Goal: Task Accomplishment & Management: Manage account settings

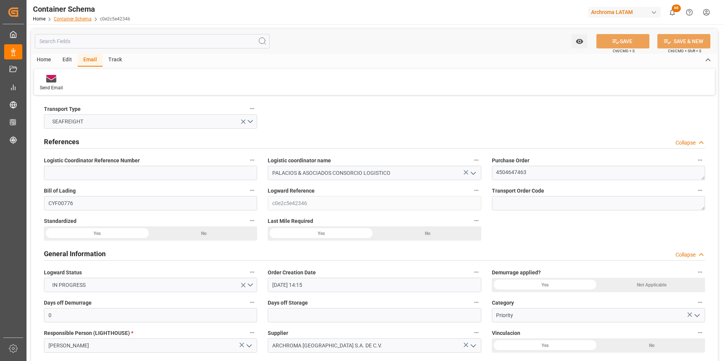
drag, startPoint x: 0, startPoint y: 0, endPoint x: 80, endPoint y: 18, distance: 82.3
click at [80, 18] on link "Container Schema" at bounding box center [73, 18] width 38 height 5
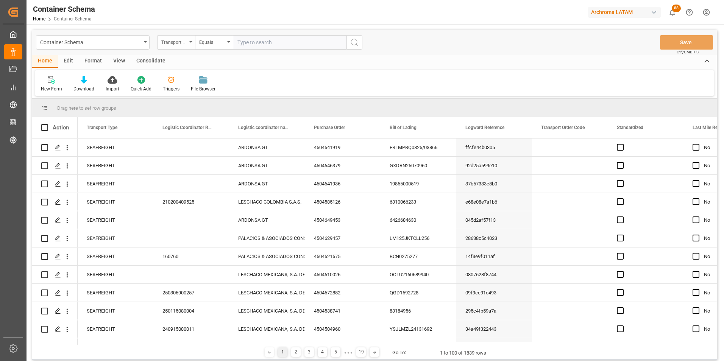
click at [181, 36] on div "Transport Type" at bounding box center [176, 42] width 38 height 14
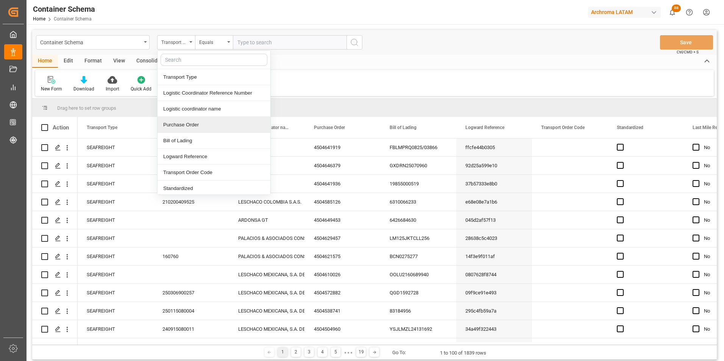
click at [189, 121] on div "Purchase Order" at bounding box center [214, 125] width 113 height 16
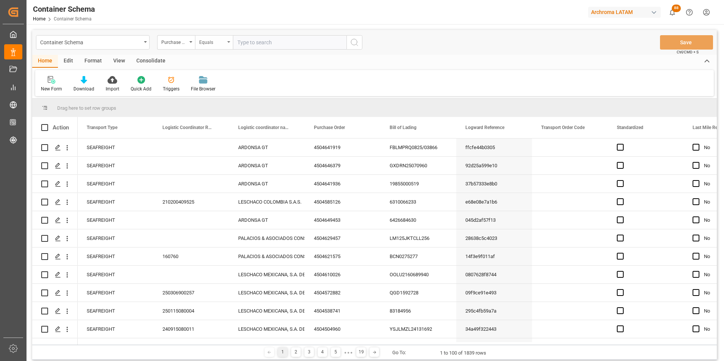
click at [214, 42] on div "Equals" at bounding box center [212, 41] width 26 height 9
click at [221, 108] on div "Not equal" at bounding box center [251, 109] width 113 height 16
click at [214, 44] on div "Not equal" at bounding box center [212, 41] width 26 height 9
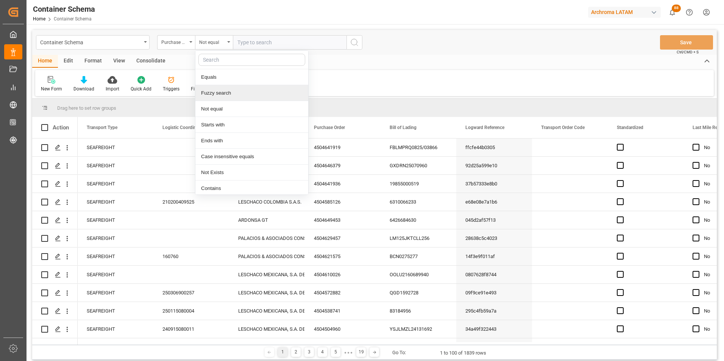
click at [229, 86] on div "Fuzzy search" at bounding box center [251, 93] width 113 height 16
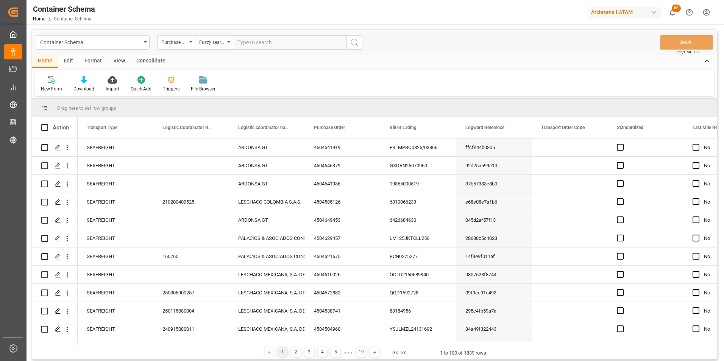
paste input "4504613645"
type input "4504613645"
click at [353, 44] on icon "search button" at bounding box center [354, 42] width 9 height 9
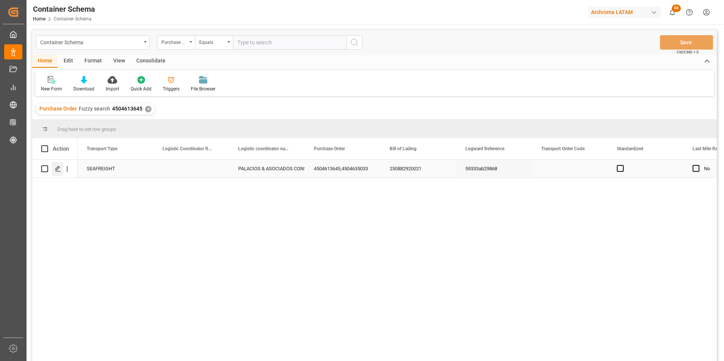
click at [58, 166] on icon "Press SPACE to select this row." at bounding box center [58, 169] width 6 height 6
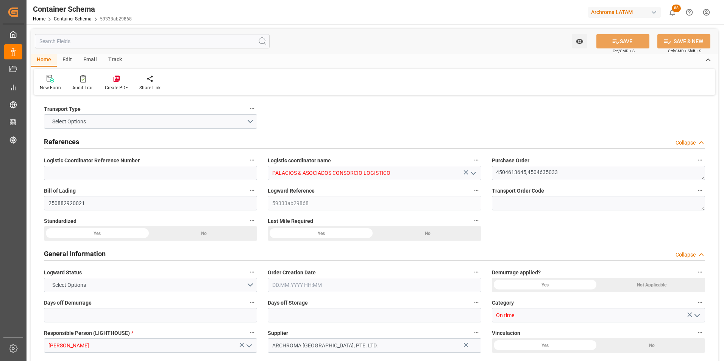
type input "0"
type input "2"
type input "48"
type input "1200"
type input "1273.2"
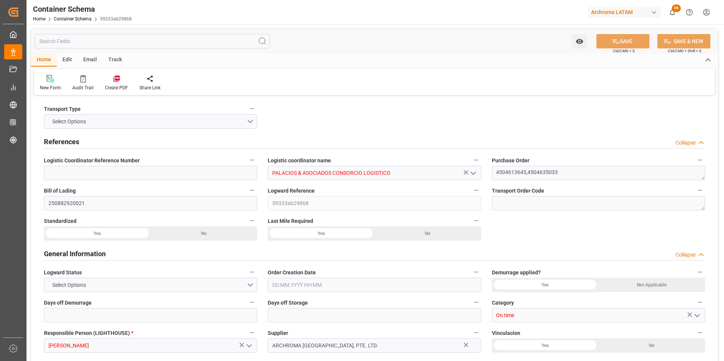
type input "CNSGH"
type input "CNSHA"
type input "PECLL"
type input "9198575"
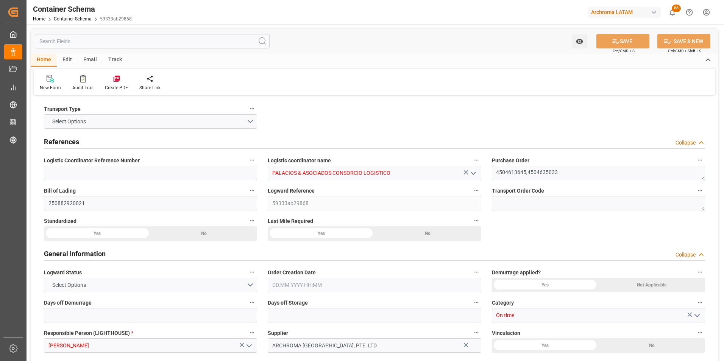
type input "9198575"
type input "25.07.2025 10:30"
type input "25.07.2025"
type input "08.09.2025"
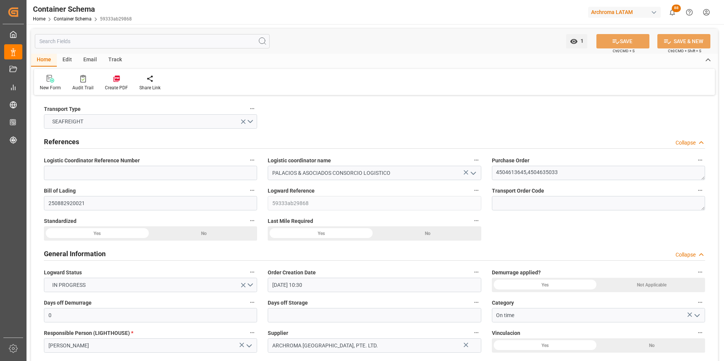
type input "05.08.2025 10:15"
type input "02.07.2025 10:15"
type input "05.08.2025 00:00"
type input "08.09.2025 10:30"
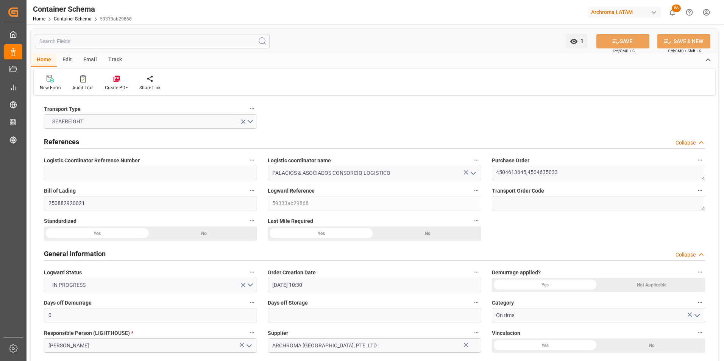
type input "08.09.2025 10:30"
click at [85, 58] on div "Email" at bounding box center [90, 60] width 25 height 13
click at [44, 82] on div at bounding box center [51, 79] width 23 height 8
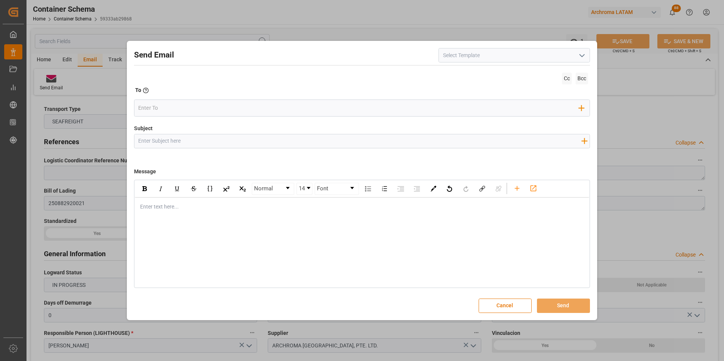
click at [205, 145] on input "Subject" at bounding box center [359, 140] width 451 height 13
paste input "PE || TRACKING | PO 4504613645,4504635033 | Contenedor MRSU7164656 | TEXTIL | P…"
type input "PE || TRACKING | PO 4504613645,4504635033 | Contenedor MRSU7164656 | TEXTIL | P…"
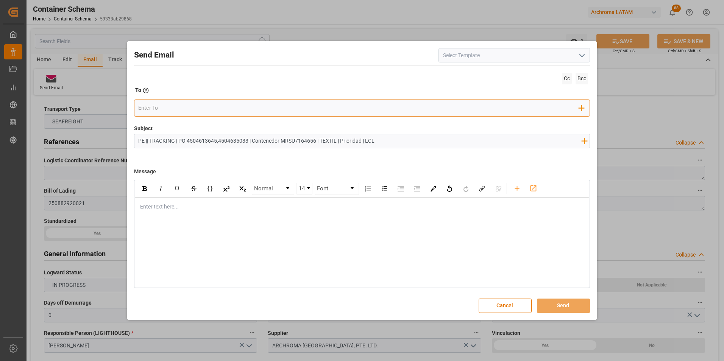
click at [189, 110] on input "email" at bounding box center [358, 108] width 441 height 11
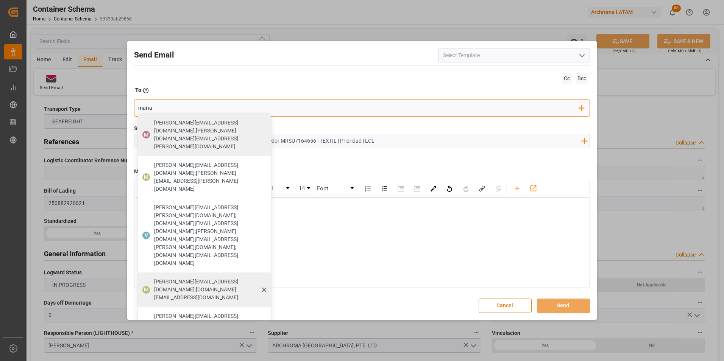
type input "maria"
click at [212, 278] on span "maria.piranquive@leschaco.com;angiee.lamilla@archroma.com" at bounding box center [209, 290] width 111 height 24
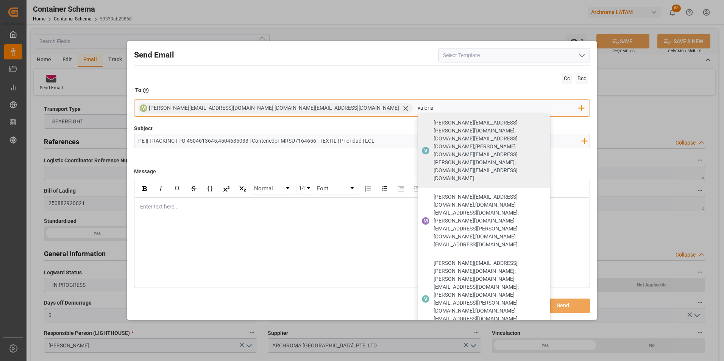
type input "valeria"
click at [434, 350] on span "valeria.hurtado@leschaco.com" at bounding box center [489, 358] width 111 height 16
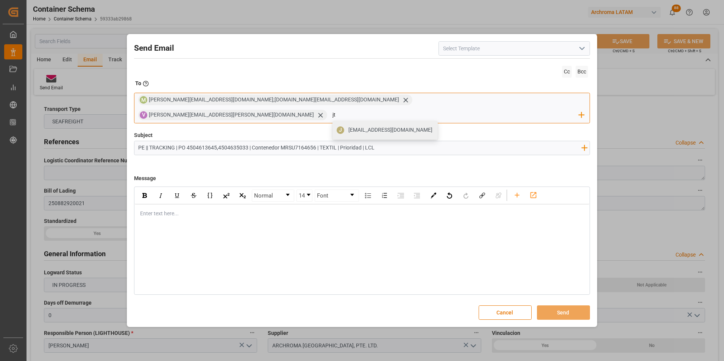
type input "jtoribio@pasoc.pe"
click at [433, 126] on span "jtoribio@pasoc.pe" at bounding box center [391, 130] width 84 height 8
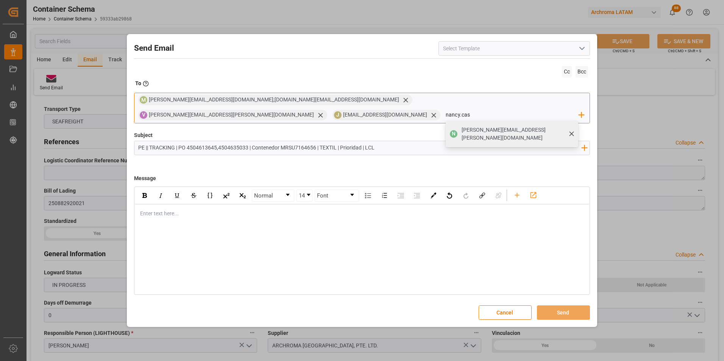
type input "nancy.cas"
click at [501, 121] on div "N nancy.castellanos@archroma.com" at bounding box center [512, 134] width 133 height 27
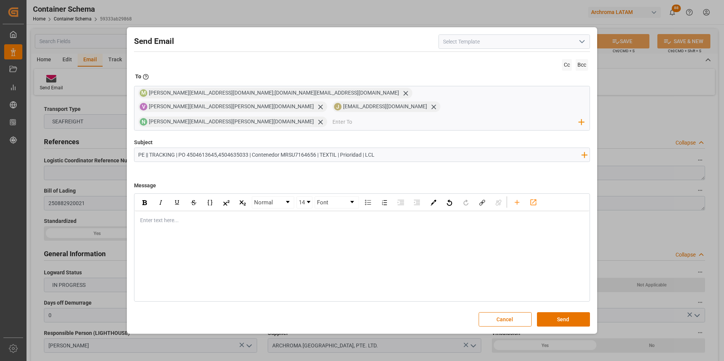
click at [219, 219] on div "Enter text here..." at bounding box center [362, 220] width 455 height 19
drag, startPoint x: 175, startPoint y: 193, endPoint x: 174, endPoint y: 210, distance: 16.7
click at [175, 200] on img "rdw-inline-control" at bounding box center [177, 203] width 6 height 6
click at [169, 217] on div "rdw-editor" at bounding box center [363, 221] width 444 height 8
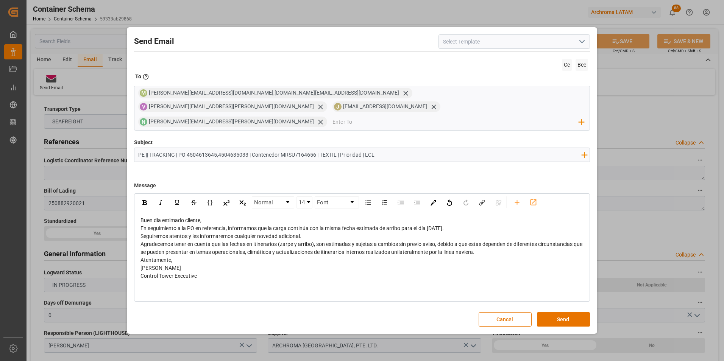
click at [206, 217] on div "Buen día estimado cliente," at bounding box center [363, 221] width 444 height 8
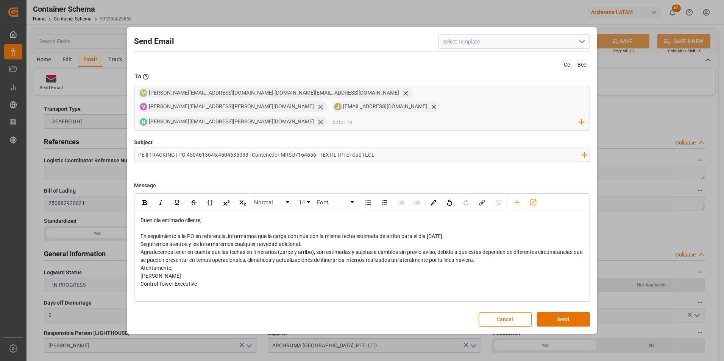
click at [483, 233] on div "En seguimiento a la PO en referencia, informamos que la carga continúa con la m…" at bounding box center [363, 237] width 444 height 8
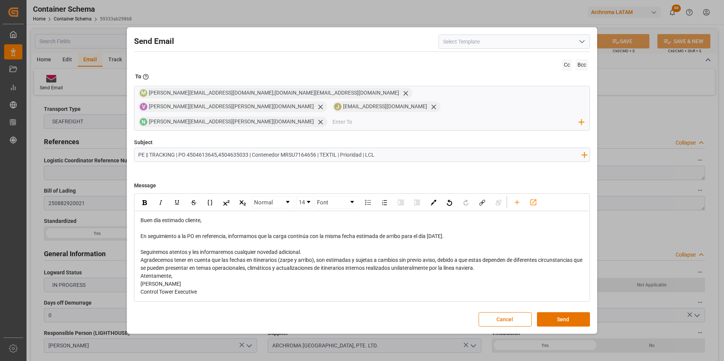
click at [329, 249] on div "Seguiremos atentos y les informaremos cualquier novedad adicional." at bounding box center [363, 253] width 444 height 8
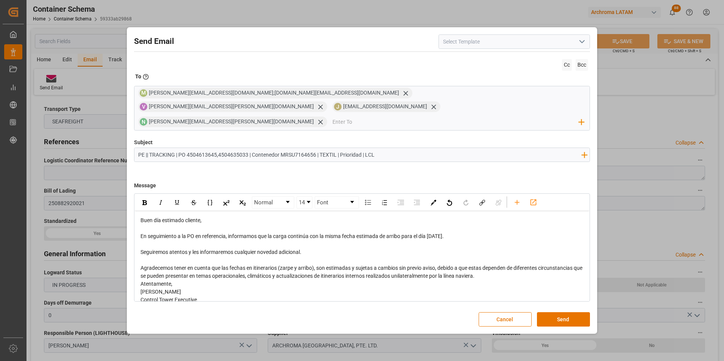
click at [500, 272] on div "Agradecemos tener en cuenta que las fechas en itinerarios (zarpe y arribo), son…" at bounding box center [363, 272] width 444 height 16
click at [225, 296] on div "Atentamente," at bounding box center [363, 300] width 444 height 8
click at [557, 313] on button "Send" at bounding box center [563, 320] width 53 height 14
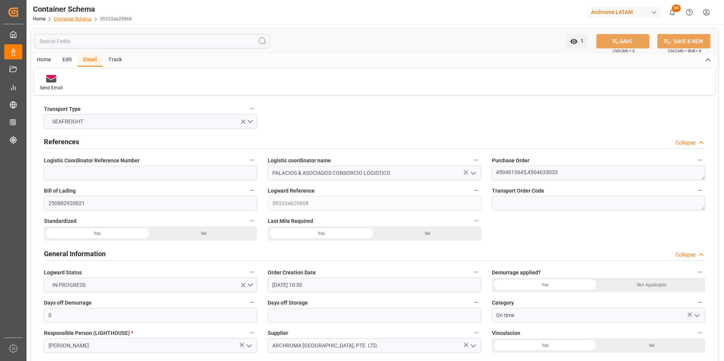
click at [72, 19] on link "Container Schema" at bounding box center [73, 18] width 38 height 5
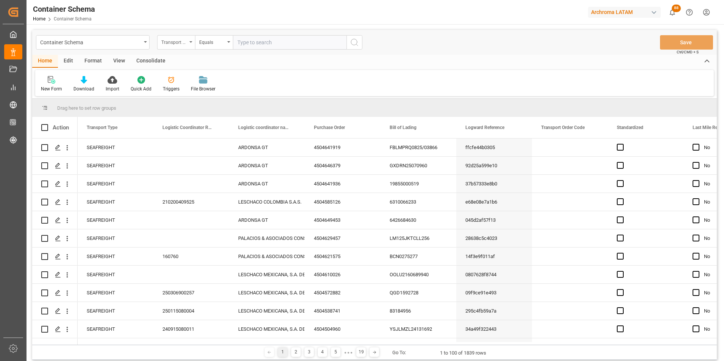
click at [170, 44] on div "Transport Type" at bounding box center [174, 41] width 26 height 9
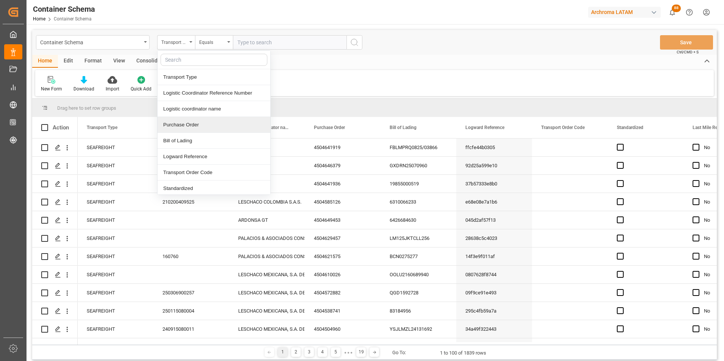
click at [191, 119] on div "Purchase Order" at bounding box center [214, 125] width 113 height 16
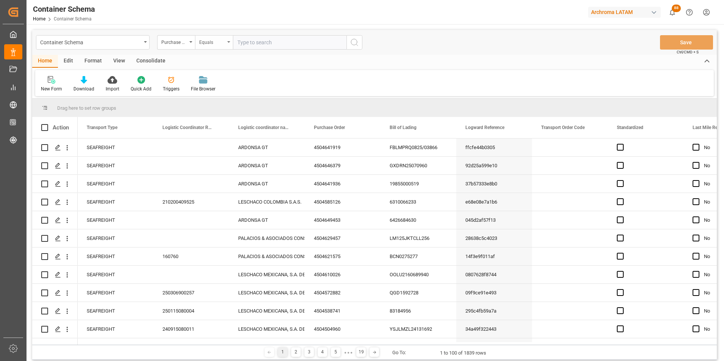
click at [202, 44] on div "Equals" at bounding box center [212, 41] width 26 height 9
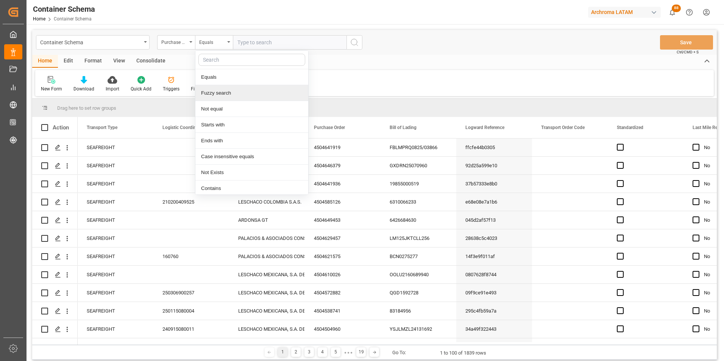
click at [202, 92] on div "Fuzzy search" at bounding box center [251, 93] width 113 height 16
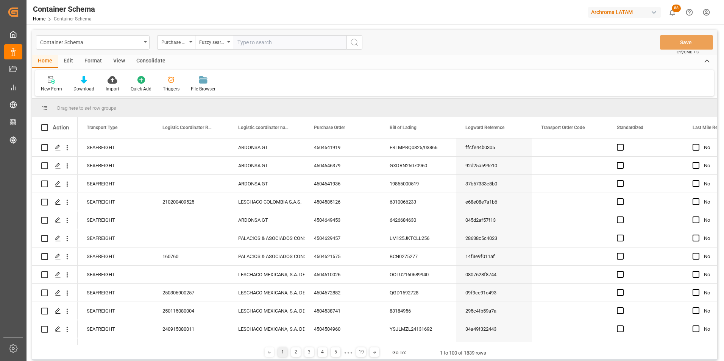
paste input "4504634064"
type input "4504634064"
click at [354, 45] on icon "search button" at bounding box center [354, 42] width 9 height 9
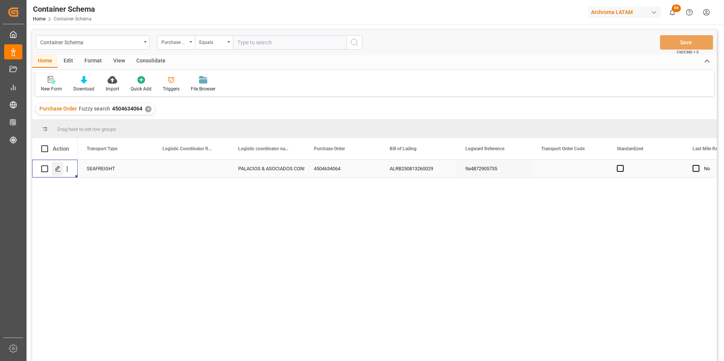
click at [59, 170] on icon "Press SPACE to select this row." at bounding box center [58, 169] width 6 height 6
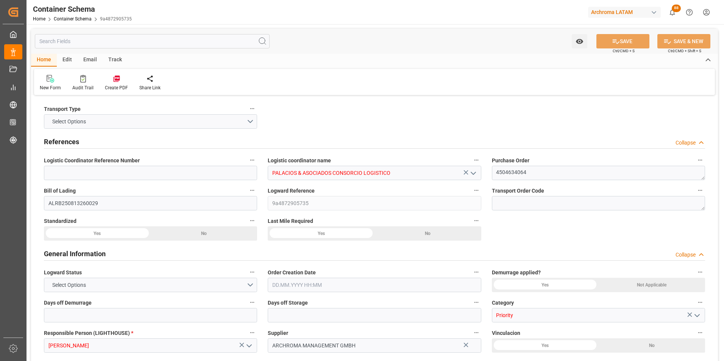
type input "0"
type input "1"
type input "8"
type input "400"
type input "428"
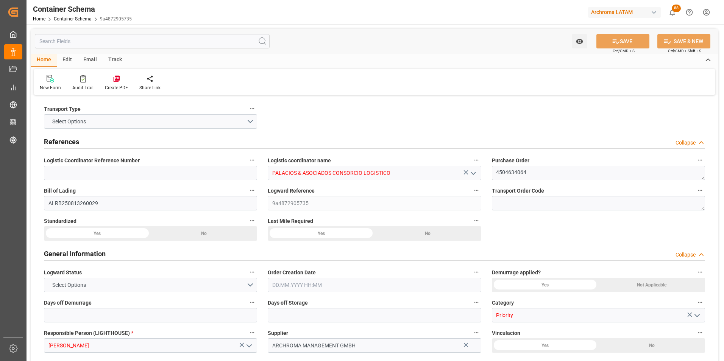
type input "Maersk"
type input "Maersk Line AS"
type input "DEBRV"
type input "PECLL"
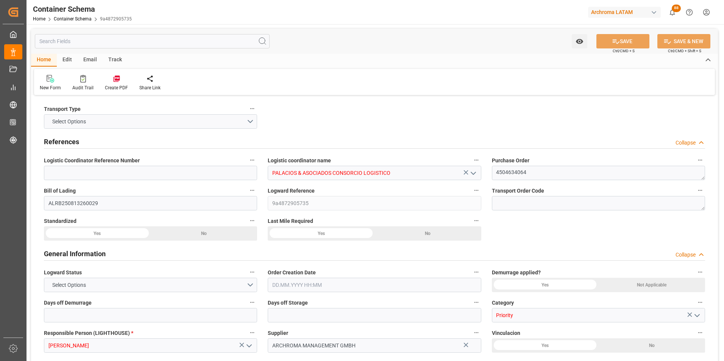
type input "9697026"
type input "11.08.2025 16:30"
type input "11.08.2025"
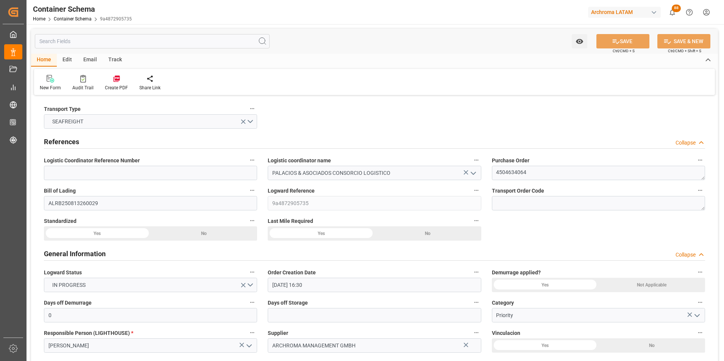
type input "12.09.2025"
type input "05.08.2025 00:00"
type input "07.08.2025 21:00"
type input "07.08.2025 00:00"
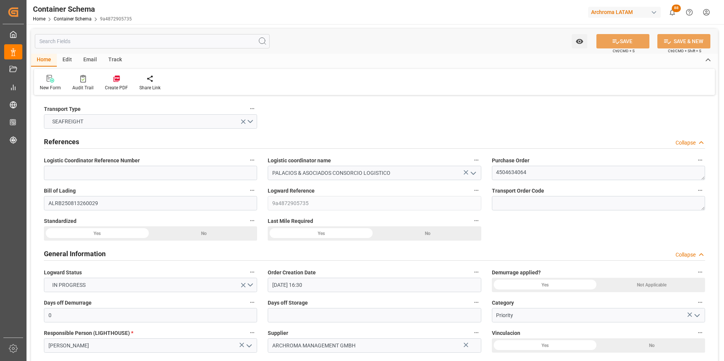
type input "12.09.2025 16:00"
click at [87, 59] on div "Email" at bounding box center [90, 60] width 25 height 13
click at [54, 82] on icon at bounding box center [51, 79] width 10 height 5
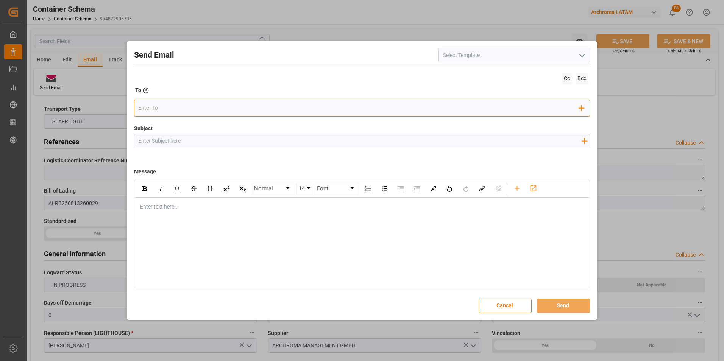
click at [182, 103] on input "email" at bounding box center [358, 108] width 441 height 11
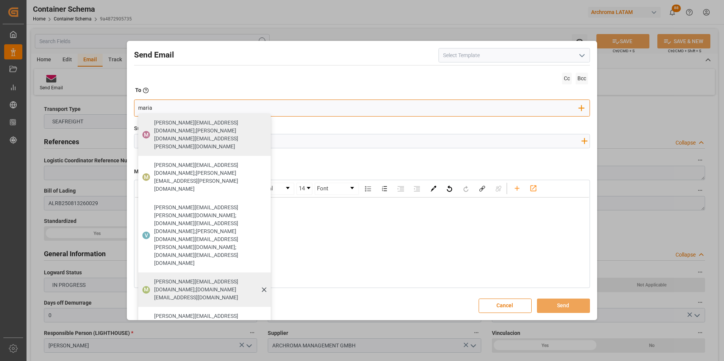
type input "maria"
click at [200, 275] on div "maria.piranquive@leschaco.com;angiee.lamilla@archroma.com" at bounding box center [210, 289] width 117 height 29
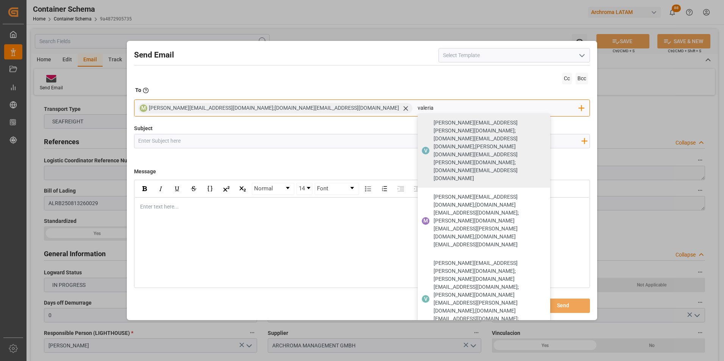
type input "valeria"
click at [434, 350] on span "[PERSON_NAME][EMAIL_ADDRESS][PERSON_NAME][DOMAIN_NAME]" at bounding box center [489, 358] width 111 height 16
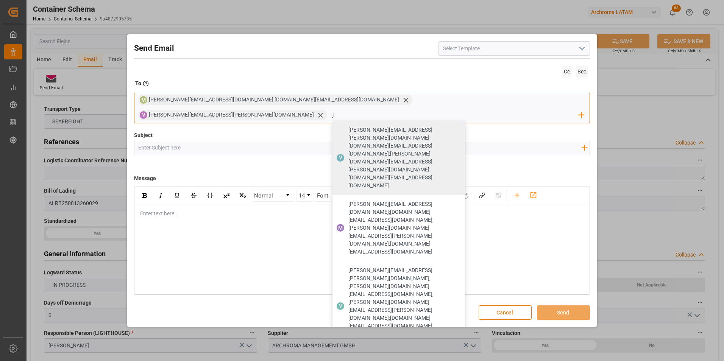
type input "jt"
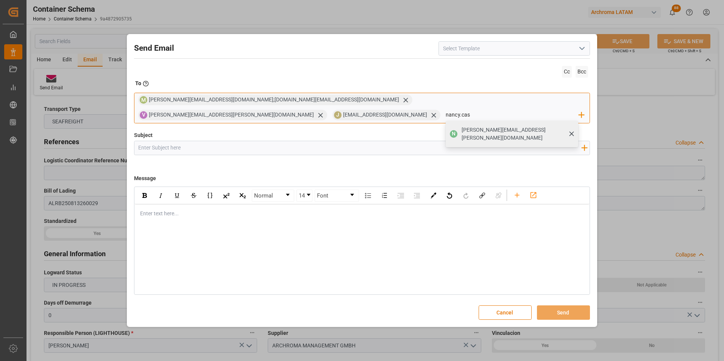
type input "nancy.cas"
click at [456, 131] on span "N" at bounding box center [454, 134] width 4 height 6
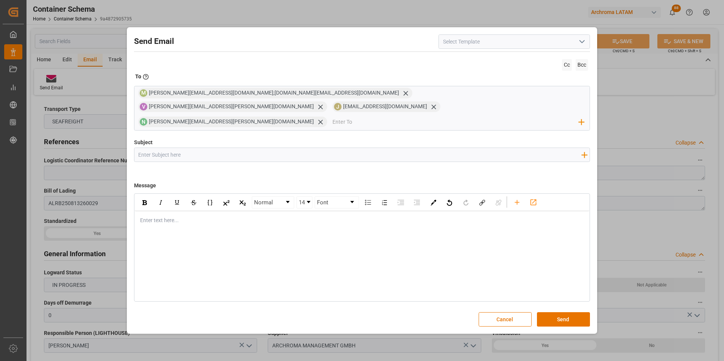
click at [209, 153] on input "Subject" at bounding box center [359, 154] width 451 height 13
paste input "PE || TRACKING | PO 4504634064 | Contenedor MRKU2709473 | TEXTIL | Prioridad | …"
type input "PE || TRACKING | PO 4504634064 | Contenedor MRKU2709473 | TEXTIL | Prioridad | …"
click at [176, 221] on div "Enter text here..." at bounding box center [362, 220] width 455 height 19
click at [200, 217] on div "rdw-editor" at bounding box center [363, 221] width 444 height 8
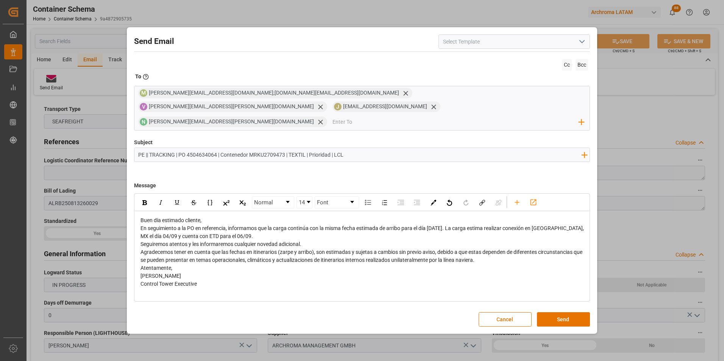
click at [225, 217] on div "Buen día estimado cliente," at bounding box center [363, 221] width 444 height 8
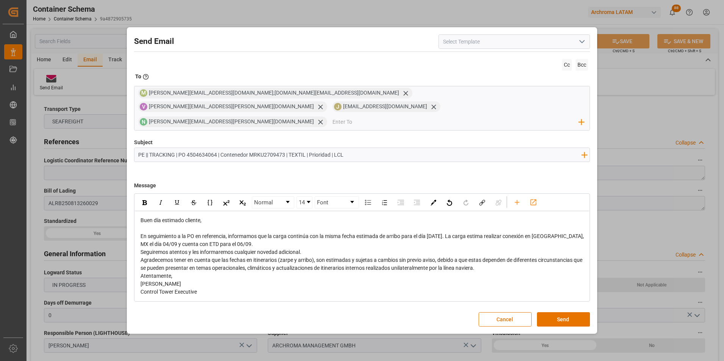
click at [266, 239] on div "En seguimiento a la PO en referencia, informamos que la carga continúa con la m…" at bounding box center [363, 241] width 444 height 16
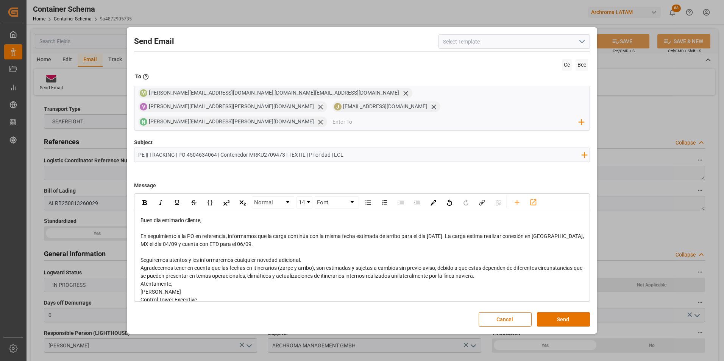
click at [311, 256] on div "Seguiremos atentos y les informaremos cualquier novedad adicional." at bounding box center [363, 260] width 444 height 8
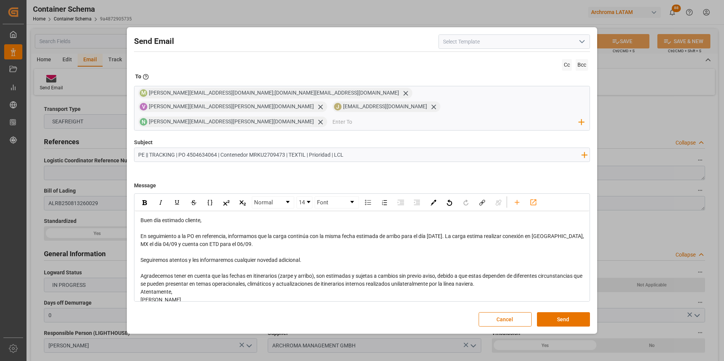
click at [499, 278] on div "Agradecemos tener en cuenta que las fechas en itinerarios (zarpe y arribo), son…" at bounding box center [363, 280] width 444 height 16
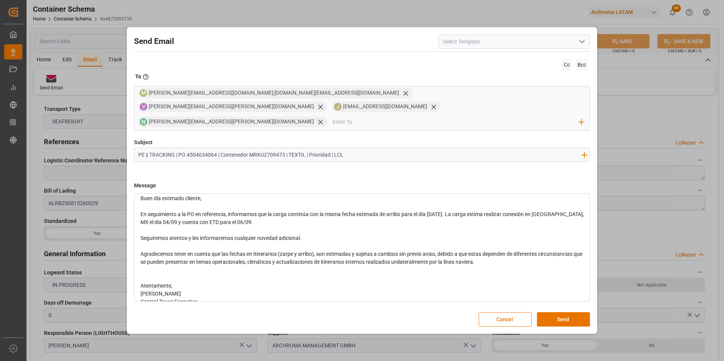
scroll to position [32, 0]
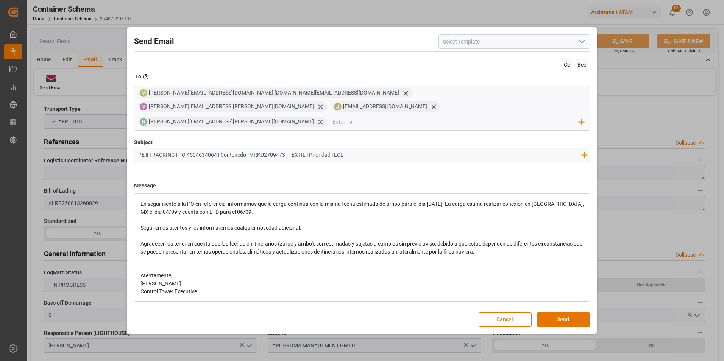
click at [217, 272] on div "Atentamente," at bounding box center [363, 276] width 444 height 8
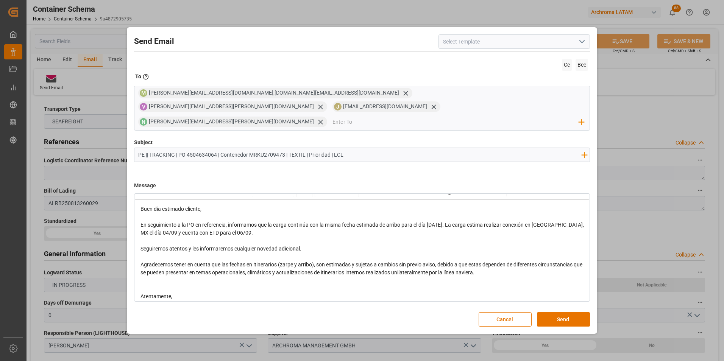
scroll to position [0, 0]
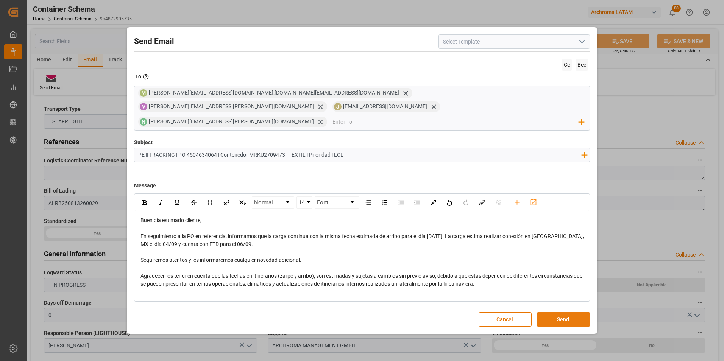
click at [551, 313] on button "Send" at bounding box center [563, 320] width 53 height 14
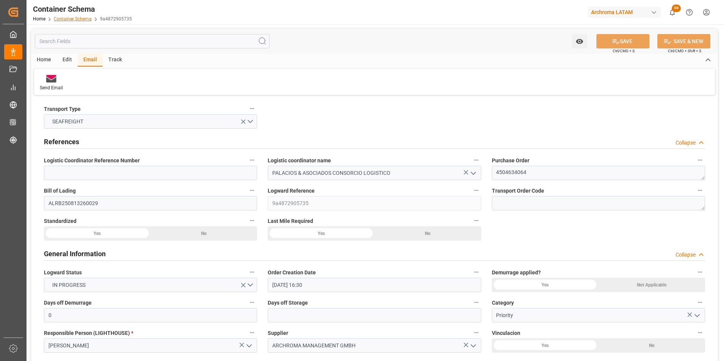
click at [87, 19] on link "Container Schema" at bounding box center [73, 18] width 38 height 5
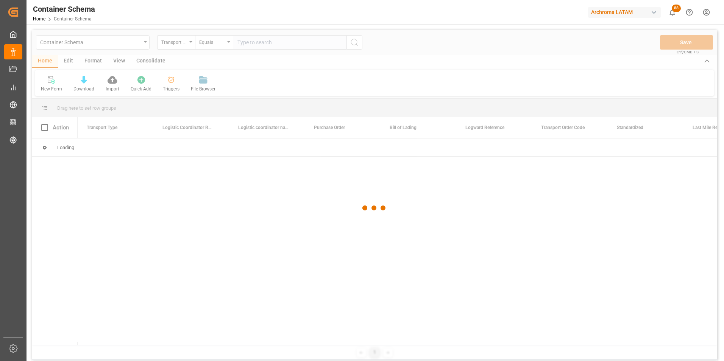
click at [144, 45] on div at bounding box center [374, 208] width 685 height 357
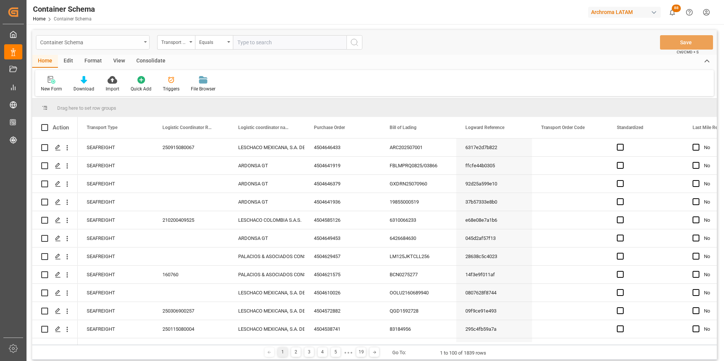
click at [146, 45] on div "Container Schema" at bounding box center [93, 42] width 114 height 14
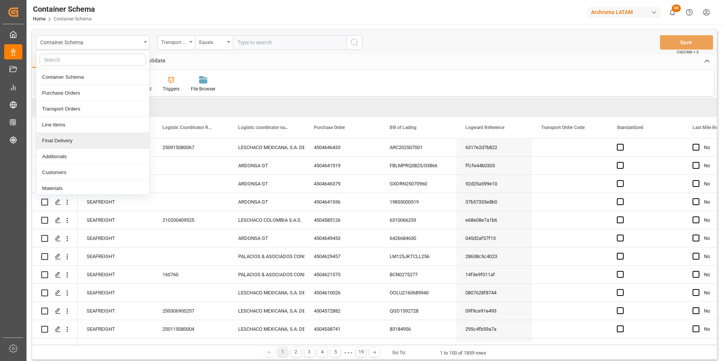
click at [94, 139] on div "Final Delivery" at bounding box center [92, 141] width 113 height 16
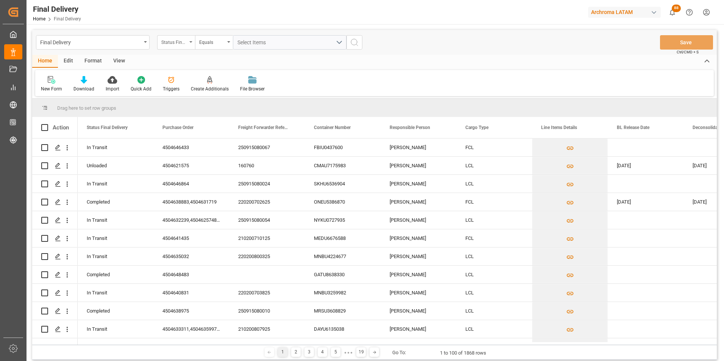
click at [187, 45] on div "Status Final Delivery" at bounding box center [176, 42] width 38 height 14
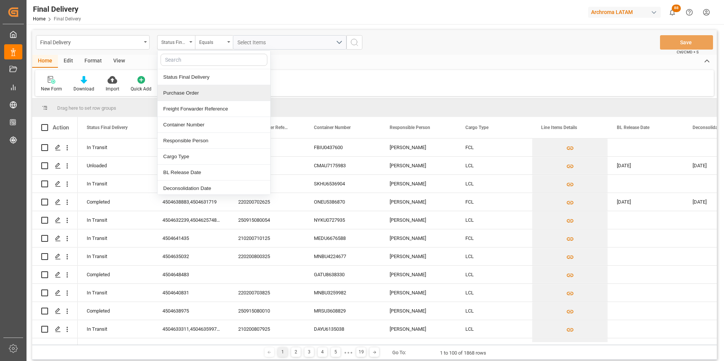
click at [200, 97] on div "Purchase Order" at bounding box center [214, 93] width 113 height 16
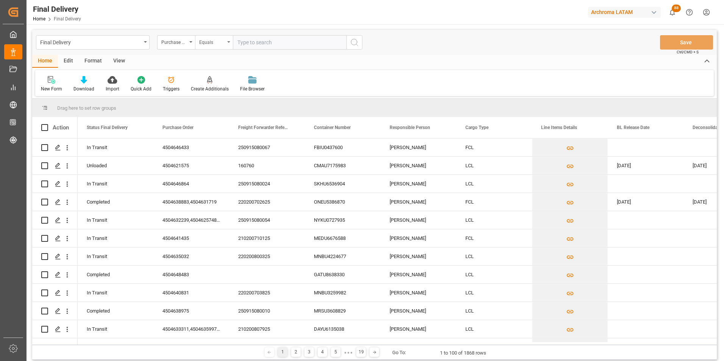
click at [207, 47] on div "Equals" at bounding box center [214, 42] width 38 height 14
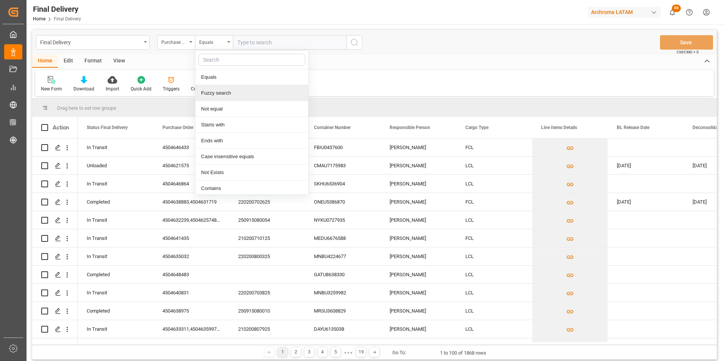
click at [222, 95] on div "Fuzzy search" at bounding box center [251, 93] width 113 height 16
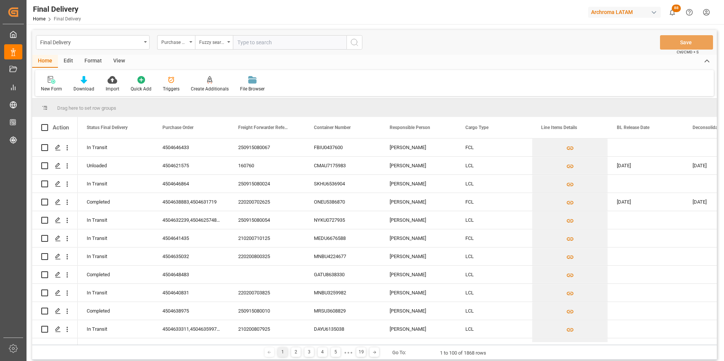
paste input "4504606464"
type input "4504606464"
click at [348, 44] on button "search button" at bounding box center [355, 42] width 16 height 14
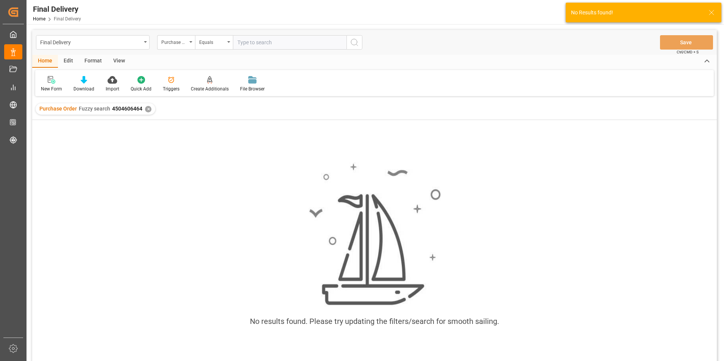
click at [150, 111] on div "✕" at bounding box center [148, 109] width 6 height 6
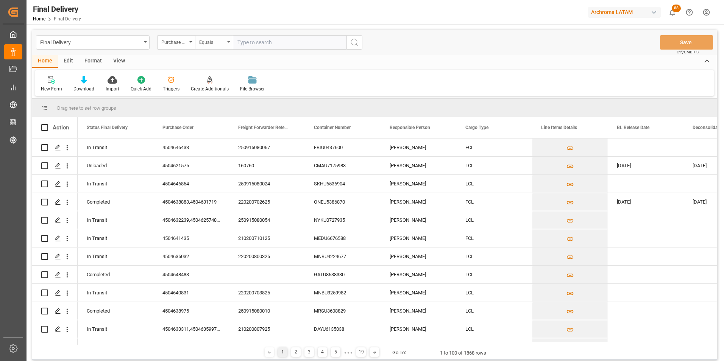
click at [212, 42] on div "Equals" at bounding box center [212, 41] width 26 height 9
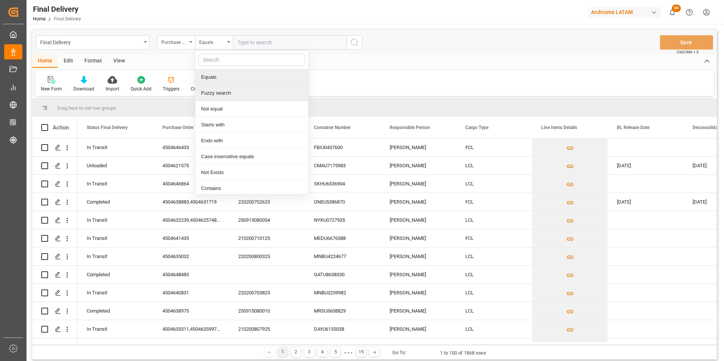
click at [219, 92] on div "Fuzzy search" at bounding box center [251, 93] width 113 height 16
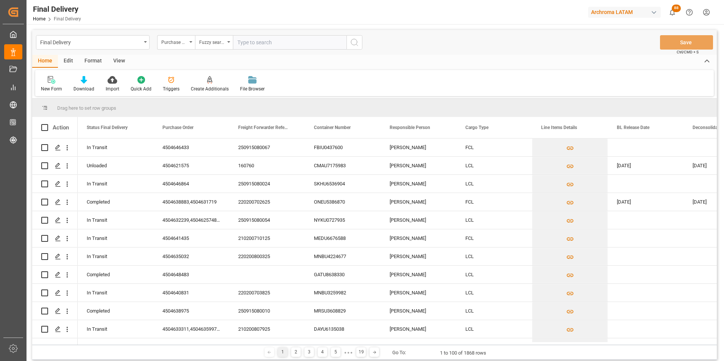
paste input "4504612988"
type input "4504612988"
click at [353, 44] on icon "search button" at bounding box center [354, 42] width 9 height 9
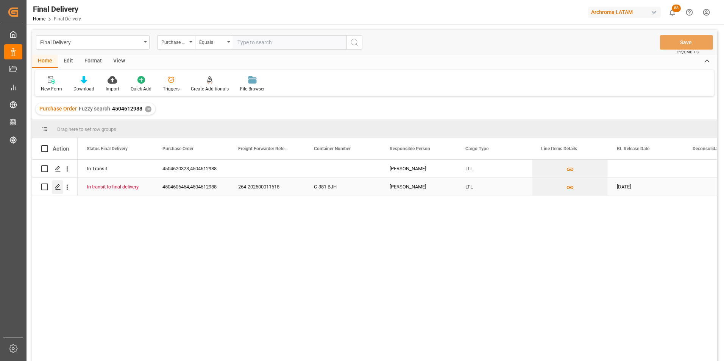
click at [58, 189] on icon "Press SPACE to select this row." at bounding box center [58, 187] width 6 height 6
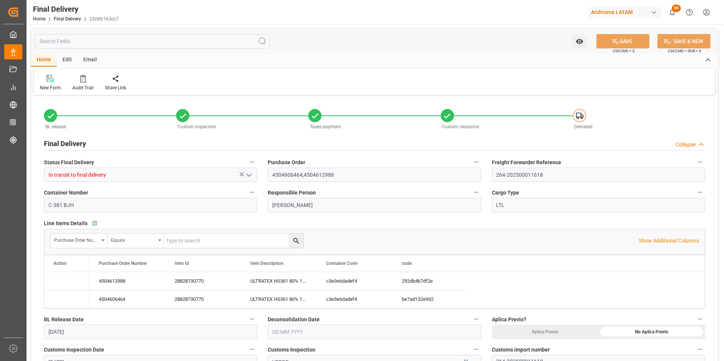
type input "25.08.2025"
type input "29.08.2025"
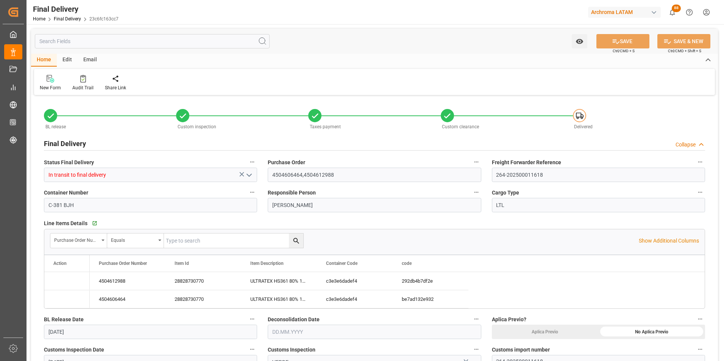
type input "[DATE]"
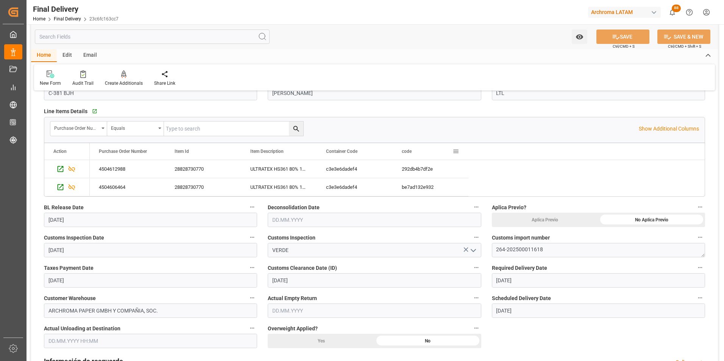
scroll to position [114, 0]
click at [94, 334] on input "text" at bounding box center [150, 340] width 213 height 14
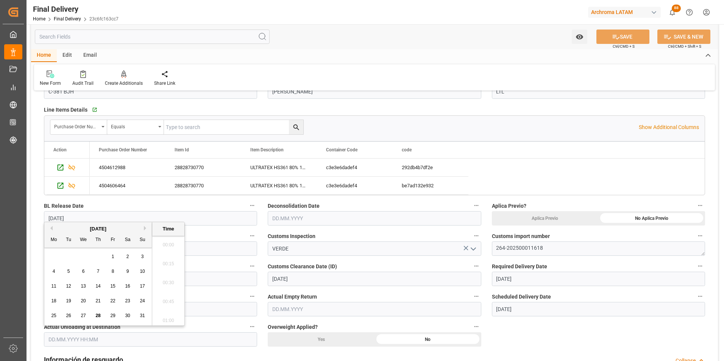
scroll to position [666, 0]
click at [84, 318] on span "27" at bounding box center [83, 315] width 5 height 5
type input "27.08.2025 00:00"
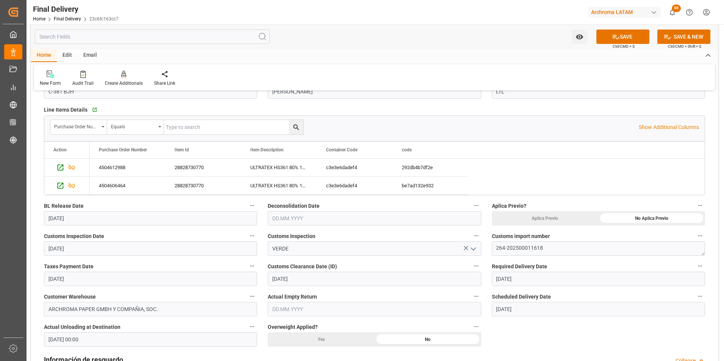
click at [286, 214] on input "text" at bounding box center [374, 218] width 213 height 14
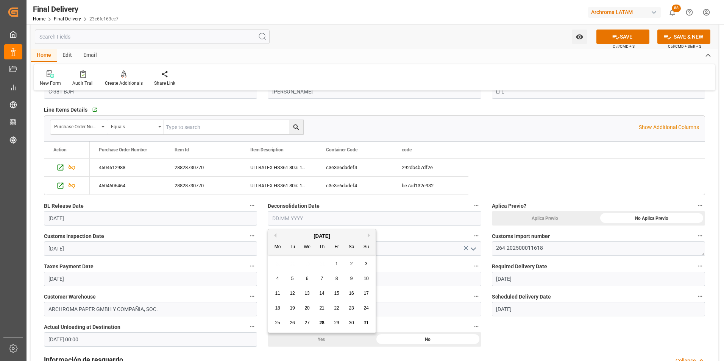
click at [309, 327] on div "27" at bounding box center [307, 323] width 9 height 9
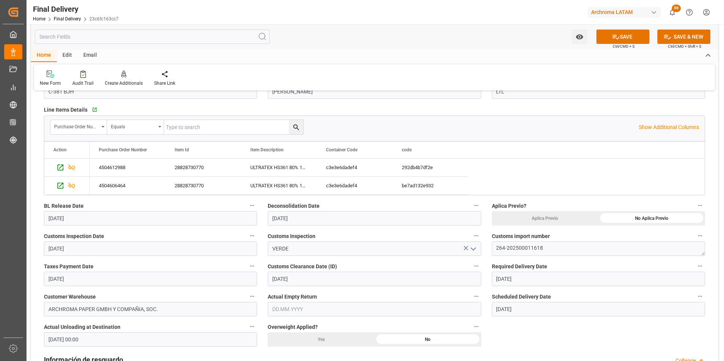
type input "[DATE]"
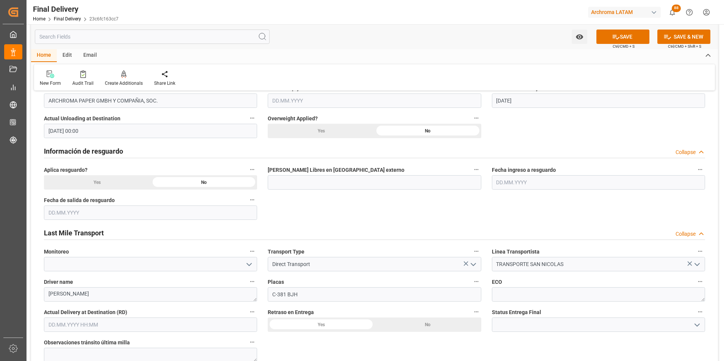
scroll to position [341, 0]
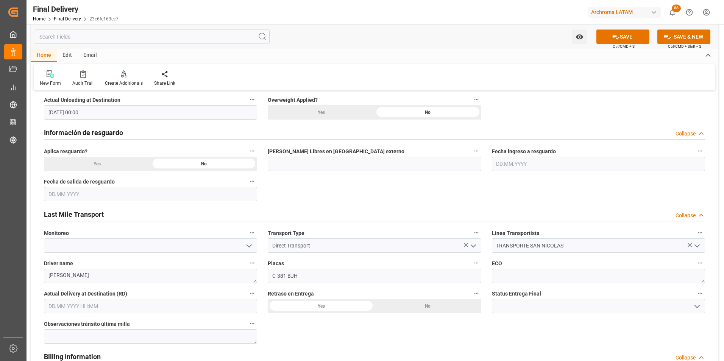
click at [95, 311] on input "text" at bounding box center [150, 306] width 213 height 14
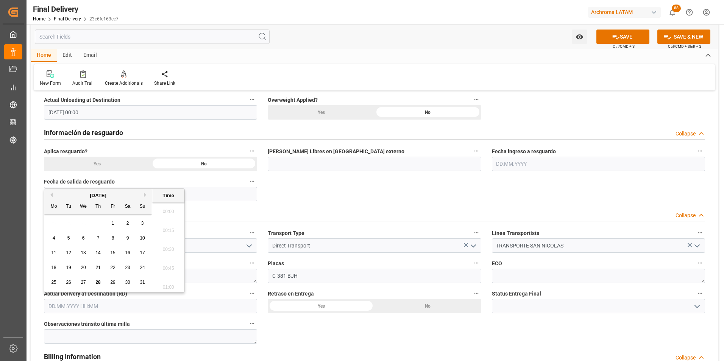
scroll to position [666, 0]
click at [80, 282] on div "27" at bounding box center [83, 282] width 9 height 9
type input "27.08.2025 00:00"
click at [699, 308] on icon "open menu" at bounding box center [697, 306] width 9 height 9
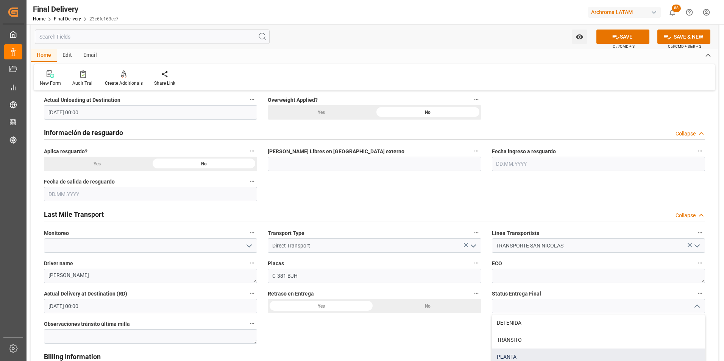
click at [582, 351] on div "PLANTA" at bounding box center [599, 357] width 213 height 17
type input "PLANTA"
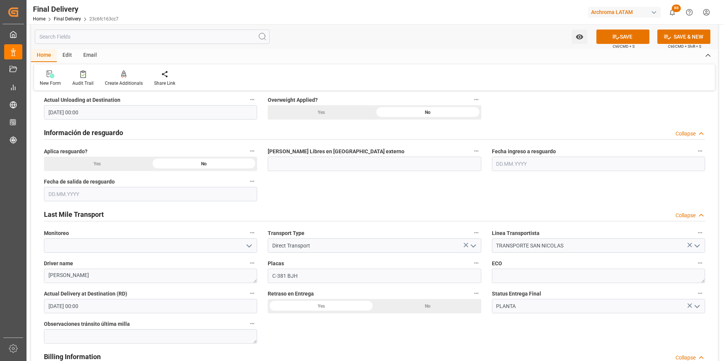
click at [428, 305] on div "No" at bounding box center [428, 306] width 107 height 14
click at [634, 40] on button "SAVE" at bounding box center [623, 37] width 53 height 14
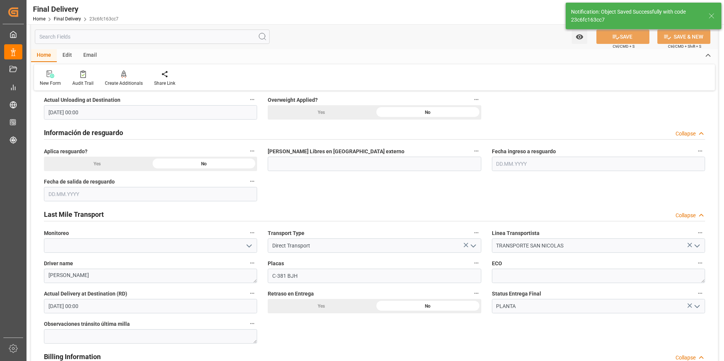
type textarea "1"
type input "Unloaded"
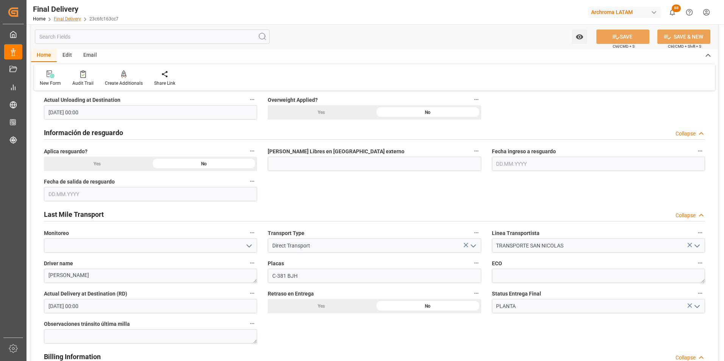
click at [70, 20] on link "Final Delivery" at bounding box center [67, 18] width 27 height 5
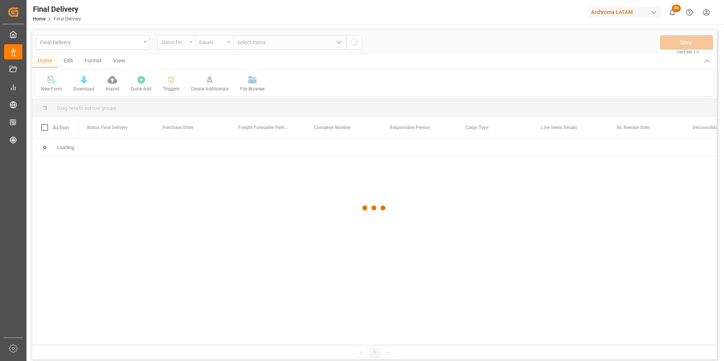
click at [143, 50] on div at bounding box center [374, 208] width 685 height 357
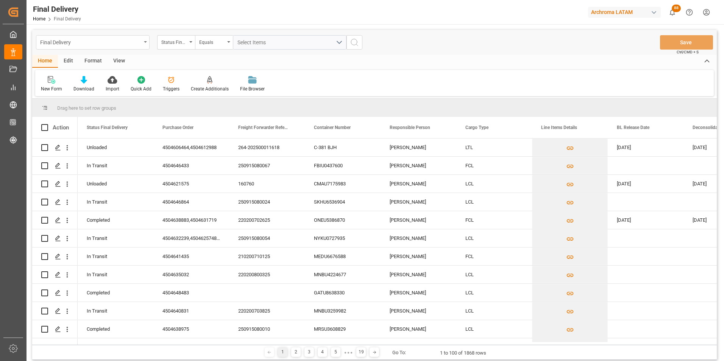
click at [145, 46] on div "Final Delivery" at bounding box center [93, 42] width 114 height 14
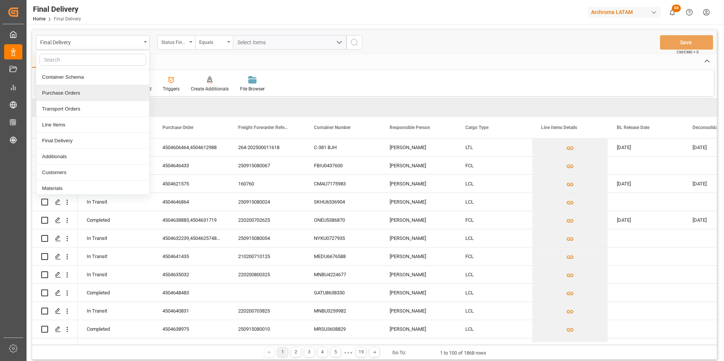
click at [106, 89] on div "Purchase Orders" at bounding box center [92, 93] width 113 height 16
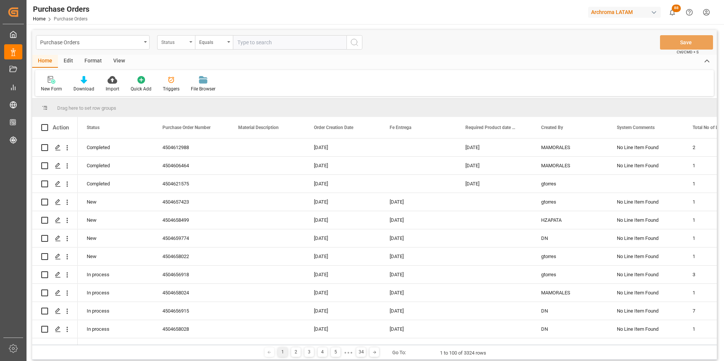
click at [189, 45] on div "Status" at bounding box center [176, 42] width 38 height 14
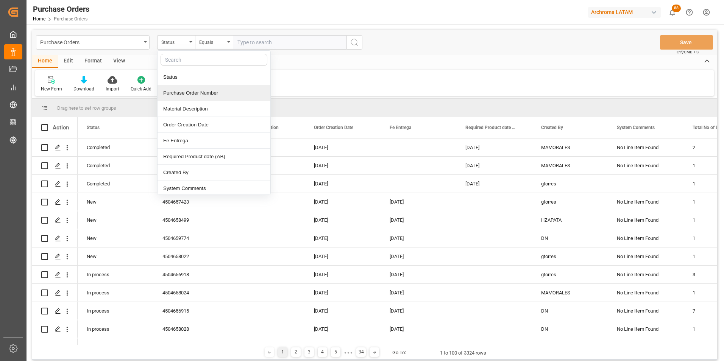
click at [186, 94] on div "Purchase Order Number" at bounding box center [214, 93] width 113 height 16
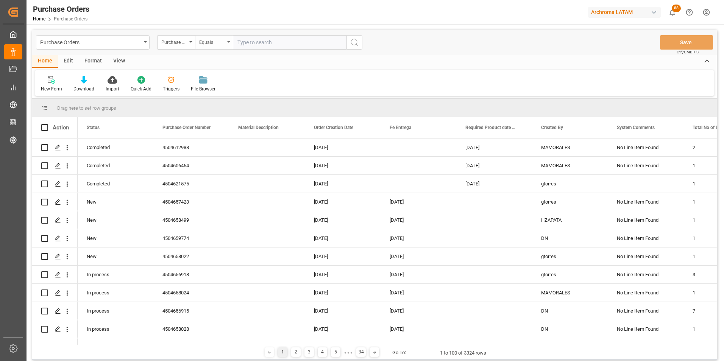
click at [211, 49] on div "Equals" at bounding box center [214, 42] width 38 height 14
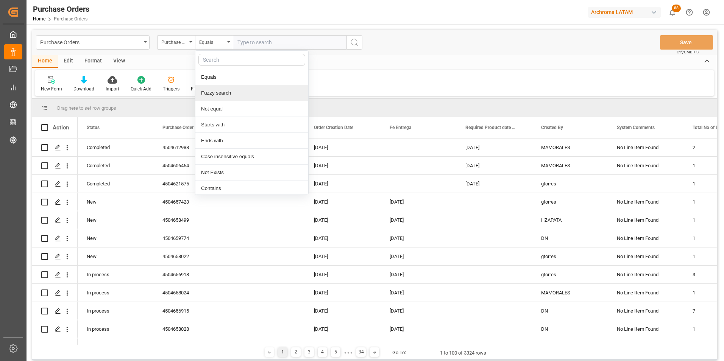
click at [218, 88] on div "Fuzzy search" at bounding box center [251, 93] width 113 height 16
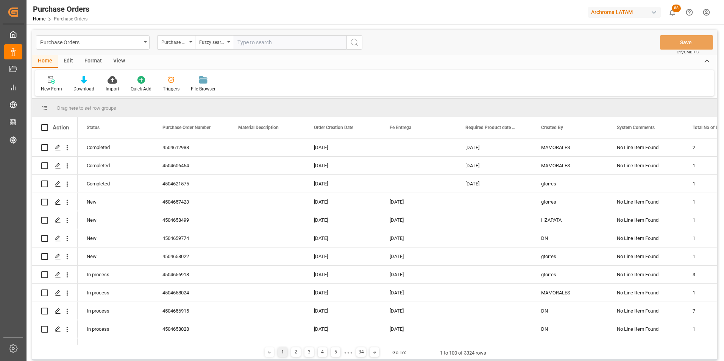
paste input "4504634531"
type input "4504634531"
click at [355, 42] on icon "search button" at bounding box center [354, 42] width 9 height 9
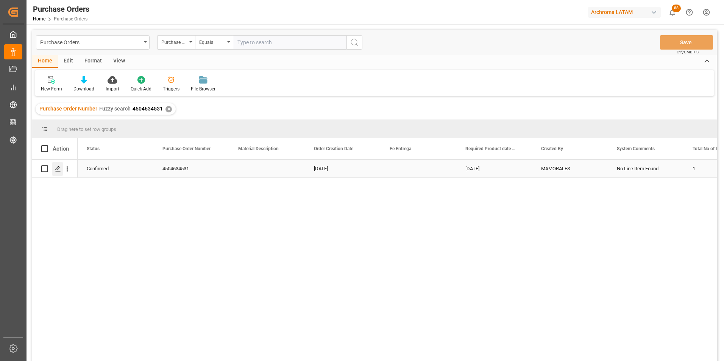
click at [61, 167] on div "Press SPACE to select this row." at bounding box center [57, 169] width 11 height 14
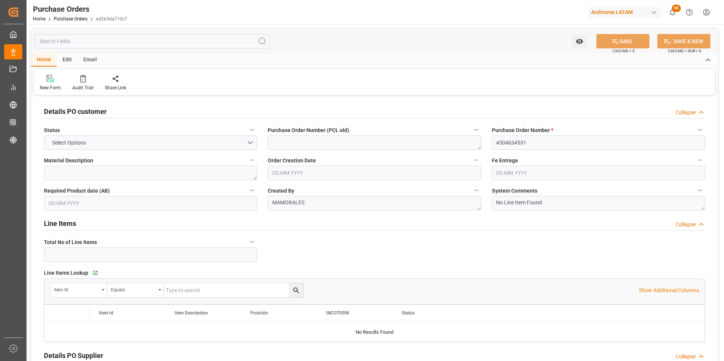
type input "1"
type input "23.06.2025"
type input "11.11.2025"
type input "26.08.2025"
type input "22.10.2025"
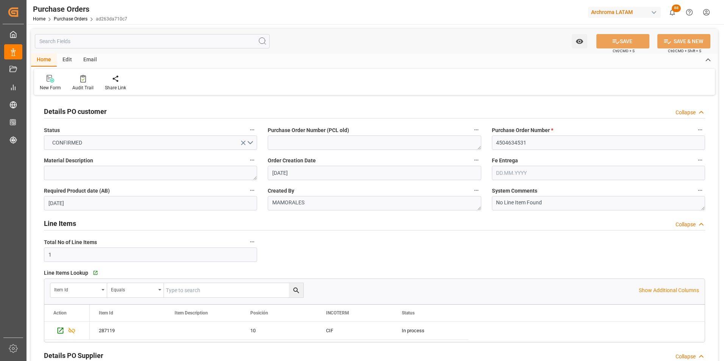
click at [87, 58] on div "Email" at bounding box center [90, 60] width 25 height 13
click at [52, 90] on div "Send Email" at bounding box center [51, 87] width 23 height 7
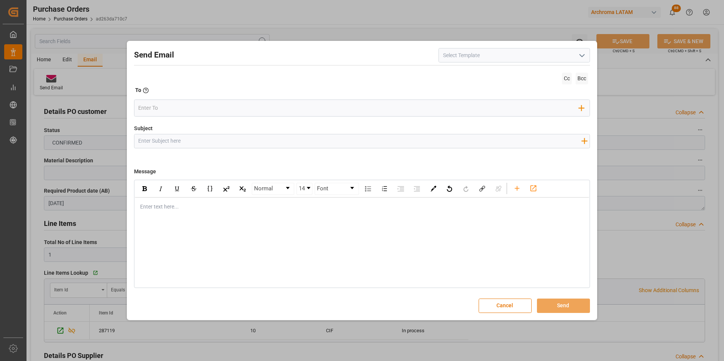
click at [181, 141] on input "Subject" at bounding box center [359, 140] width 451 height 13
paste input "GT || STATUS ZARPE || PO 4504634531"
type input "GT || STATUS ZARPE || PO 4504634531"
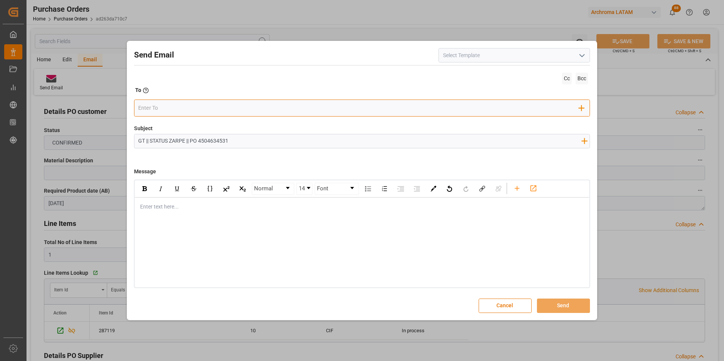
click at [177, 110] on input "email" at bounding box center [358, 108] width 441 height 11
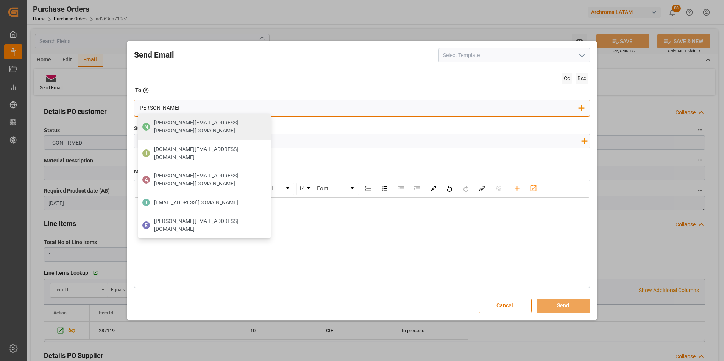
type input "gloria"
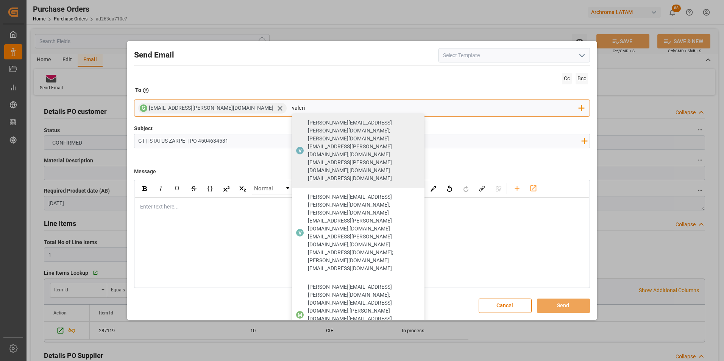
type input "valeria"
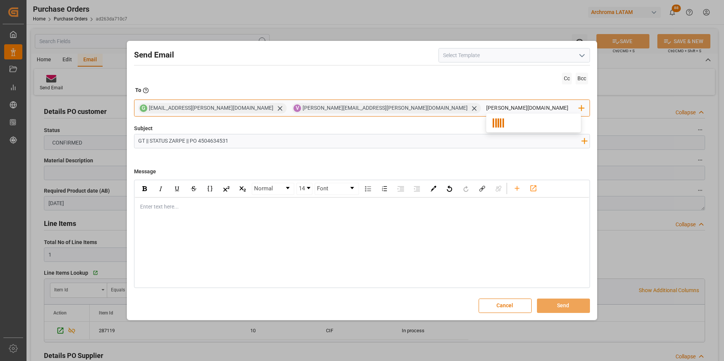
type input "nancy.cas"
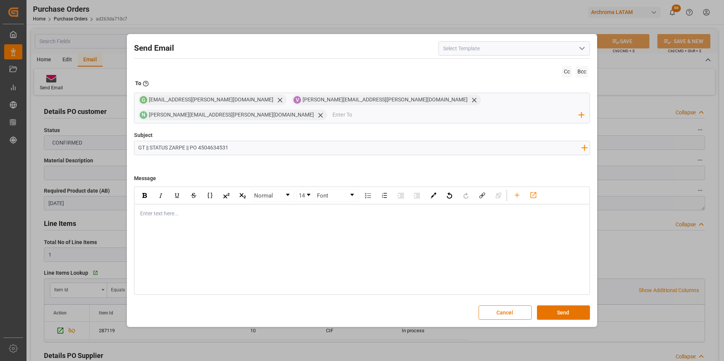
click at [195, 213] on div "Enter text here..." at bounding box center [362, 214] width 455 height 19
click at [265, 215] on div "Enter text here..." at bounding box center [362, 214] width 455 height 19
click at [249, 210] on div "rdw-editor" at bounding box center [363, 214] width 444 height 8
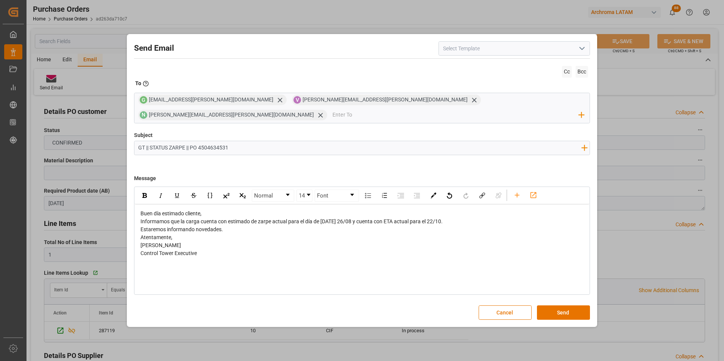
click at [233, 210] on div "Buen día estimado cliente," at bounding box center [363, 214] width 444 height 8
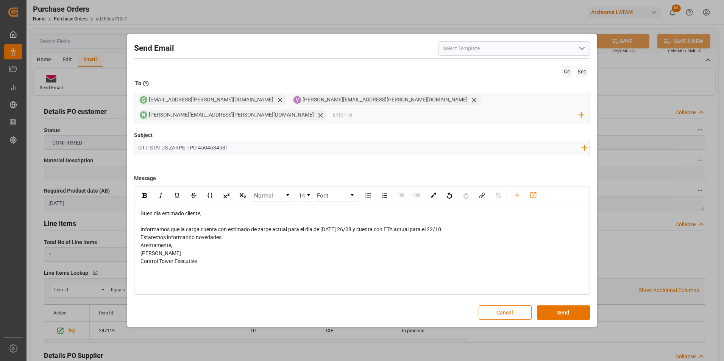
click at [473, 226] on div "Informamos que la carga cuenta con estimado de zarpe actual para el día de maña…" at bounding box center [363, 230] width 444 height 8
click at [236, 250] on div "Estaremos informando novedades." at bounding box center [363, 254] width 444 height 8
click at [212, 266] on div "Atentamente," at bounding box center [363, 270] width 444 height 8
click at [203, 258] on div "rdw-editor" at bounding box center [363, 262] width 444 height 8
drag, startPoint x: 349, startPoint y: 222, endPoint x: 316, endPoint y: 223, distance: 33.4
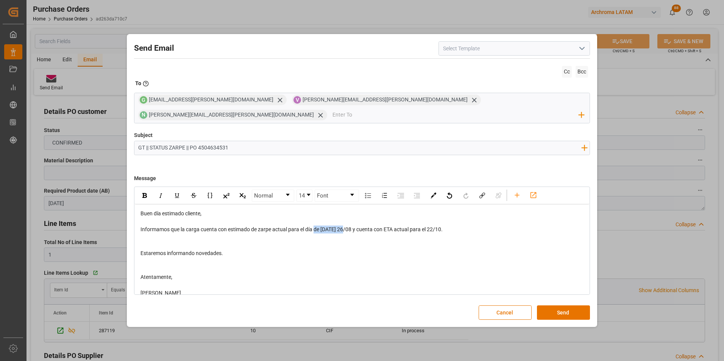
click at [316, 227] on span "Informamos que la carga cuenta con estimado de zarpe actual para el día de maña…" at bounding box center [294, 230] width 306 height 6
click at [407, 227] on span "Informamos que la carga cuenta con estimado de zarpe actual para el día 30/08 y…" at bounding box center [280, 230] width 279 height 6
click at [566, 306] on button "Send" at bounding box center [563, 313] width 53 height 14
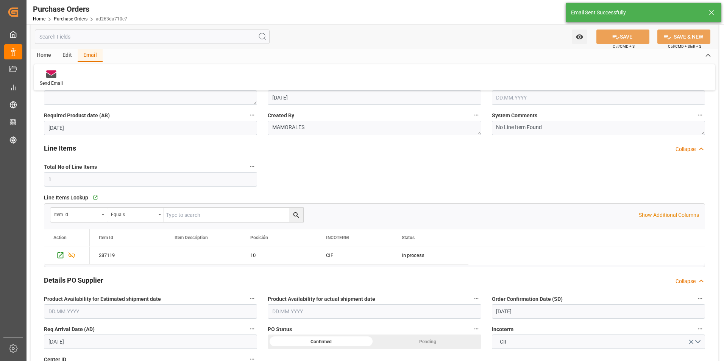
scroll to position [152, 0]
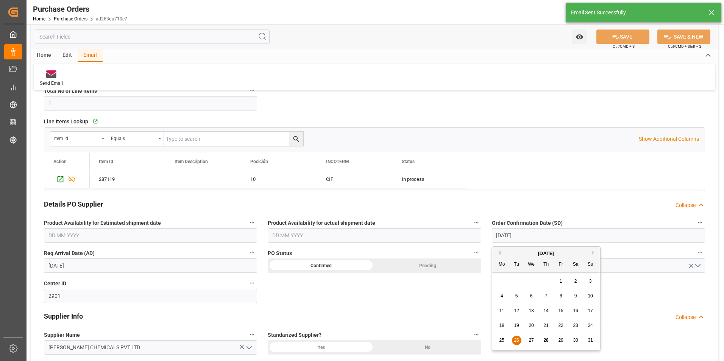
click at [505, 234] on input "26.08.2025" at bounding box center [598, 235] width 213 height 14
click at [574, 341] on span "30" at bounding box center [575, 340] width 5 height 5
type input "30.08.2025"
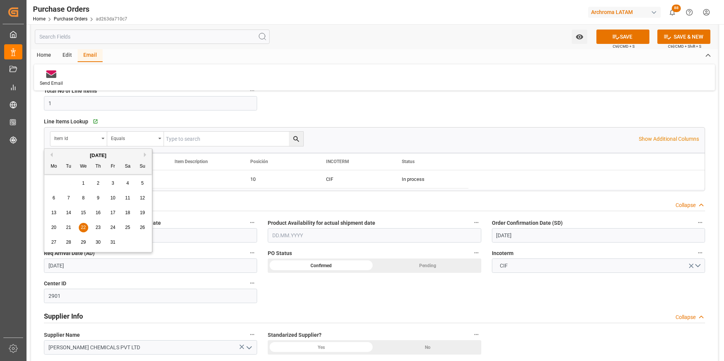
click at [77, 265] on input "22.10.2025" at bounding box center [150, 266] width 213 height 14
click at [140, 228] on div "26" at bounding box center [142, 228] width 9 height 9
type input "26.10.2025"
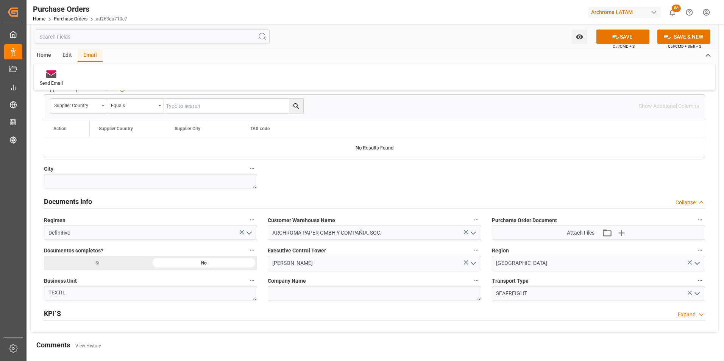
scroll to position [455, 0]
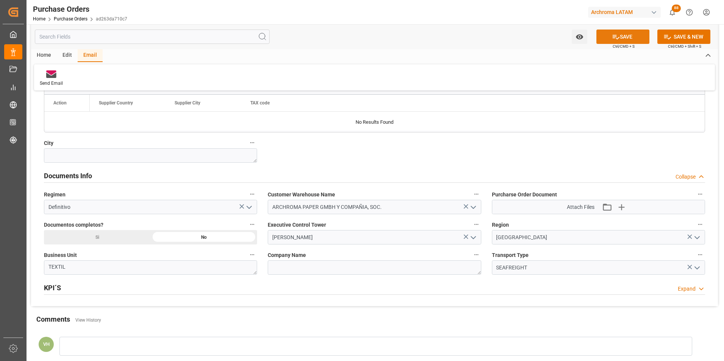
click at [639, 41] on button "SAVE" at bounding box center [623, 37] width 53 height 14
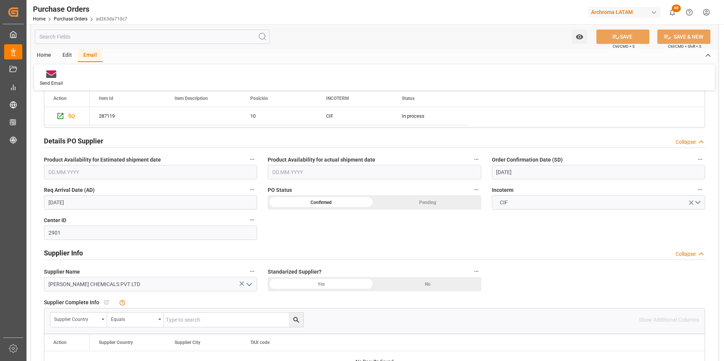
scroll to position [189, 0]
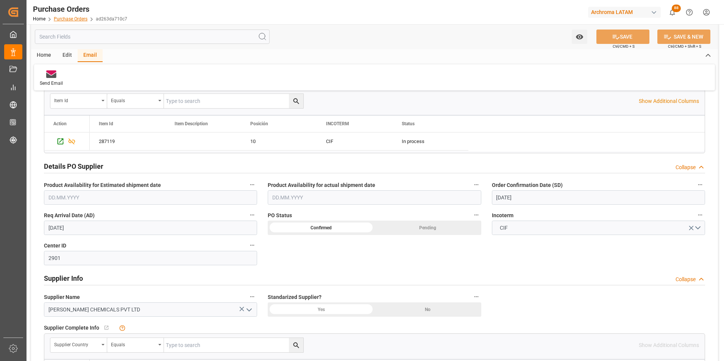
click at [69, 20] on link "Purchase Orders" at bounding box center [71, 18] width 34 height 5
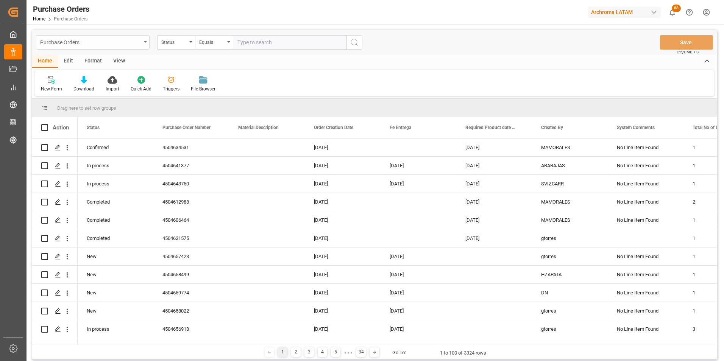
click at [140, 45] on div "Purchase Orders" at bounding box center [90, 41] width 101 height 9
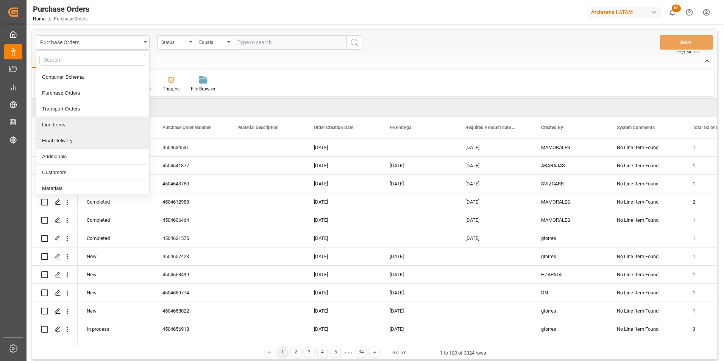
click at [94, 139] on div "Final Delivery" at bounding box center [92, 141] width 113 height 16
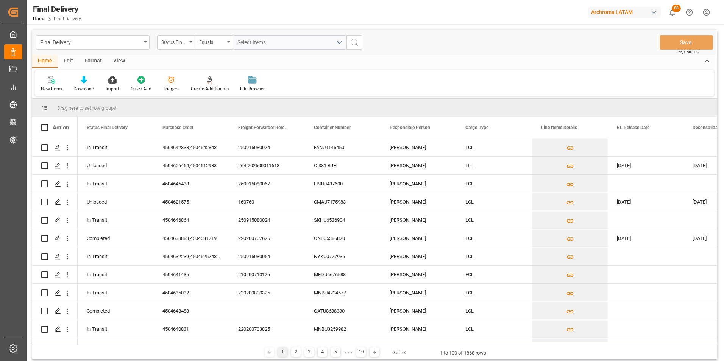
click at [189, 45] on div "Status Final Delivery" at bounding box center [176, 42] width 38 height 14
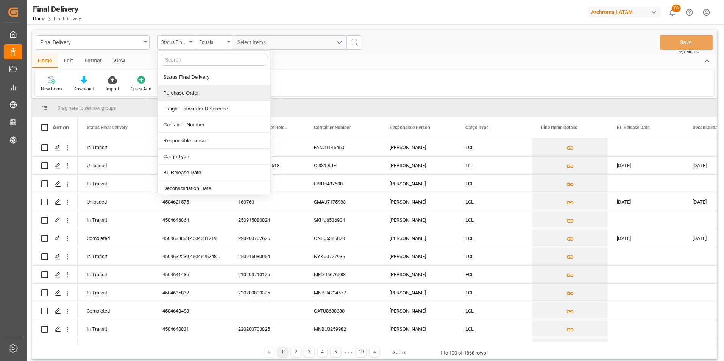
click at [190, 91] on div "Purchase Order" at bounding box center [214, 93] width 113 height 16
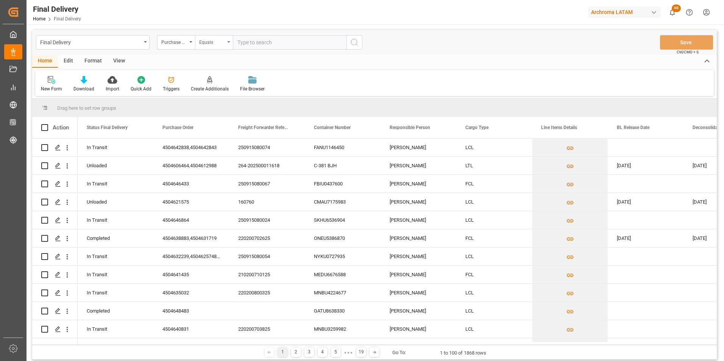
click at [223, 43] on div "Equals" at bounding box center [212, 41] width 26 height 9
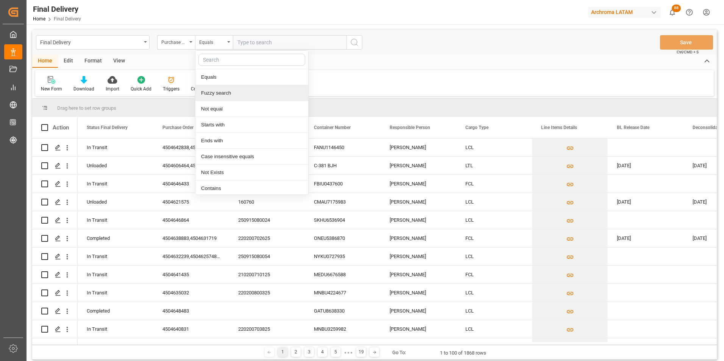
click at [238, 87] on div "Fuzzy search" at bounding box center [251, 93] width 113 height 16
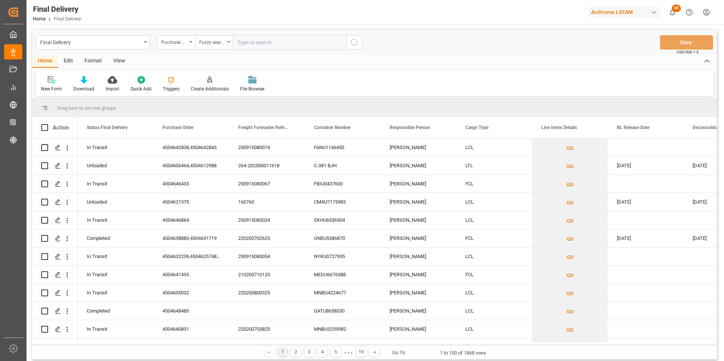
paste input "4504649440"
type input "4504649440"
click at [355, 46] on icon "search button" at bounding box center [354, 42] width 9 height 9
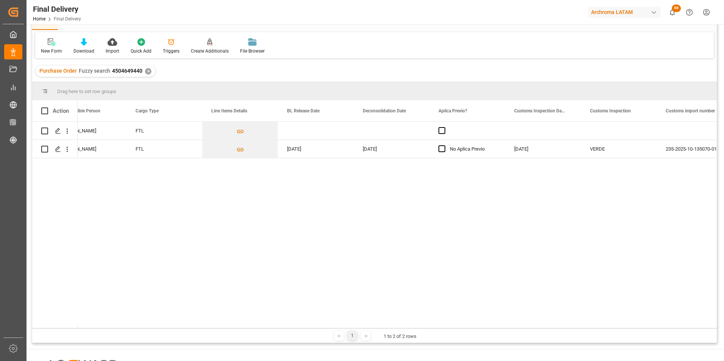
scroll to position [0, 308]
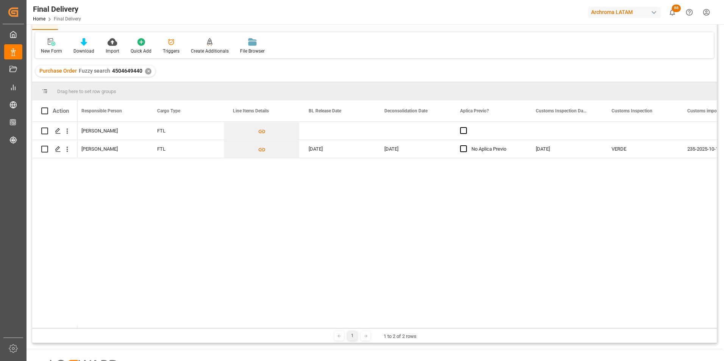
click at [149, 72] on div "✕" at bounding box center [148, 71] width 6 height 6
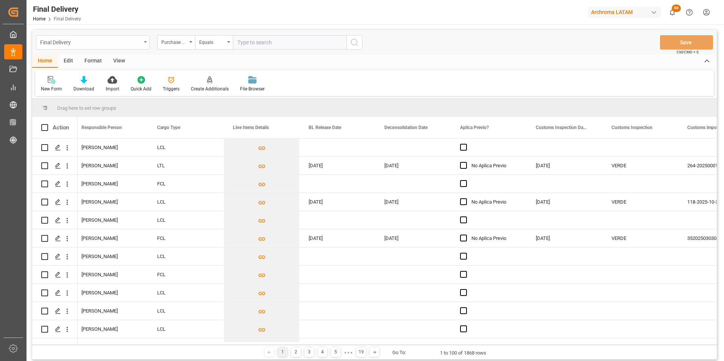
click at [129, 43] on div "Final Delivery" at bounding box center [90, 41] width 101 height 9
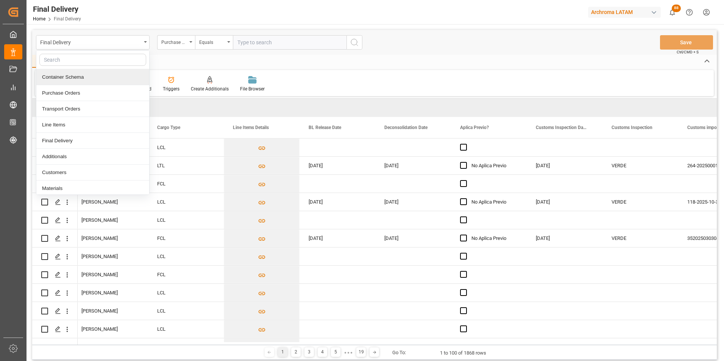
click at [110, 79] on div "Container Schema" at bounding box center [92, 77] width 113 height 16
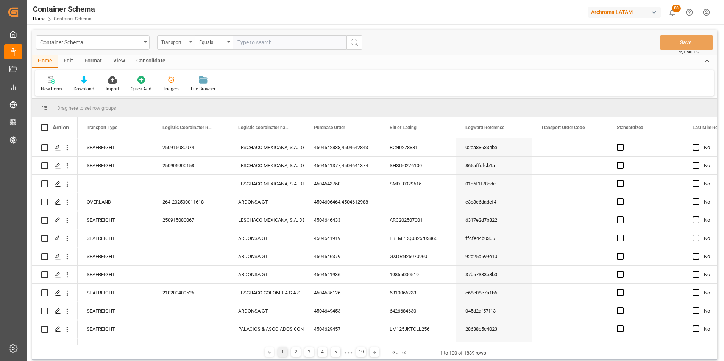
click at [189, 46] on div "Transport Type" at bounding box center [176, 42] width 38 height 14
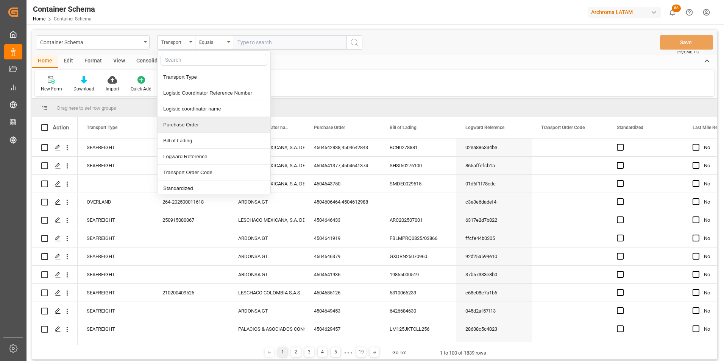
click at [191, 122] on div "Purchase Order" at bounding box center [214, 125] width 113 height 16
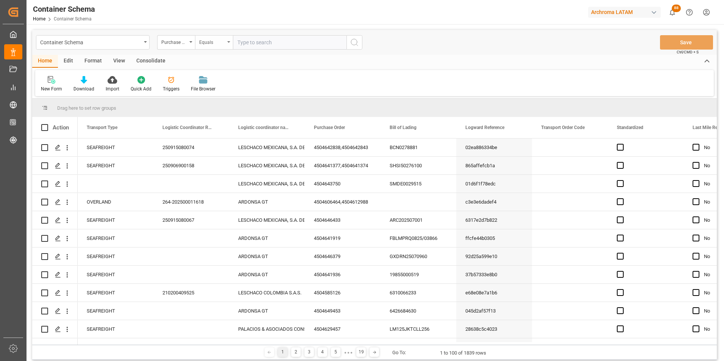
click at [212, 45] on div "Equals" at bounding box center [212, 41] width 26 height 9
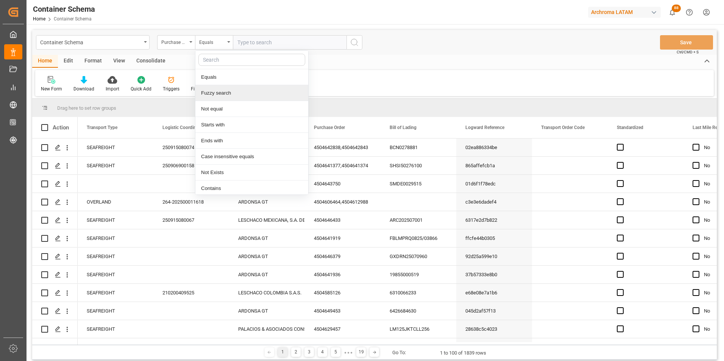
click at [222, 91] on div "Fuzzy search" at bounding box center [251, 93] width 113 height 16
paste input "4504649440"
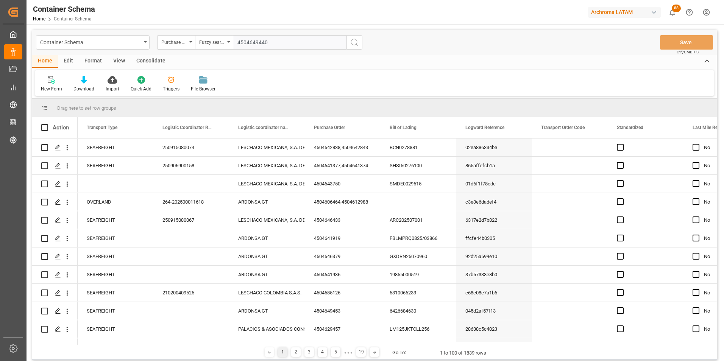
type input "4504649440"
click at [349, 42] on button "search button" at bounding box center [355, 42] width 16 height 14
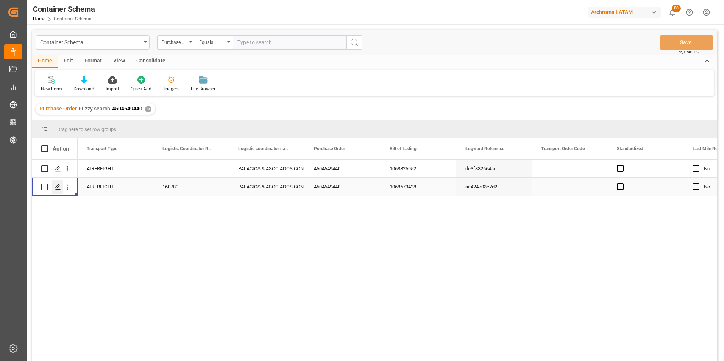
click at [57, 181] on div "Press SPACE to select this row." at bounding box center [57, 187] width 11 height 14
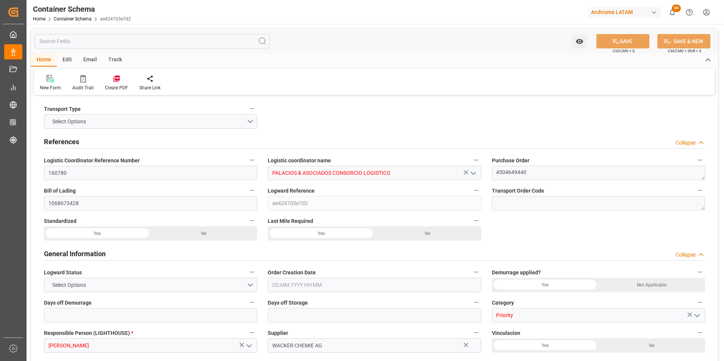
type input "0"
type input "1"
type input "2"
type input "1600"
type input "1777.4"
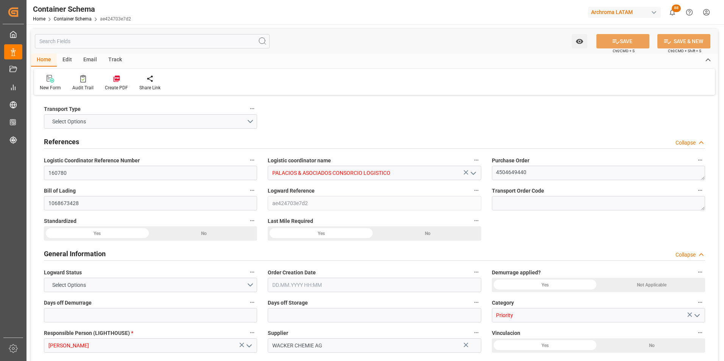
type input "DEFFO"
type input "PELIM"
type input "19.08.2025 09:30"
type input "18.08.2025"
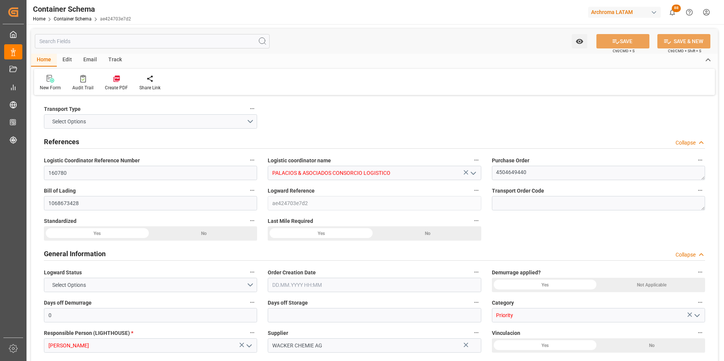
type input "19.08.2025"
type input "16.08.2025 00:00"
type input "19.08.2025 00:00"
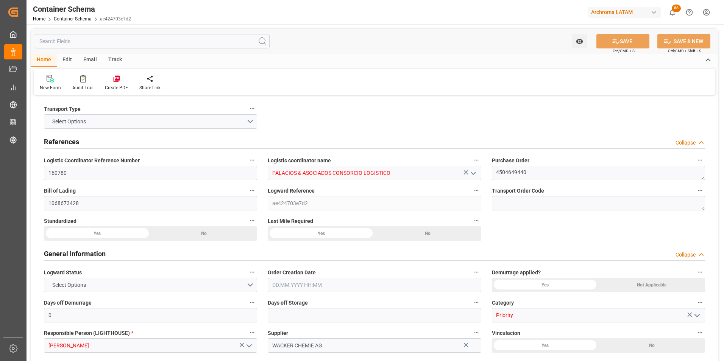
type input "19.08.2025 00:00"
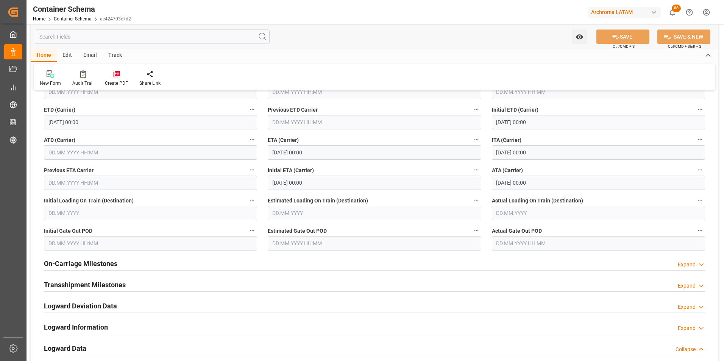
click at [675, 264] on div "On-Carriage Milestones Expand" at bounding box center [374, 263] width 661 height 14
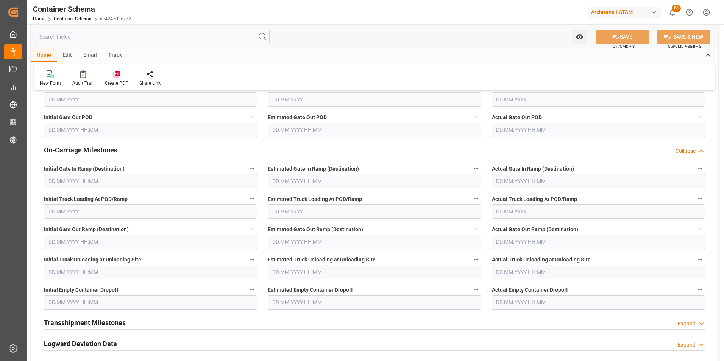
click at [688, 152] on div "Collapse" at bounding box center [686, 151] width 20 height 8
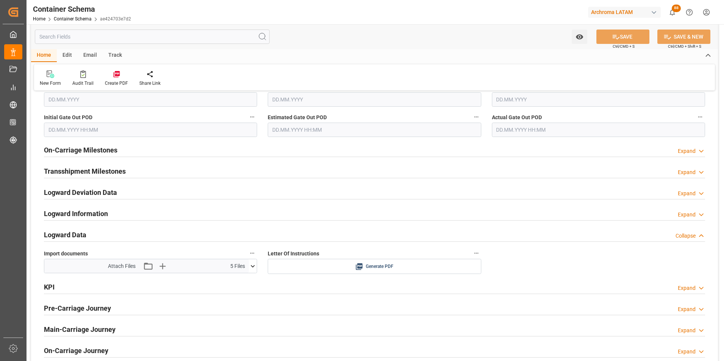
click at [690, 170] on div "Expand" at bounding box center [687, 173] width 18 height 8
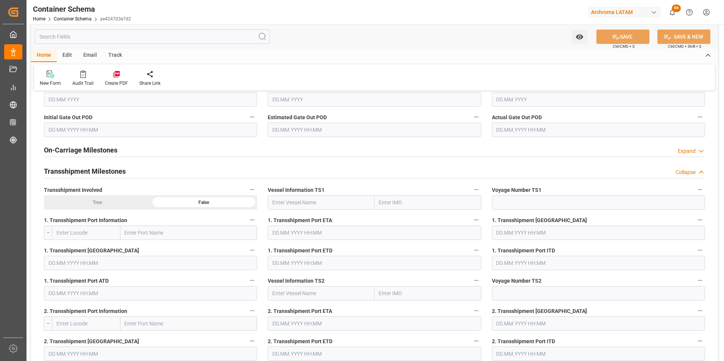
click at [693, 171] on div "Collapse" at bounding box center [686, 173] width 20 height 8
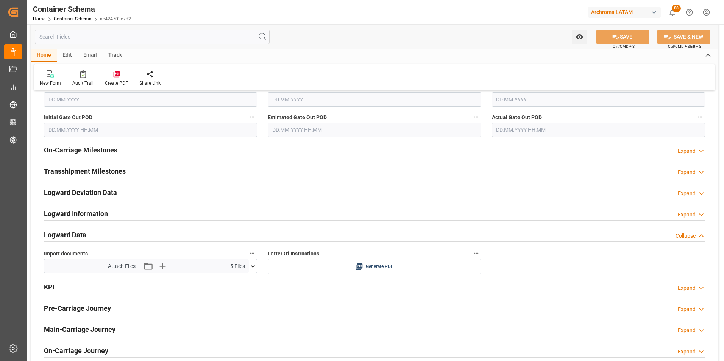
click at [692, 194] on div "Expand" at bounding box center [687, 194] width 18 height 8
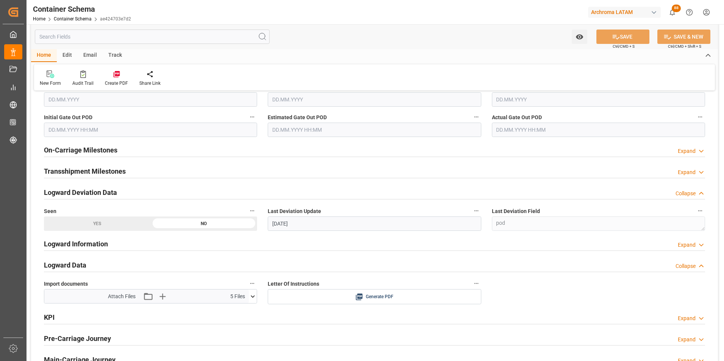
click at [692, 194] on div "Collapse" at bounding box center [686, 194] width 20 height 8
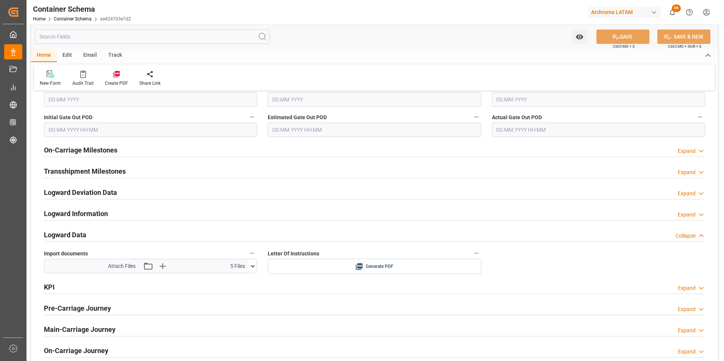
click at [688, 150] on div "Expand" at bounding box center [687, 151] width 18 height 8
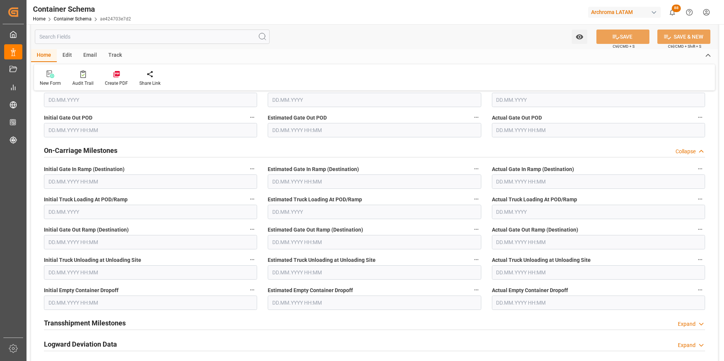
scroll to position [1099, 0]
click at [545, 303] on input "text" at bounding box center [598, 303] width 213 height 14
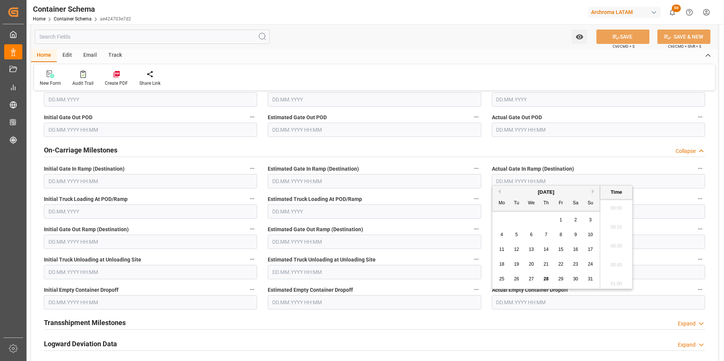
scroll to position [704, 0]
click at [503, 280] on span "25" at bounding box center [501, 279] width 5 height 5
type input "25.08.2025 00:00"
click at [304, 303] on input "text" at bounding box center [374, 303] width 213 height 14
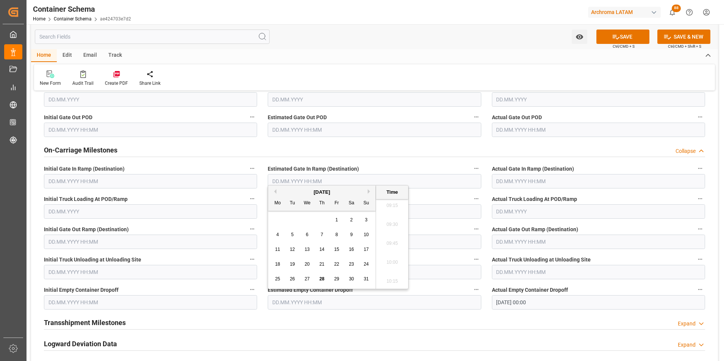
click at [275, 281] on span "25" at bounding box center [277, 279] width 5 height 5
type input "25.08.2025 00:00"
click at [486, 274] on div "Estimated Truck Unloading at Unloading Site" at bounding box center [375, 267] width 224 height 30
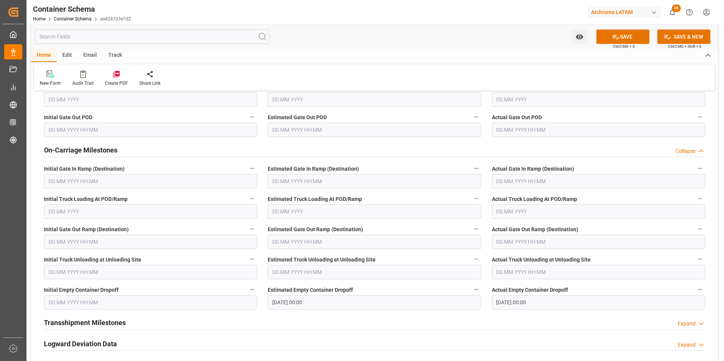
click at [95, 303] on input "text" at bounding box center [150, 303] width 213 height 14
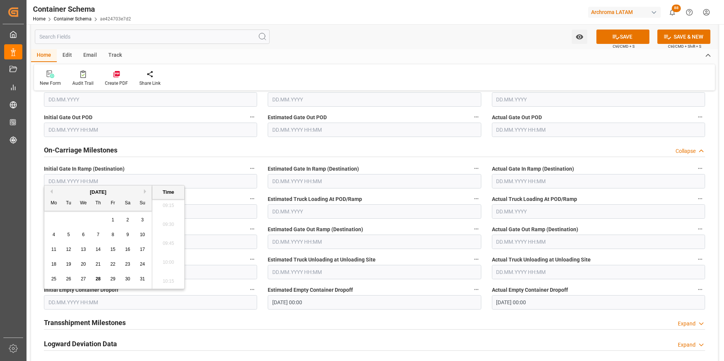
click at [51, 278] on span "25" at bounding box center [53, 279] width 5 height 5
type input "25.08.2025 00:00"
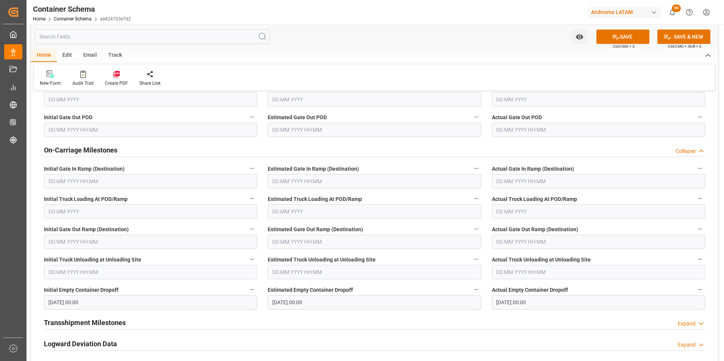
click at [633, 41] on button "SAVE" at bounding box center [623, 37] width 53 height 14
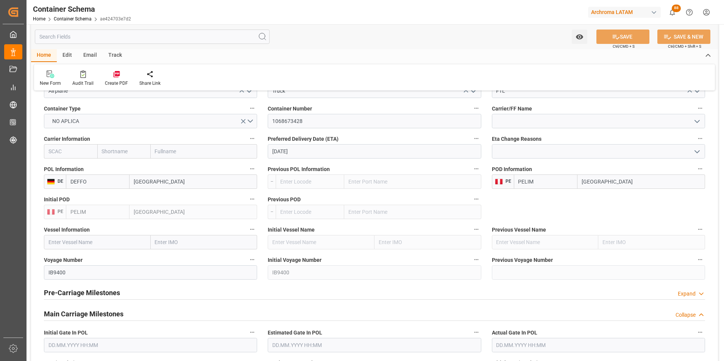
scroll to position [880, 0]
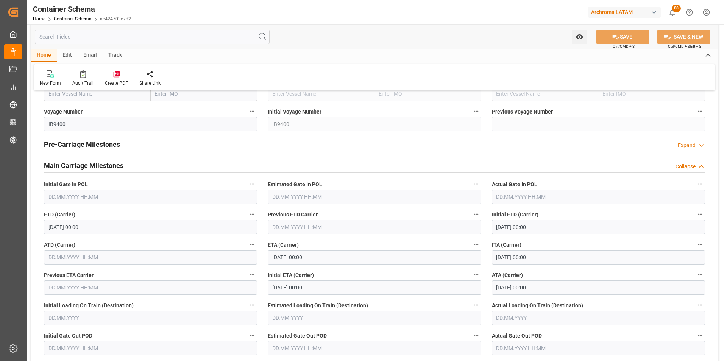
click at [694, 168] on div "Collapse" at bounding box center [686, 167] width 20 height 8
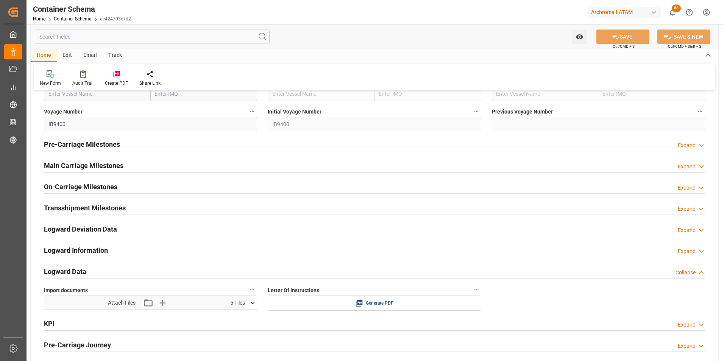
click at [684, 249] on div "Expand" at bounding box center [687, 252] width 18 height 8
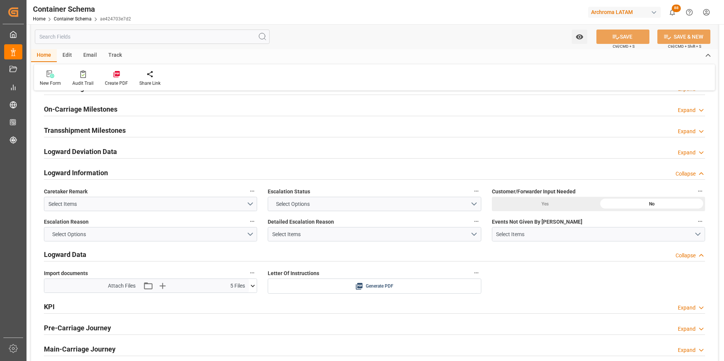
scroll to position [956, 0]
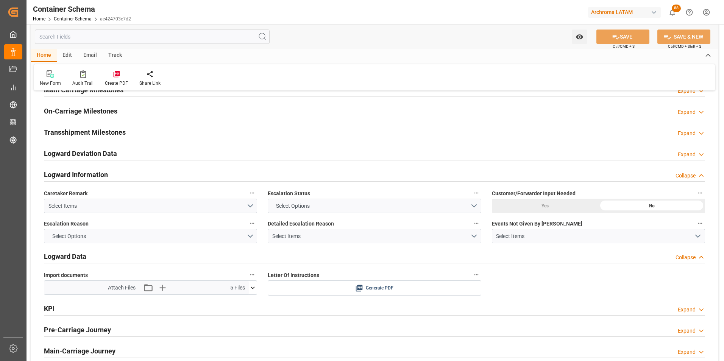
click at [694, 177] on div "Collapse" at bounding box center [686, 176] width 20 height 8
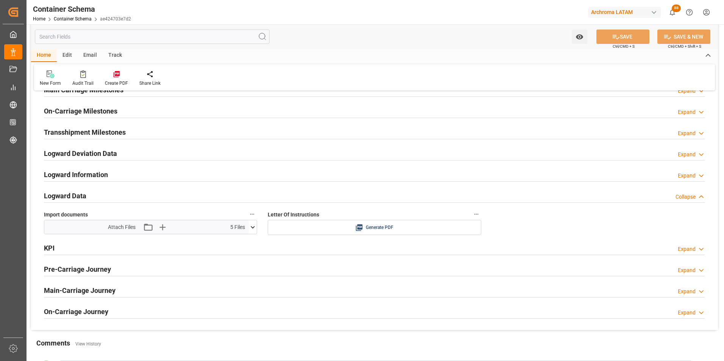
click at [694, 156] on div "Expand" at bounding box center [687, 155] width 18 height 8
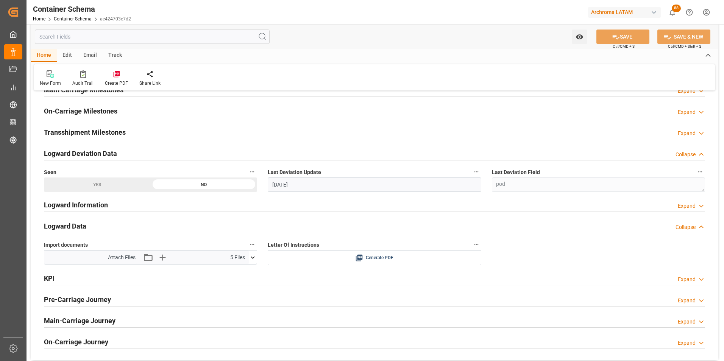
click at [694, 156] on div "Collapse" at bounding box center [686, 155] width 20 height 8
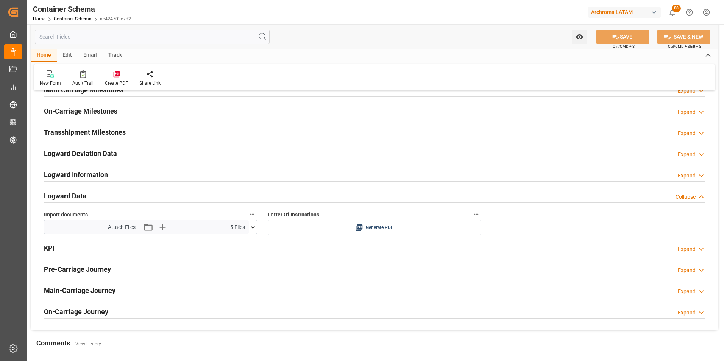
click at [693, 291] on div "Expand" at bounding box center [687, 292] width 18 height 8
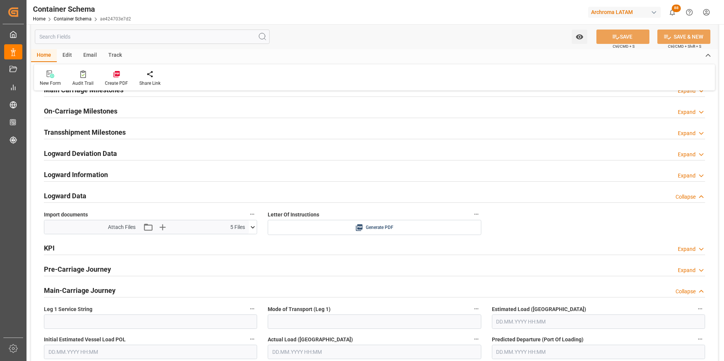
click at [694, 288] on div "Main-Carriage Journey Collapse" at bounding box center [374, 290] width 661 height 14
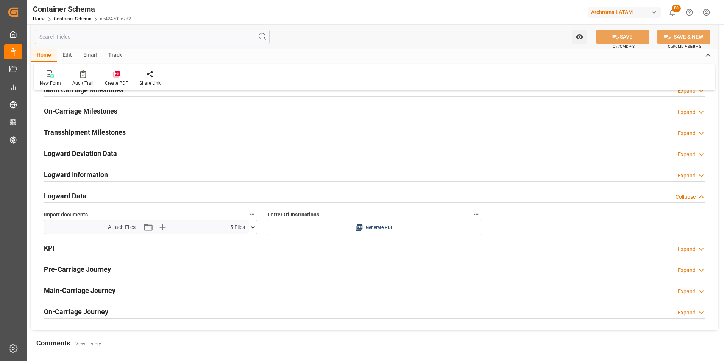
click at [698, 312] on icon at bounding box center [702, 313] width 8 height 8
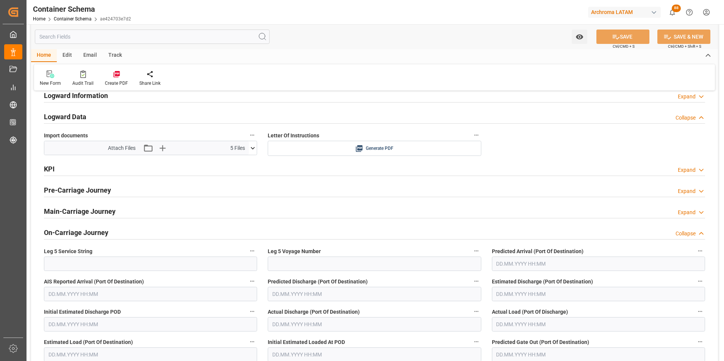
scroll to position [994, 0]
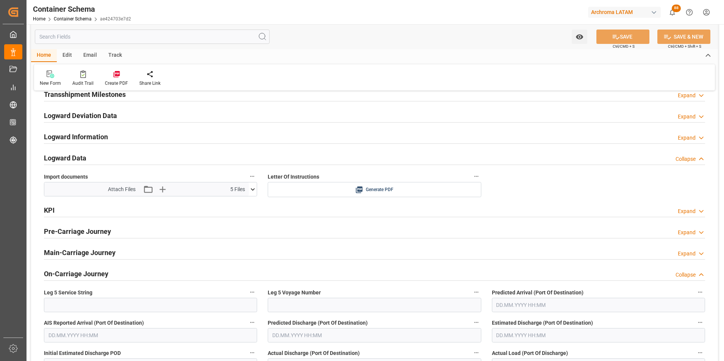
click at [696, 252] on div "Expand" at bounding box center [691, 254] width 27 height 8
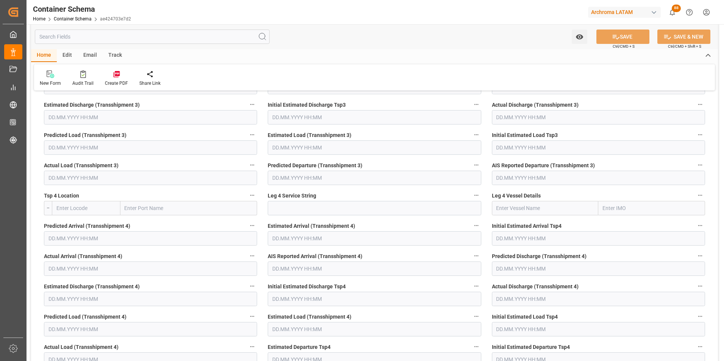
scroll to position [1714, 0]
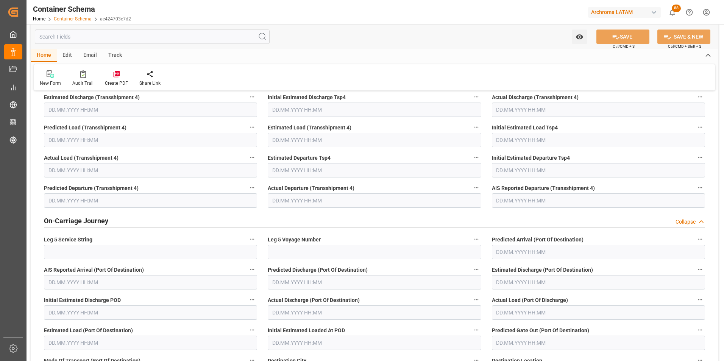
click at [66, 18] on link "Container Schema" at bounding box center [73, 18] width 38 height 5
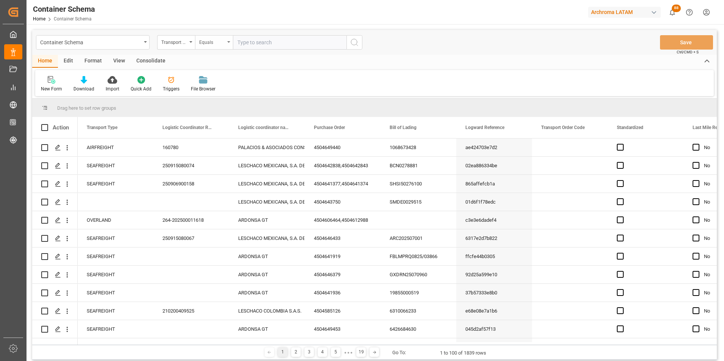
click at [196, 41] on div "Equals" at bounding box center [214, 42] width 38 height 14
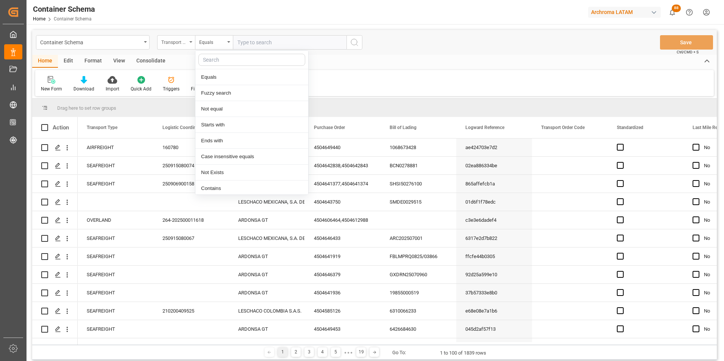
click at [186, 41] on div "Transport Type" at bounding box center [174, 41] width 26 height 9
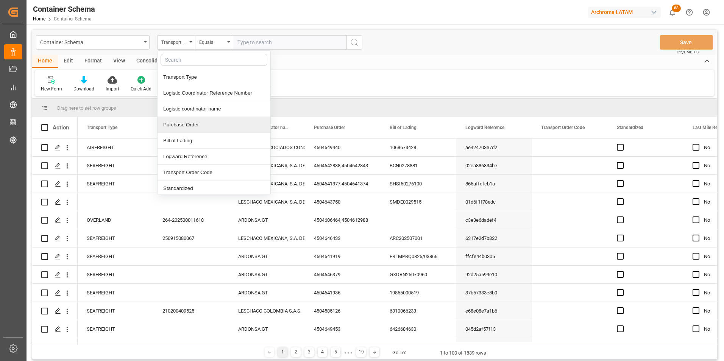
click at [193, 122] on div "Purchase Order" at bounding box center [214, 125] width 113 height 16
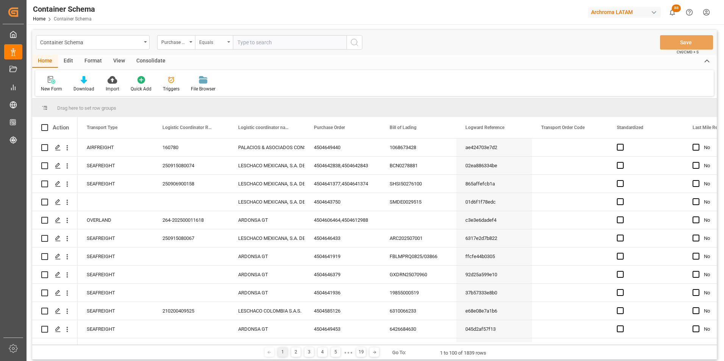
click at [208, 48] on div "Equals" at bounding box center [214, 42] width 38 height 14
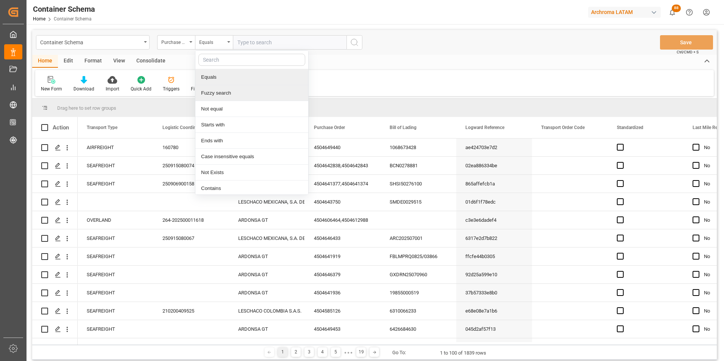
click at [218, 90] on div "Fuzzy search" at bounding box center [251, 93] width 113 height 16
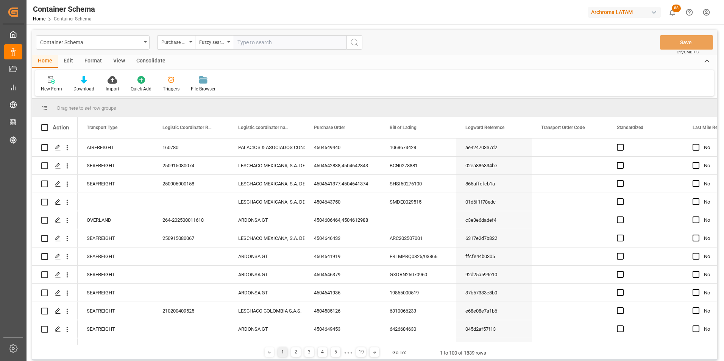
paste input "4504649440"
type input "4504649440"
click at [353, 46] on icon "search button" at bounding box center [354, 42] width 9 height 9
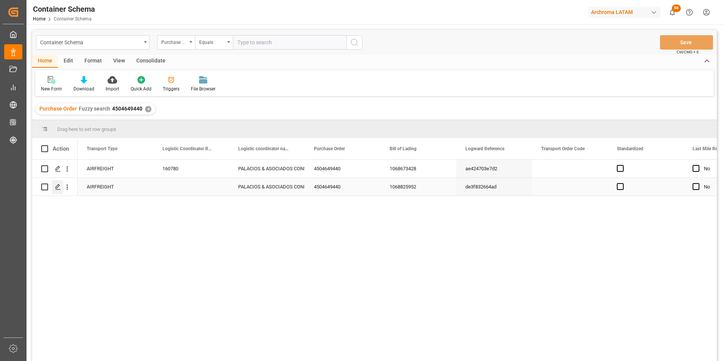
click at [59, 189] on icon "Press SPACE to select this row." at bounding box center [58, 187] width 6 height 6
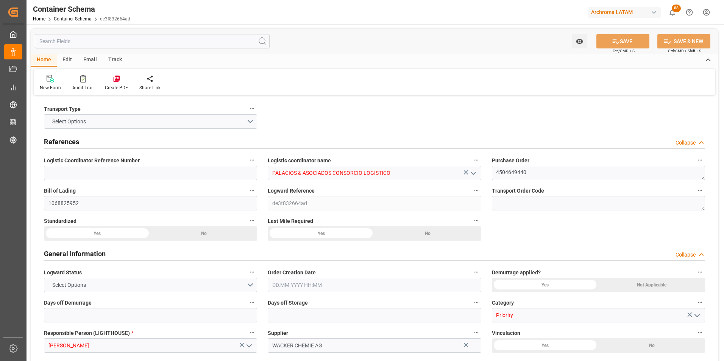
type input "0"
type input "1"
type input "600"
type input "649.4"
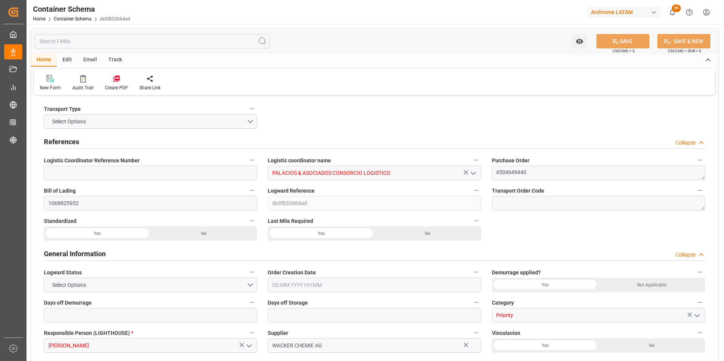
type input "PELIM"
type input "22.08.2025 11:00"
type input "22.08.2025"
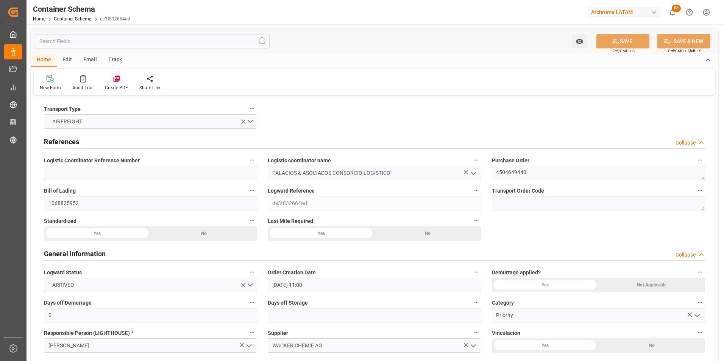
type input "24.08.2025"
type input "22.08.2025 00:00"
type input "24.08.2025 16:00"
type input "25.08.2025 00:00"
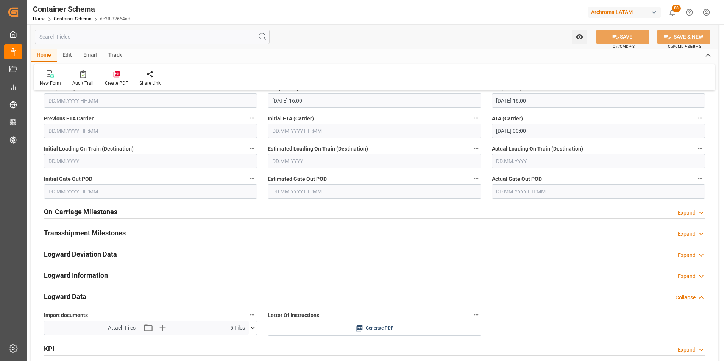
scroll to position [1061, 0]
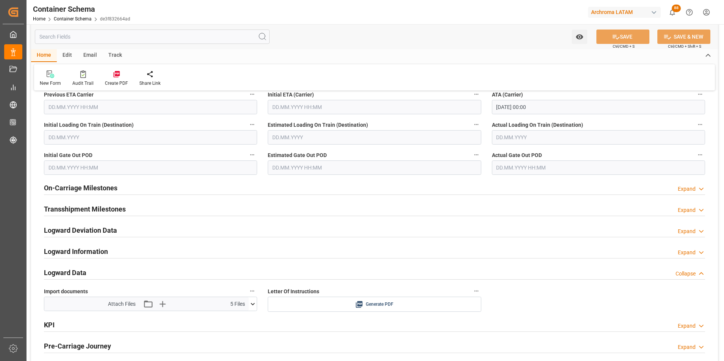
click at [689, 189] on div "Expand" at bounding box center [687, 189] width 18 height 8
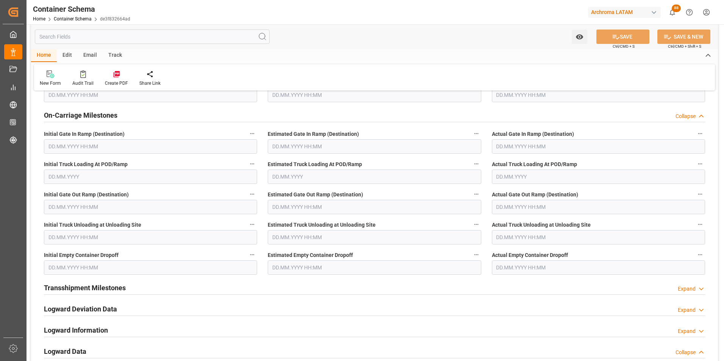
scroll to position [1137, 0]
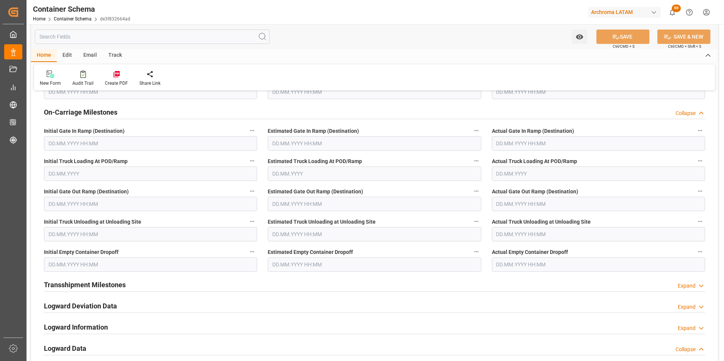
click at [94, 264] on input "text" at bounding box center [150, 265] width 213 height 14
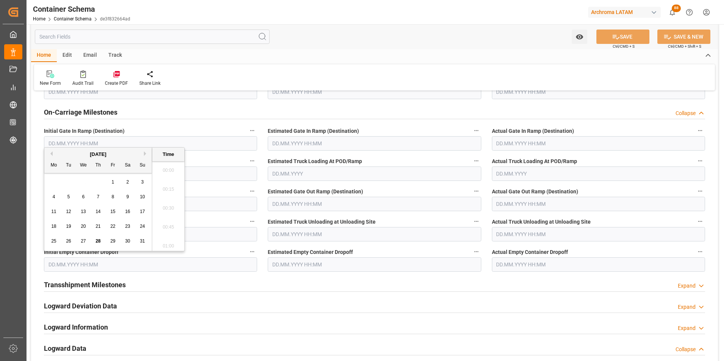
scroll to position [704, 0]
click at [97, 240] on span "28" at bounding box center [97, 241] width 5 height 5
type input "[DATE] 00:00"
click at [311, 264] on input "text" at bounding box center [374, 265] width 213 height 14
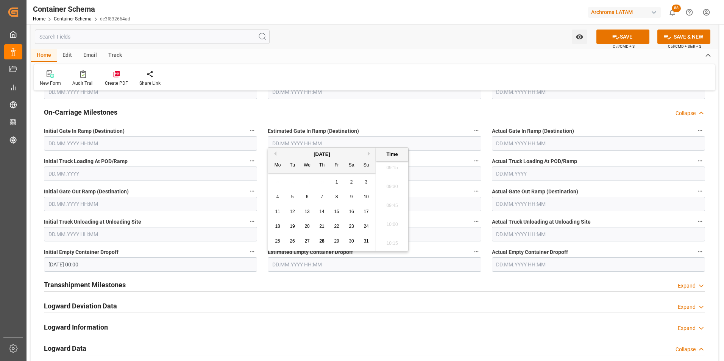
click at [324, 240] on span "28" at bounding box center [321, 241] width 5 height 5
type input "[DATE] 00:00"
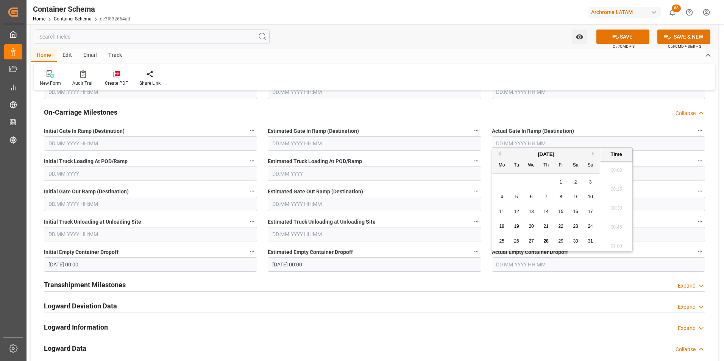
click at [502, 262] on input "text" at bounding box center [598, 265] width 213 height 14
click at [546, 243] on span "28" at bounding box center [546, 241] width 5 height 5
type input "[DATE] 00:00"
click at [708, 254] on div "Actual Empty Container Dropoff 28.08.2025 00:00" at bounding box center [599, 259] width 224 height 30
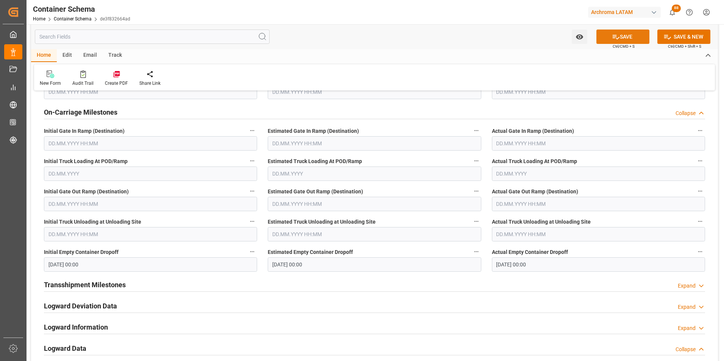
click at [628, 36] on button "SAVE" at bounding box center [623, 37] width 53 height 14
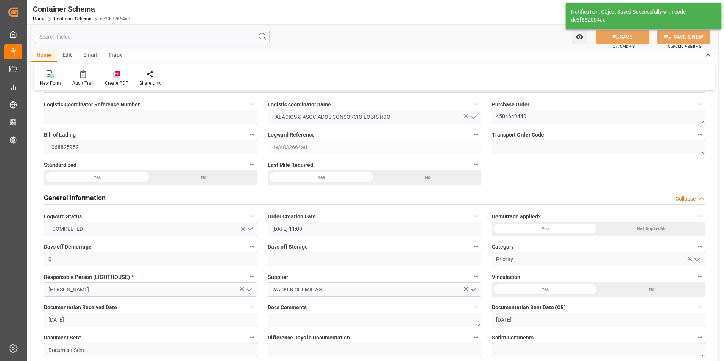
scroll to position [0, 0]
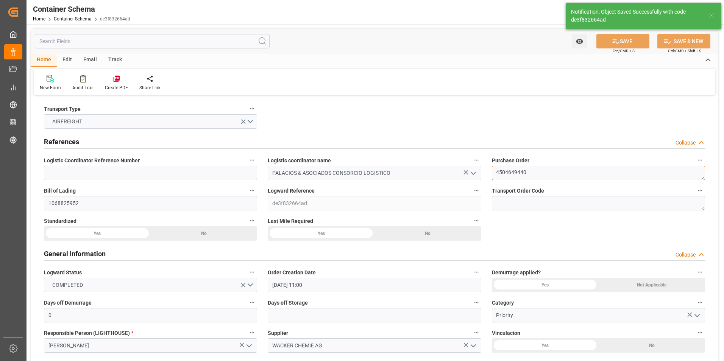
click at [525, 174] on textarea "4504649440" at bounding box center [598, 173] width 213 height 14
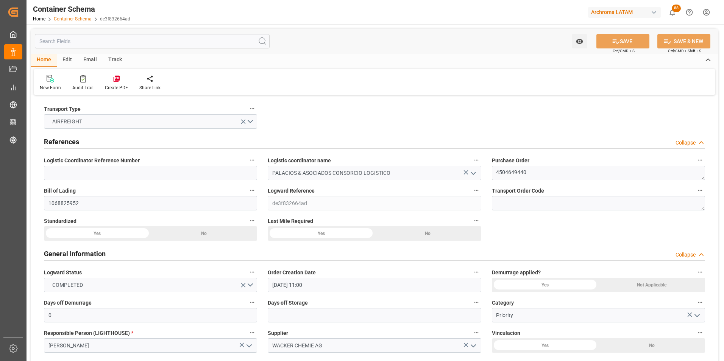
click at [85, 19] on link "Container Schema" at bounding box center [73, 18] width 38 height 5
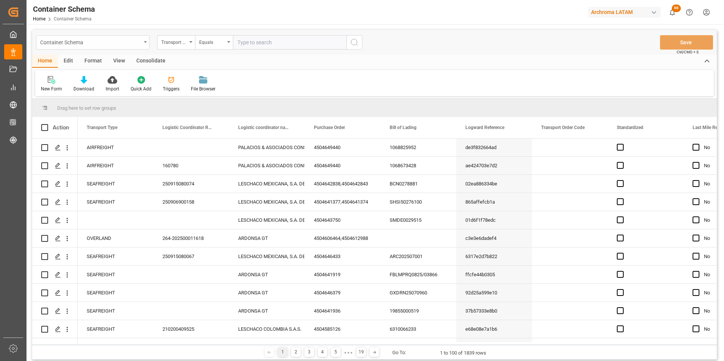
click at [105, 41] on div "Container Schema" at bounding box center [90, 41] width 101 height 9
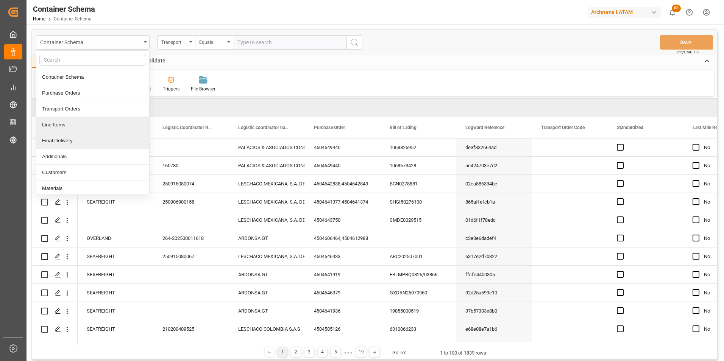
click at [80, 138] on div "Final Delivery" at bounding box center [92, 141] width 113 height 16
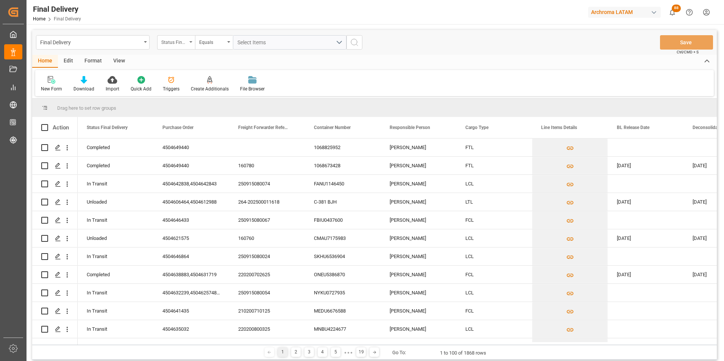
click at [183, 43] on div "Status Final Delivery" at bounding box center [174, 41] width 26 height 9
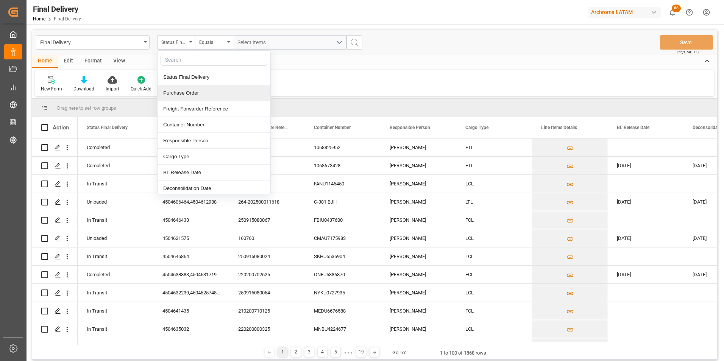
click at [193, 92] on div "Purchase Order" at bounding box center [214, 93] width 113 height 16
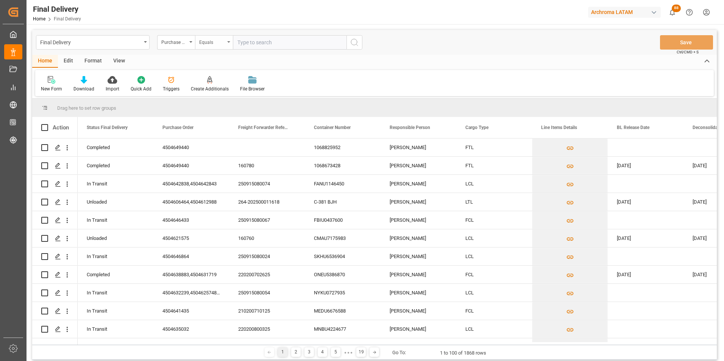
click at [212, 44] on div "Equals" at bounding box center [212, 41] width 26 height 9
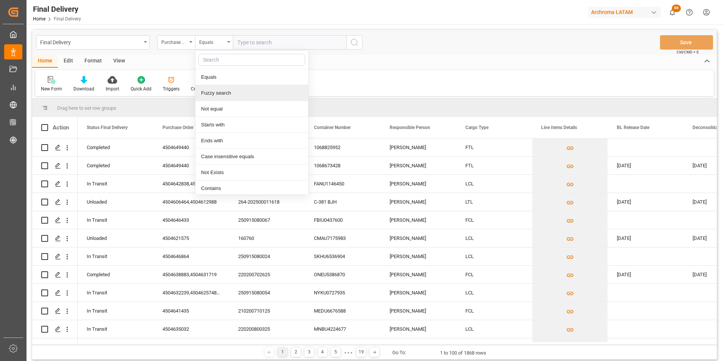
click at [215, 92] on div "Fuzzy search" at bounding box center [251, 93] width 113 height 16
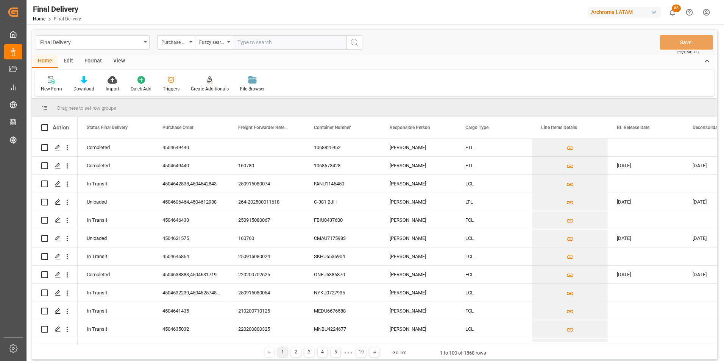
paste input "4504649440"
type input "4504649440"
click at [354, 46] on icon "search button" at bounding box center [354, 42] width 9 height 9
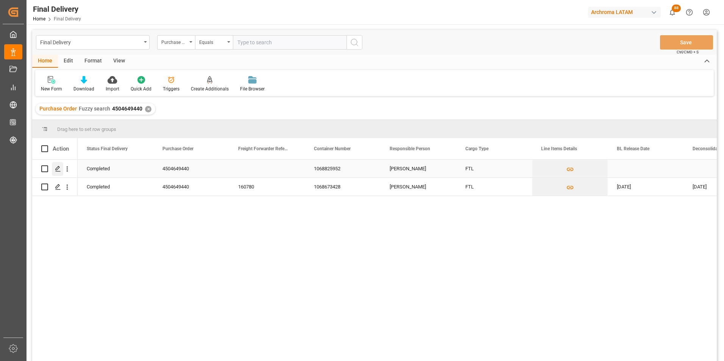
click at [59, 169] on polygon "Press SPACE to select this row." at bounding box center [58, 169] width 4 height 4
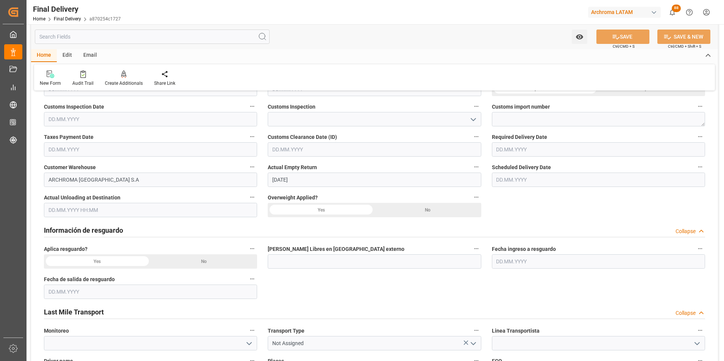
scroll to position [189, 0]
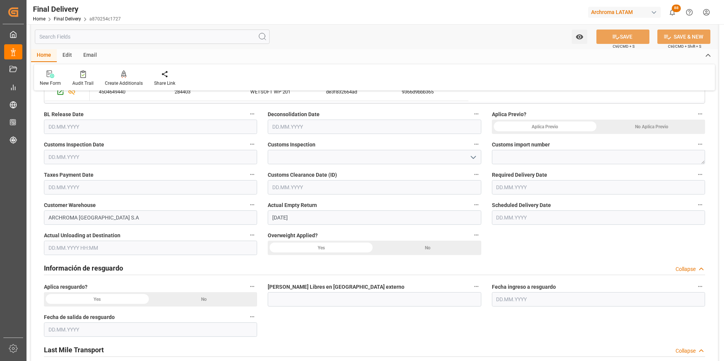
click at [521, 220] on input "text" at bounding box center [598, 218] width 213 height 14
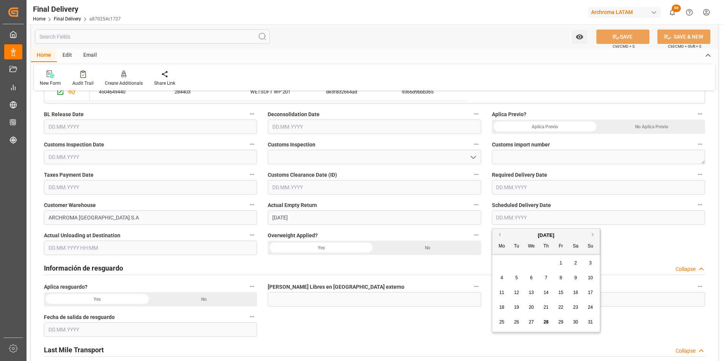
click at [547, 319] on div "28" at bounding box center [546, 322] width 9 height 9
type input "28.08.2025"
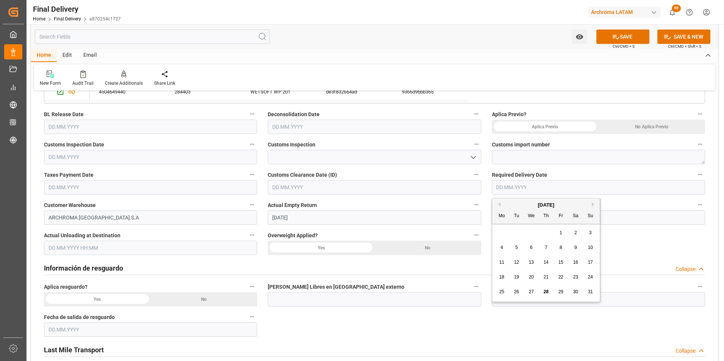
click at [516, 189] on input "text" at bounding box center [598, 187] width 213 height 14
click at [550, 292] on div "28" at bounding box center [546, 292] width 9 height 9
type input "28.08.2025"
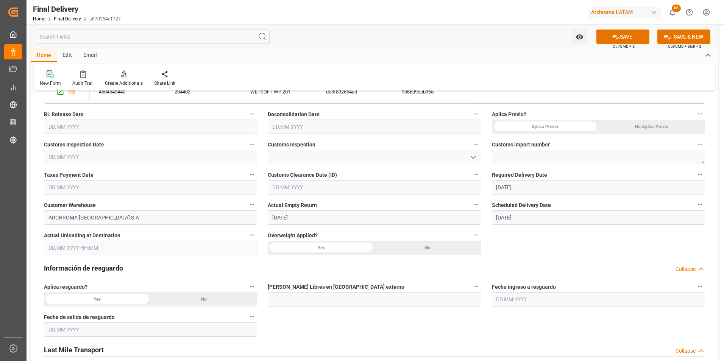
click at [639, 125] on div "No Aplica Previo" at bounding box center [652, 127] width 107 height 14
click at [446, 250] on div "No" at bounding box center [428, 248] width 107 height 14
click at [222, 303] on div "No" at bounding box center [204, 299] width 107 height 14
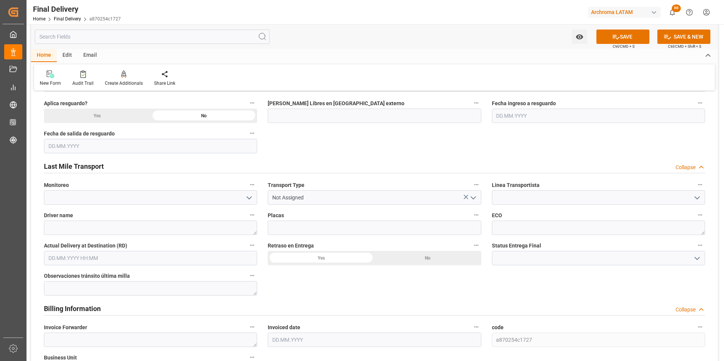
scroll to position [379, 0]
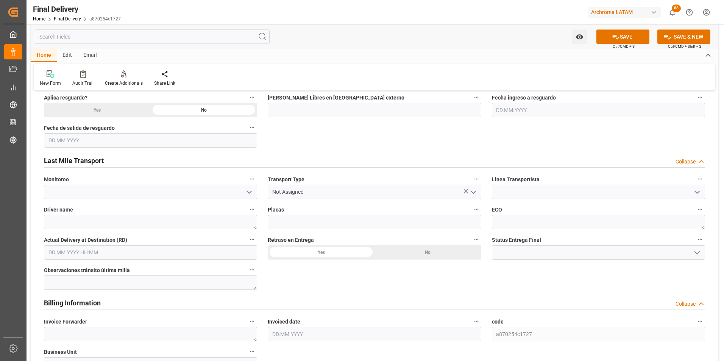
click at [475, 195] on icon "open menu" at bounding box center [473, 192] width 9 height 9
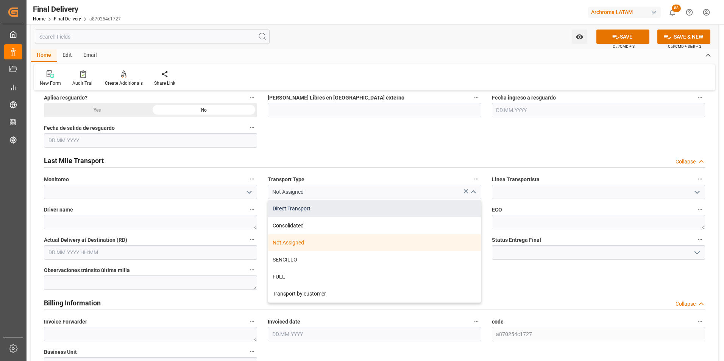
click at [461, 208] on div "Direct Transport" at bounding box center [374, 208] width 213 height 17
type input "Direct Transport"
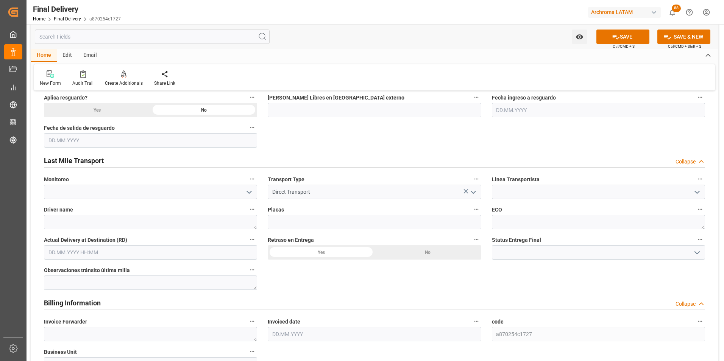
click at [698, 194] on icon "open menu" at bounding box center [697, 192] width 9 height 9
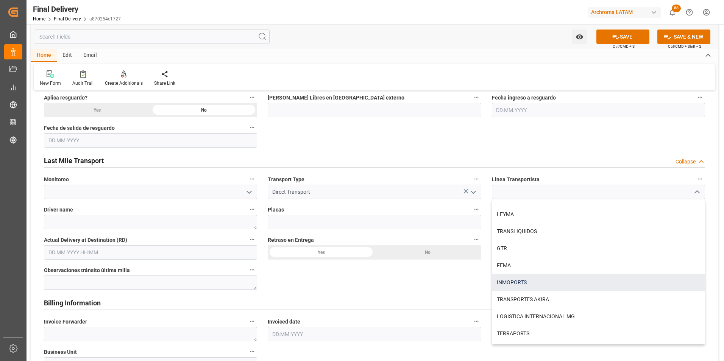
scroll to position [453, 0]
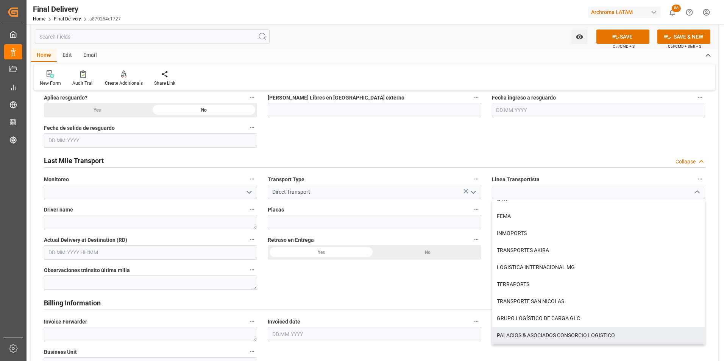
click at [593, 332] on div "PALACIOS & ASOCIADOS CONSORCIO LOGISTICO" at bounding box center [599, 335] width 213 height 17
type input "PALACIOS & ASOCIADOS CONSORCIO LOGISTICO"
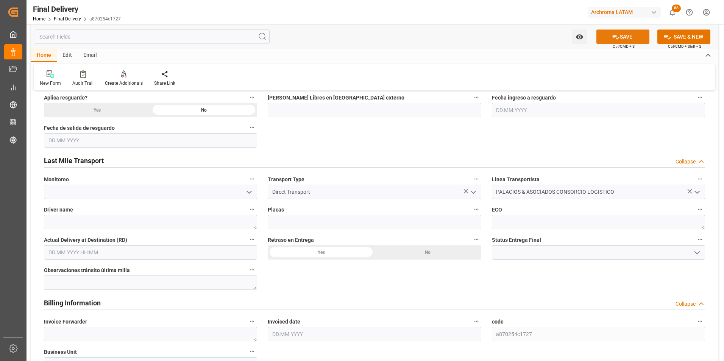
click at [642, 40] on button "SAVE" at bounding box center [623, 37] width 53 height 14
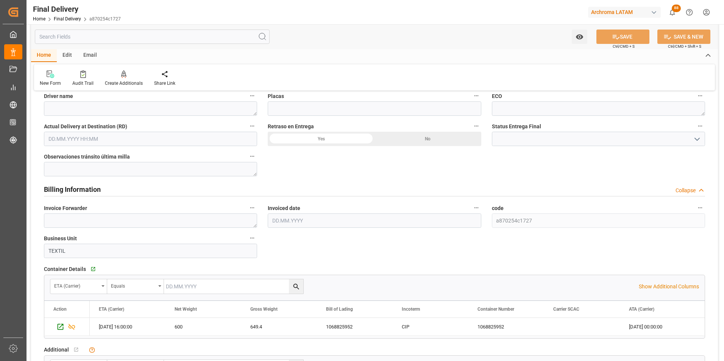
scroll to position [606, 0]
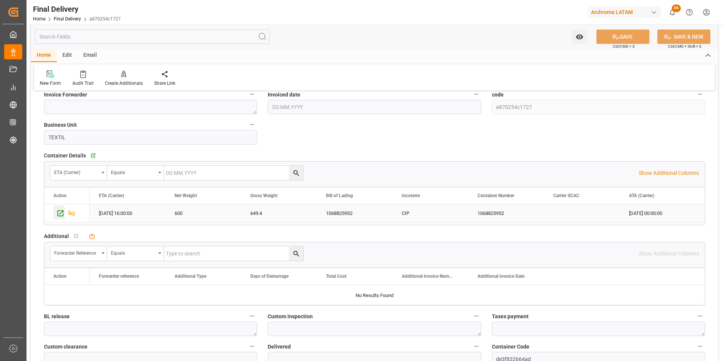
click at [60, 211] on icon "Press SPACE to select this row." at bounding box center [60, 214] width 8 height 8
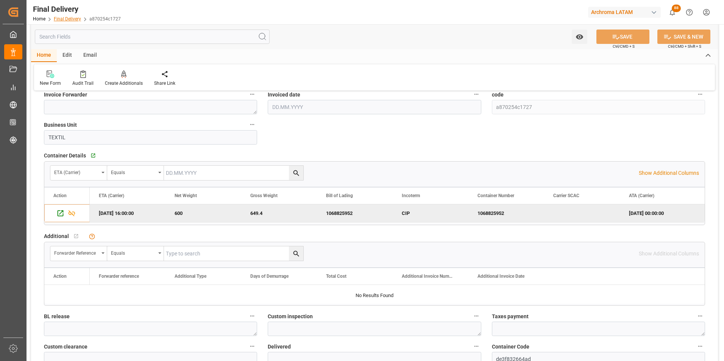
click at [77, 18] on link "Final Delivery" at bounding box center [67, 18] width 27 height 5
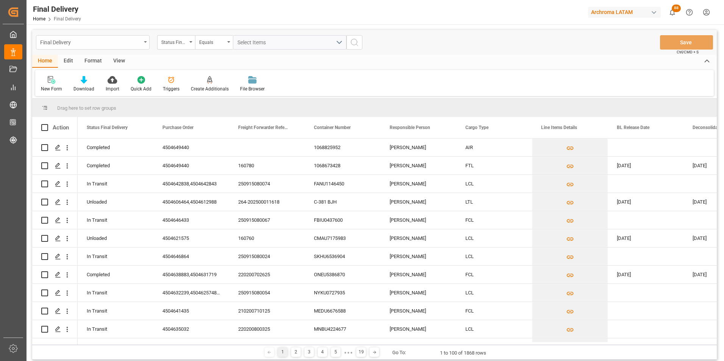
click at [135, 44] on div "Final Delivery" at bounding box center [90, 41] width 101 height 9
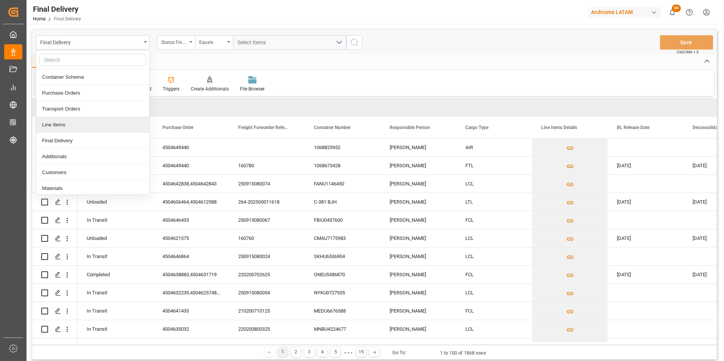
click at [79, 120] on div "Line Items" at bounding box center [92, 125] width 113 height 16
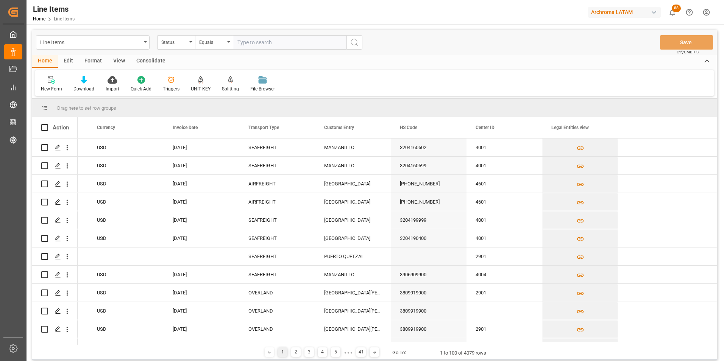
scroll to position [0, 1808]
click at [136, 45] on div "Line Items" at bounding box center [90, 41] width 101 height 9
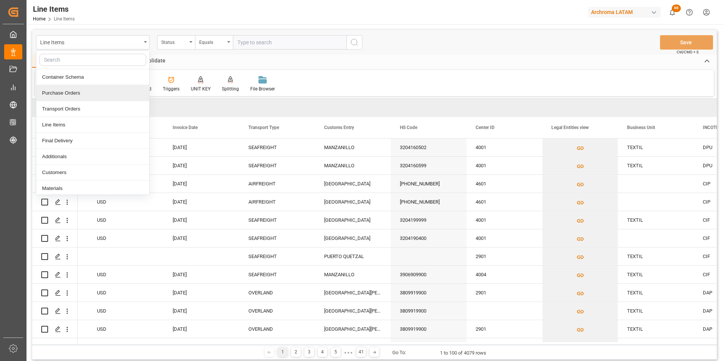
click at [114, 92] on div "Purchase Orders" at bounding box center [92, 93] width 113 height 16
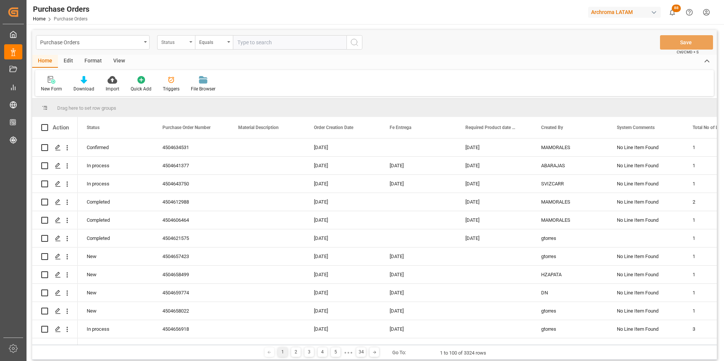
click at [188, 45] on div "Status" at bounding box center [176, 42] width 38 height 14
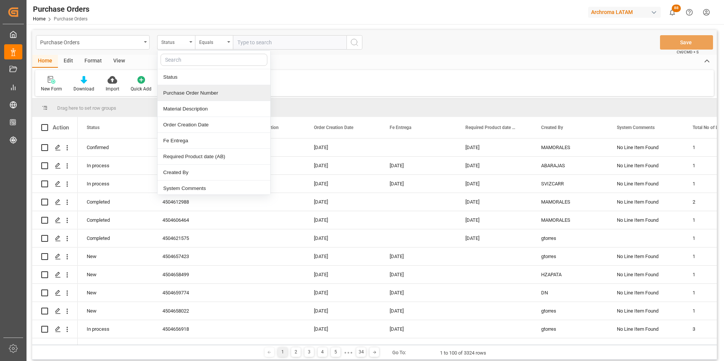
click at [192, 95] on div "Purchase Order Number" at bounding box center [214, 93] width 113 height 16
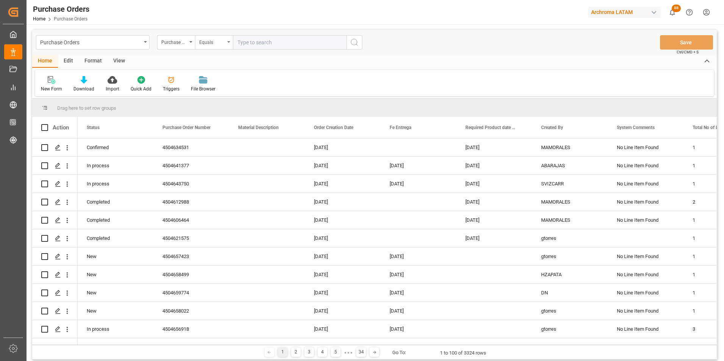
click at [211, 42] on div "Equals" at bounding box center [212, 41] width 26 height 9
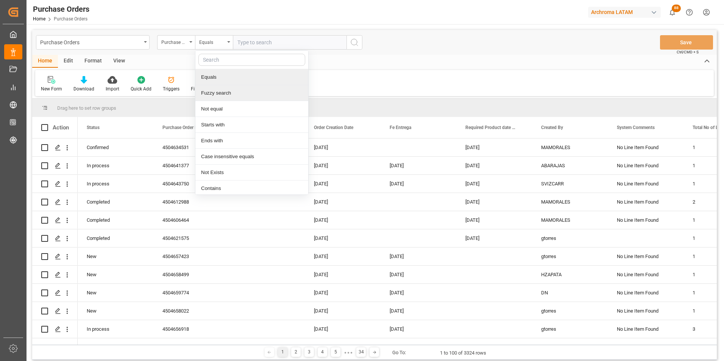
click at [233, 92] on div "Fuzzy search" at bounding box center [251, 93] width 113 height 16
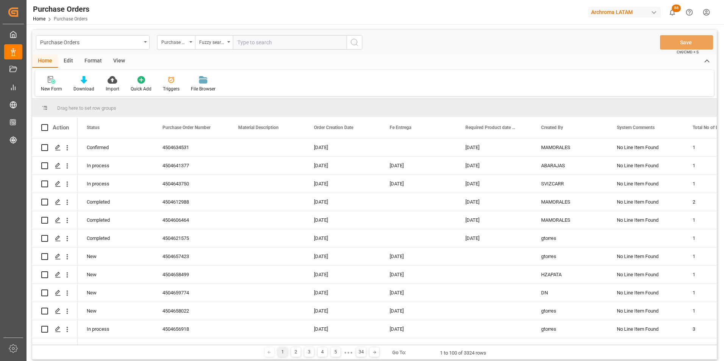
paste input "4504655401"
type input "4504655401"
click at [360, 42] on button "search button" at bounding box center [355, 42] width 16 height 14
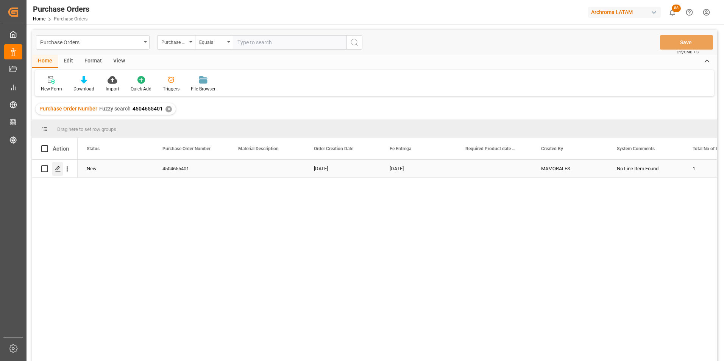
click at [59, 173] on div "Press SPACE to select this row." at bounding box center [57, 169] width 11 height 14
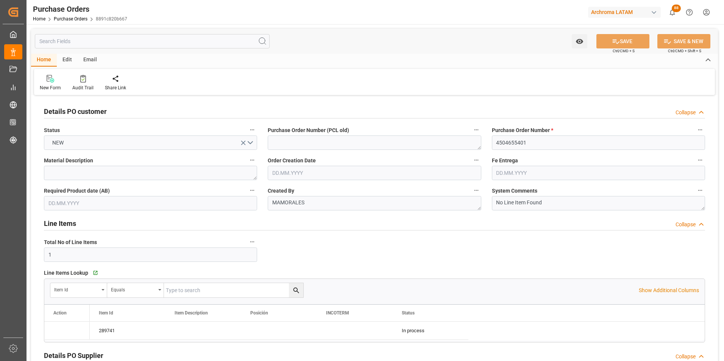
type input "14.08.2025"
type input "19.09.2025"
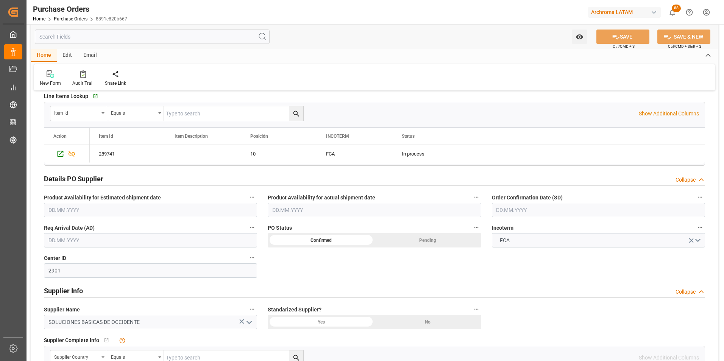
scroll to position [189, 0]
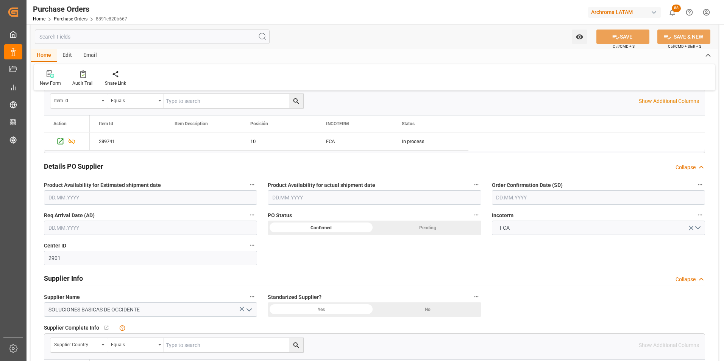
click at [528, 202] on input "text" at bounding box center [598, 198] width 213 height 14
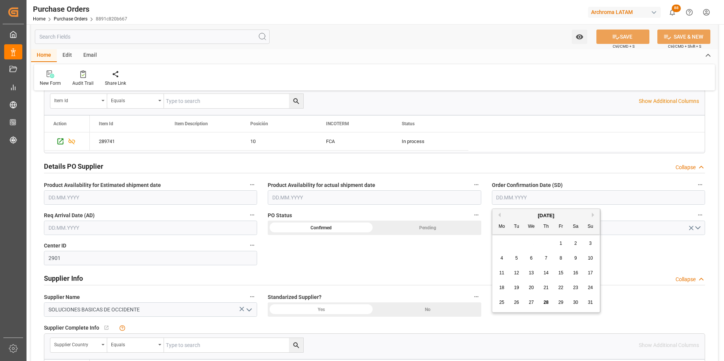
click at [502, 239] on div "28 29 30 31 1 2 3" at bounding box center [546, 243] width 103 height 15
click at [520, 303] on div "26" at bounding box center [516, 303] width 9 height 9
type input "26.08.2025"
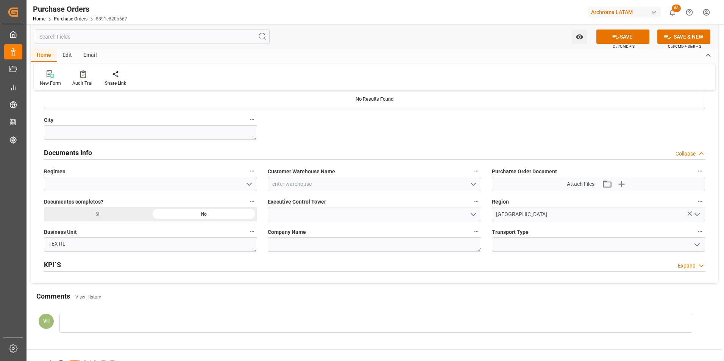
scroll to position [493, 0]
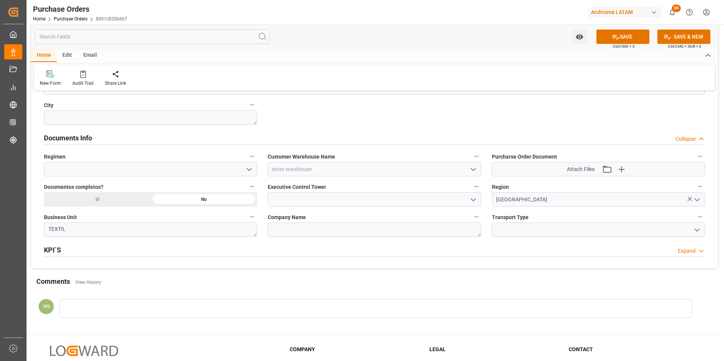
click at [472, 171] on icon "open menu" at bounding box center [473, 169] width 9 height 9
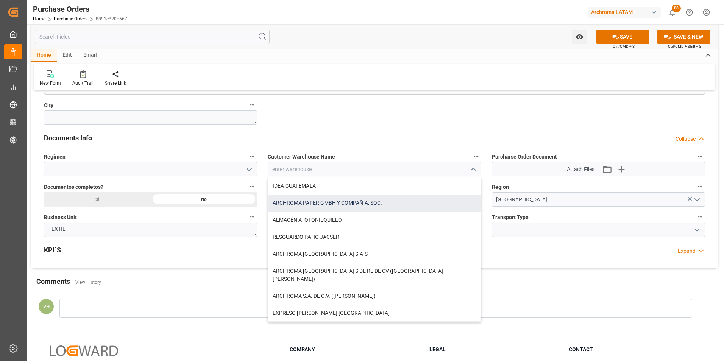
click at [373, 206] on div "ARCHROMA PAPER GMBH Y COMPAÑIA, SOC." at bounding box center [374, 203] width 213 height 17
type input "ARCHROMA PAPER GMBH Y COMPAÑIA, SOC."
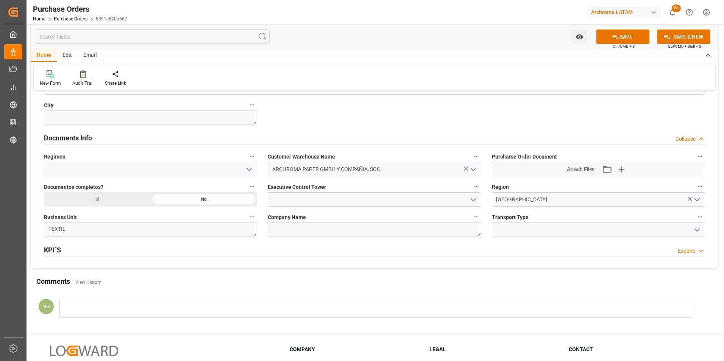
click at [469, 200] on icon "open menu" at bounding box center [473, 199] width 9 height 9
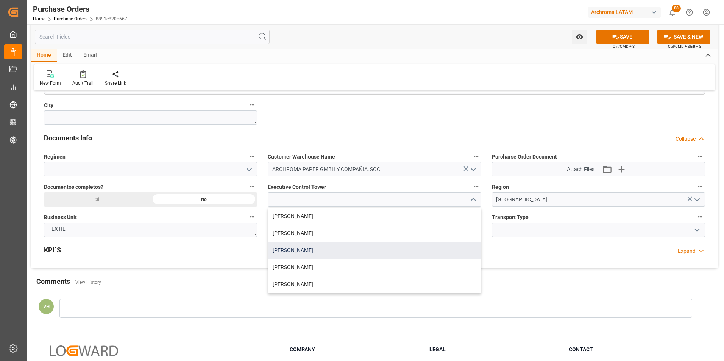
click at [345, 253] on div "[PERSON_NAME]" at bounding box center [374, 250] width 213 height 17
type input "[PERSON_NAME]"
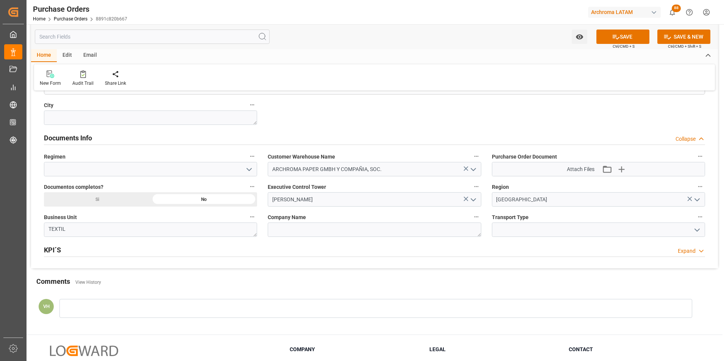
click at [699, 234] on icon "open menu" at bounding box center [697, 230] width 9 height 9
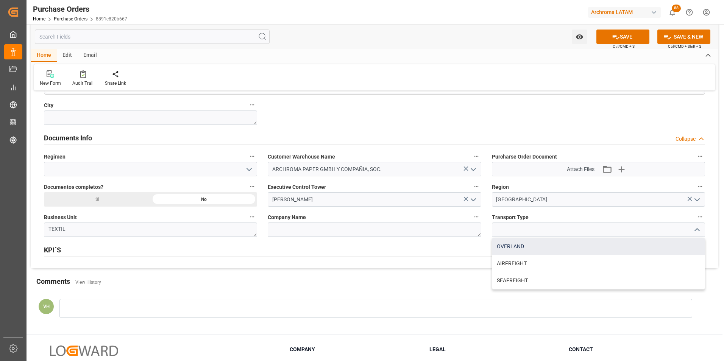
click at [530, 248] on div "OVERLAND" at bounding box center [599, 246] width 213 height 17
type input "OVERLAND"
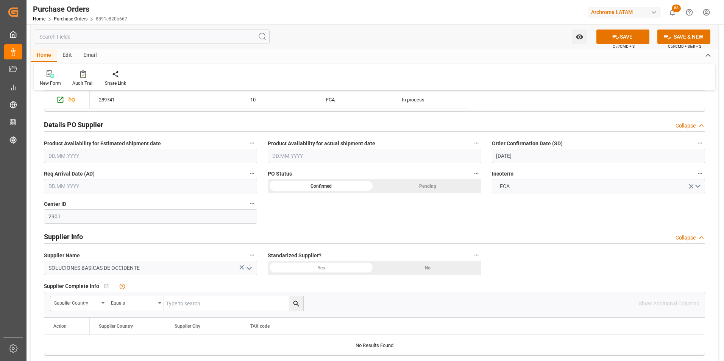
scroll to position [265, 0]
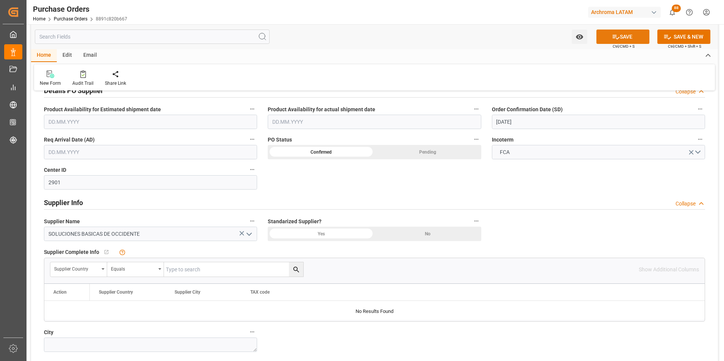
click at [636, 41] on button "SAVE" at bounding box center [623, 37] width 53 height 14
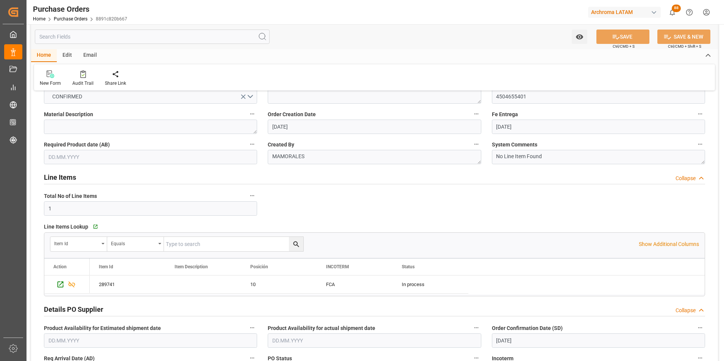
scroll to position [38, 0]
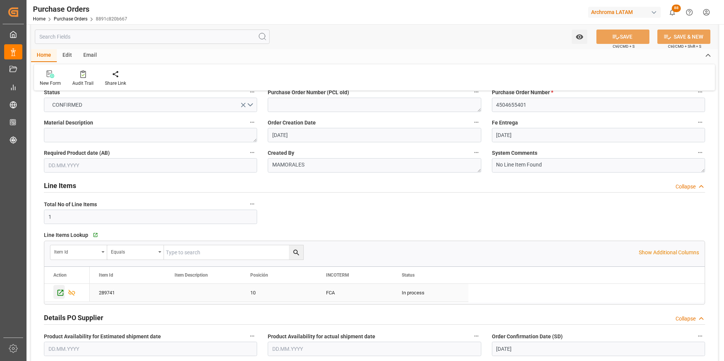
click at [59, 294] on icon "Press SPACE to select this row." at bounding box center [60, 293] width 8 height 8
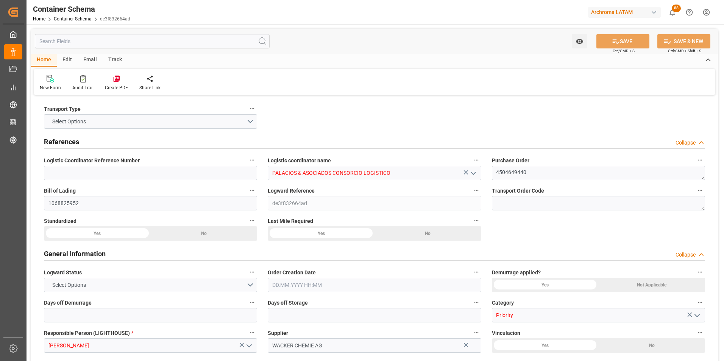
type input "0"
type input "1"
type input "600"
type input "649.4"
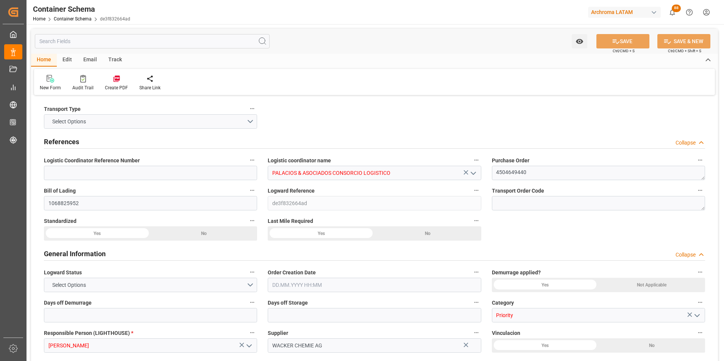
type input "PELIM"
type input "22.08.2025 11:00"
type input "22.08.2025"
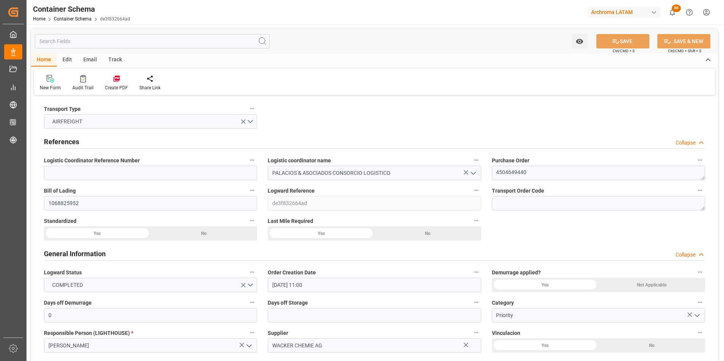
type input "24.08.2025"
type input "22.08.2025 00:00"
type input "24.08.2025 16:00"
type input "25.08.2025 00:00"
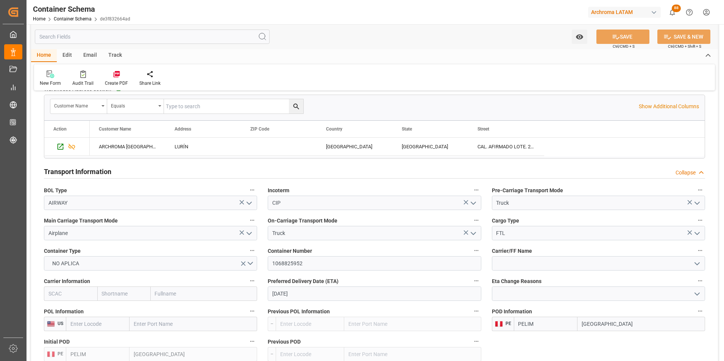
scroll to position [606, 0]
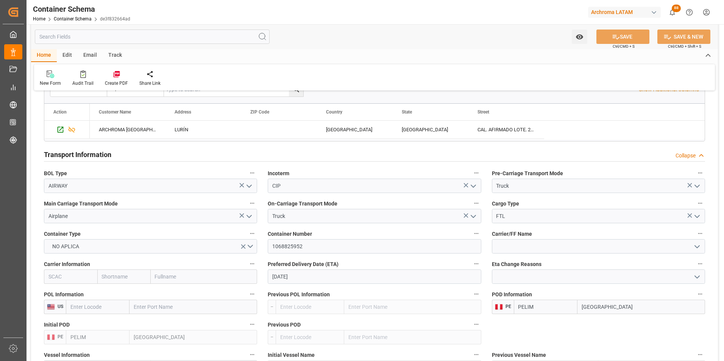
click at [700, 217] on icon "open menu" at bounding box center [697, 216] width 9 height 9
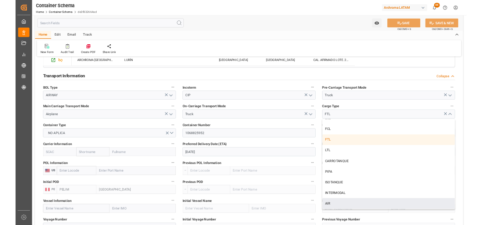
scroll to position [682, 0]
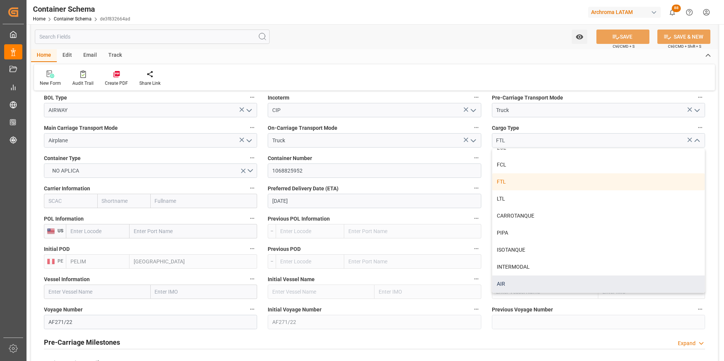
click at [543, 291] on div "AIR" at bounding box center [599, 284] width 213 height 17
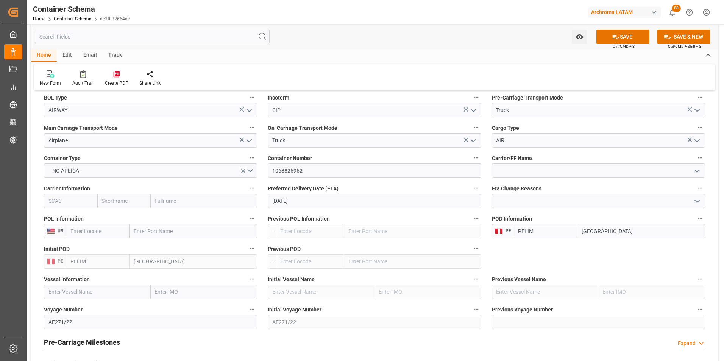
type input "AIR"
click at [634, 39] on button "SAVE" at bounding box center [623, 37] width 53 height 14
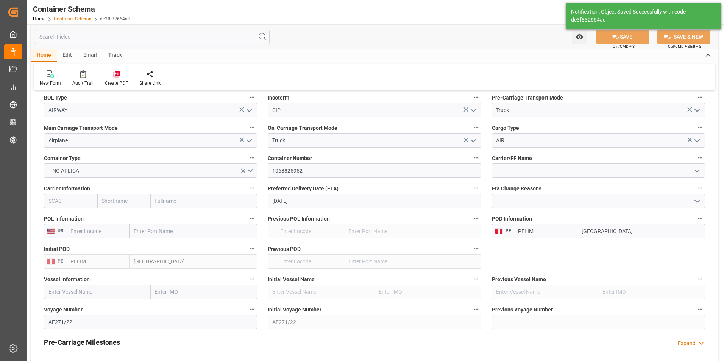
click at [84, 17] on link "Container Schema" at bounding box center [73, 18] width 38 height 5
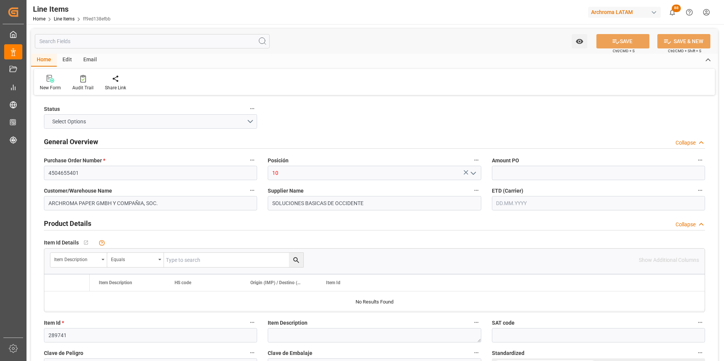
type input "4000"
type input "[DATE] 16:00"
type input "[DATE] 20:07"
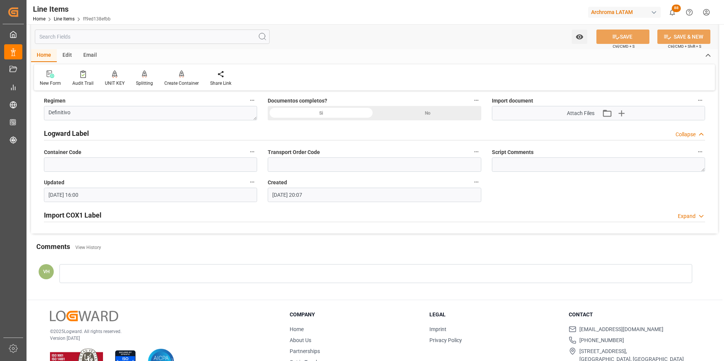
scroll to position [530, 0]
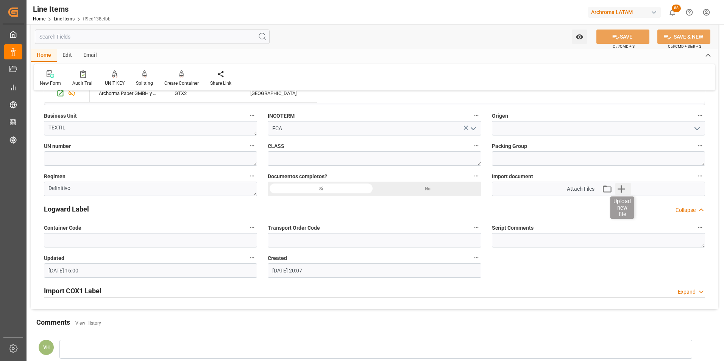
click at [626, 194] on icon "button" at bounding box center [622, 189] width 12 height 12
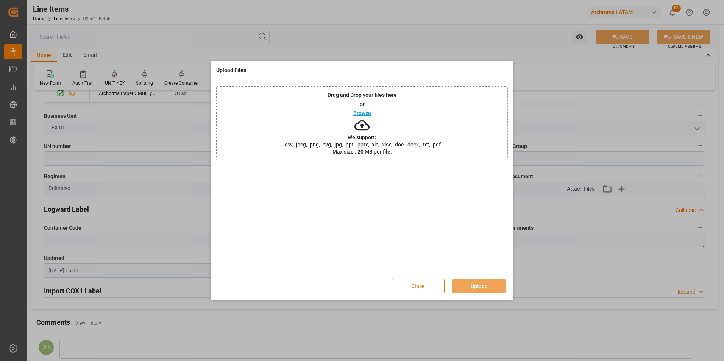
click at [408, 135] on div "Drag and Drop your files here or Browse We support: .csv, .jpeg, .png, .svg, .j…" at bounding box center [362, 123] width 292 height 74
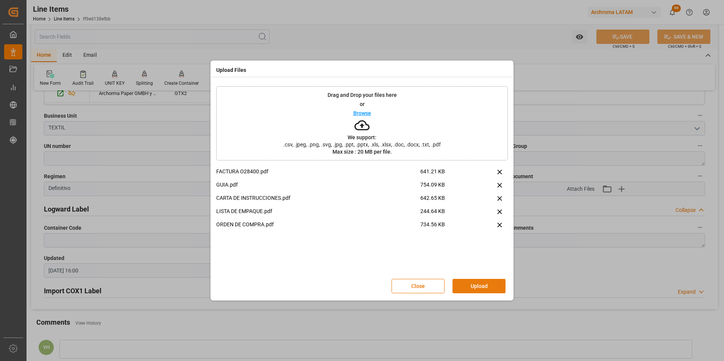
click at [489, 285] on button "Upload" at bounding box center [479, 286] width 53 height 14
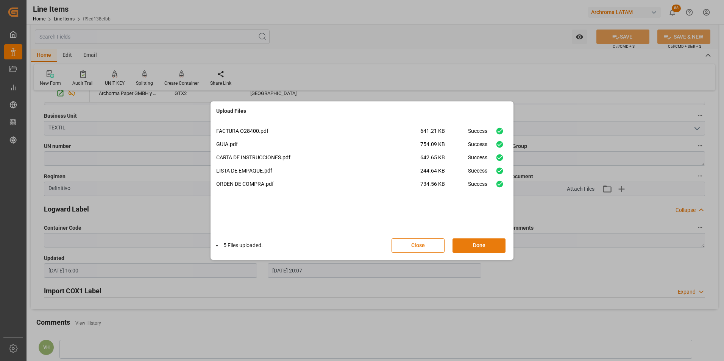
click at [486, 250] on button "Done" at bounding box center [479, 246] width 53 height 14
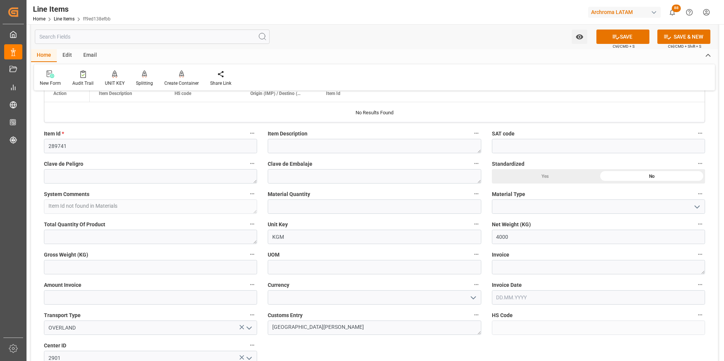
scroll to position [152, 0]
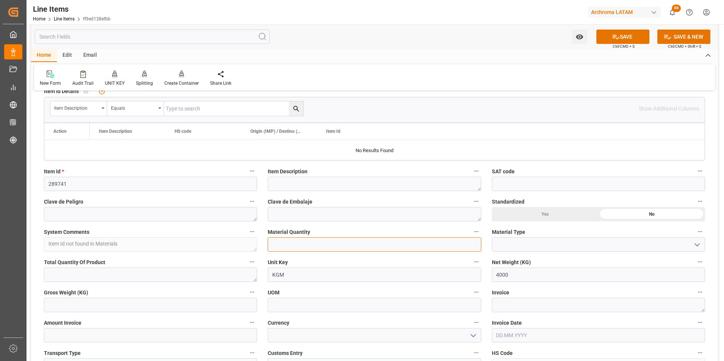
click at [347, 246] on input "text" at bounding box center [374, 245] width 213 height 14
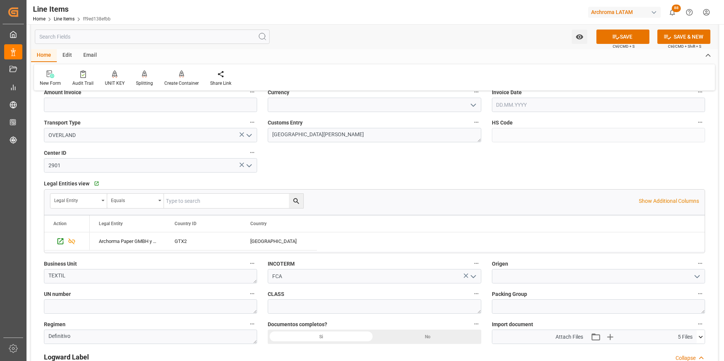
scroll to position [379, 0]
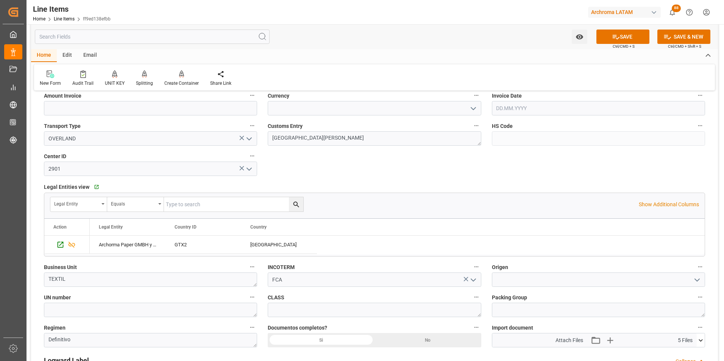
click at [331, 337] on div "Si" at bounding box center [321, 340] width 107 height 14
click at [331, 338] on div "Si" at bounding box center [321, 340] width 107 height 14
click at [508, 283] on input at bounding box center [598, 280] width 213 height 14
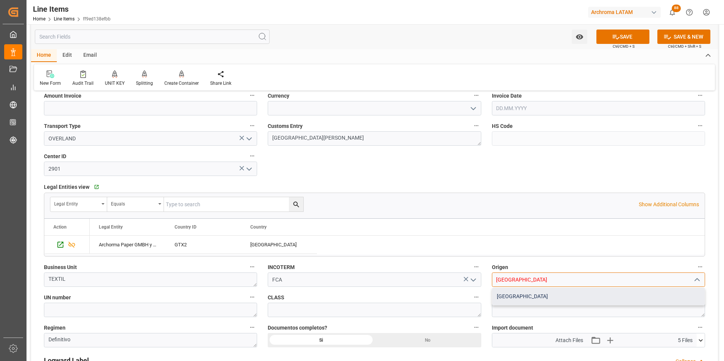
click at [508, 300] on div "MEXICO" at bounding box center [599, 296] width 213 height 17
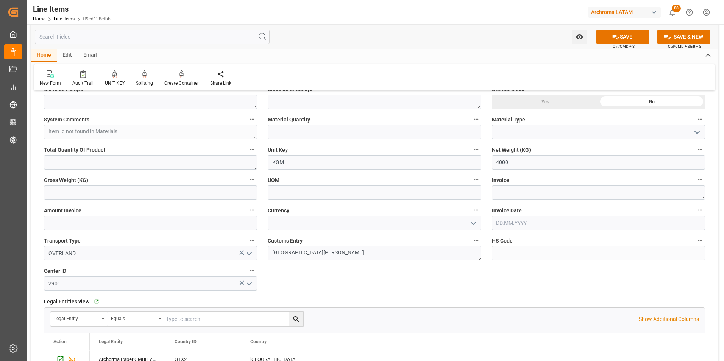
scroll to position [227, 0]
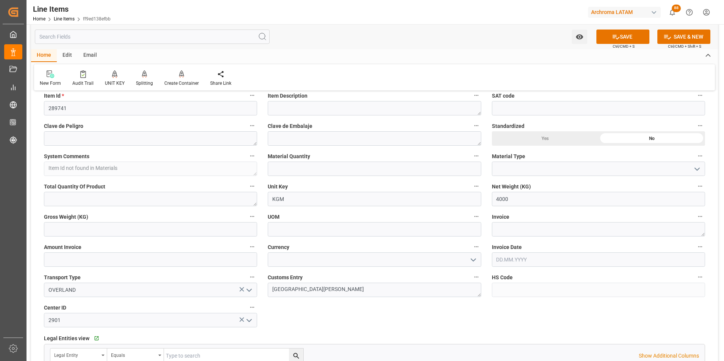
type input "MEXICO"
click at [314, 172] on input "text" at bounding box center [374, 169] width 213 height 14
click at [72, 259] on input "text" at bounding box center [150, 260] width 213 height 14
type input "14652"
click at [413, 260] on input at bounding box center [374, 260] width 213 height 14
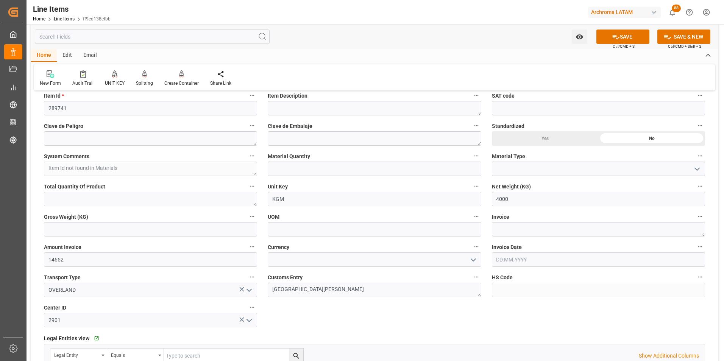
click at [468, 263] on button "open menu" at bounding box center [472, 260] width 11 height 12
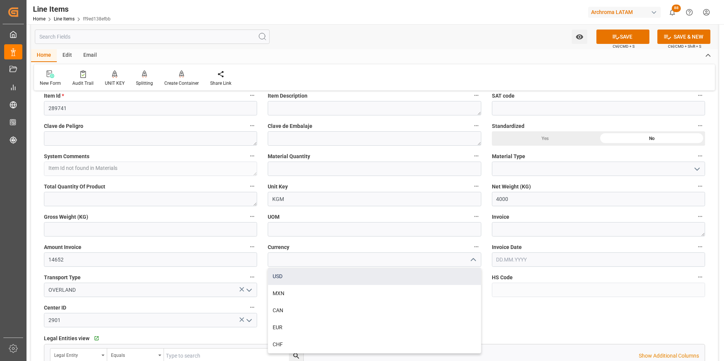
click at [449, 274] on div "USD" at bounding box center [374, 276] width 213 height 17
type input "USD"
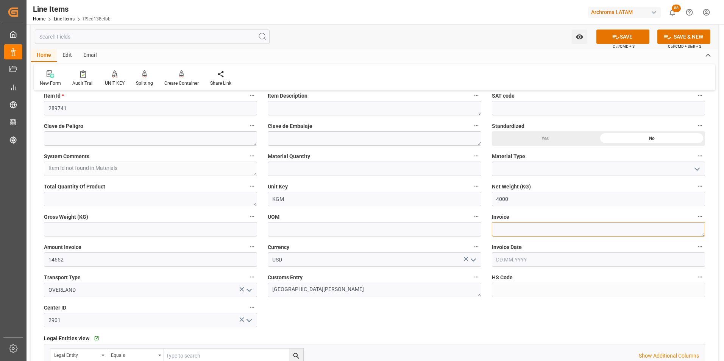
click at [503, 231] on textarea at bounding box center [598, 229] width 213 height 14
type textarea "O 28400"
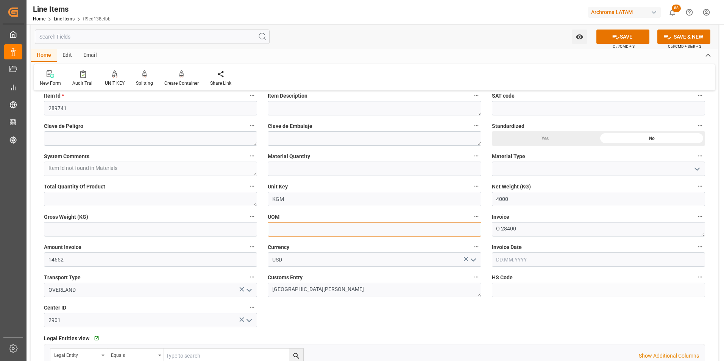
click at [347, 232] on input at bounding box center [374, 229] width 213 height 14
type input "KG"
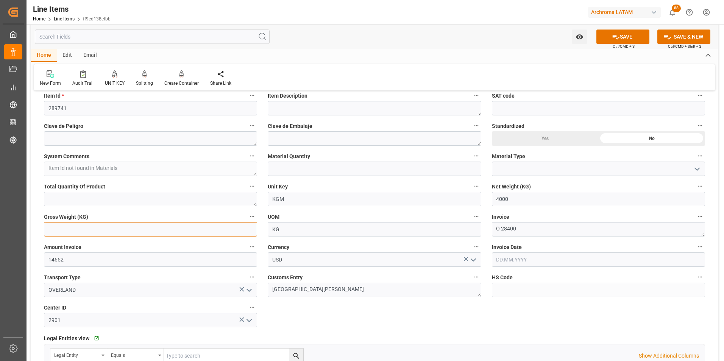
click at [232, 227] on input "text" at bounding box center [150, 229] width 213 height 14
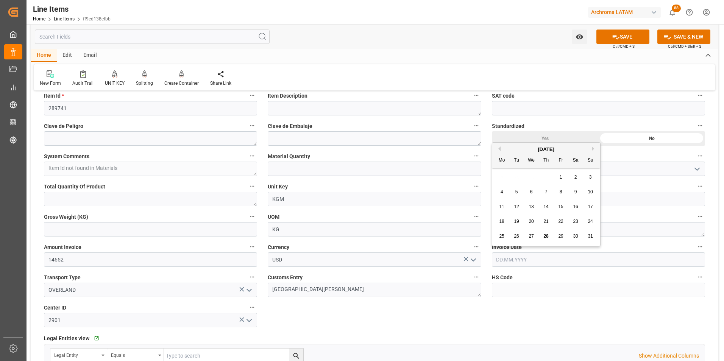
click at [513, 261] on input "text" at bounding box center [598, 260] width 213 height 14
click at [502, 178] on div "28 29 30 31 1 2 3" at bounding box center [546, 177] width 103 height 15
click at [514, 233] on div "26" at bounding box center [516, 236] width 9 height 9
type input "26.08.2025"
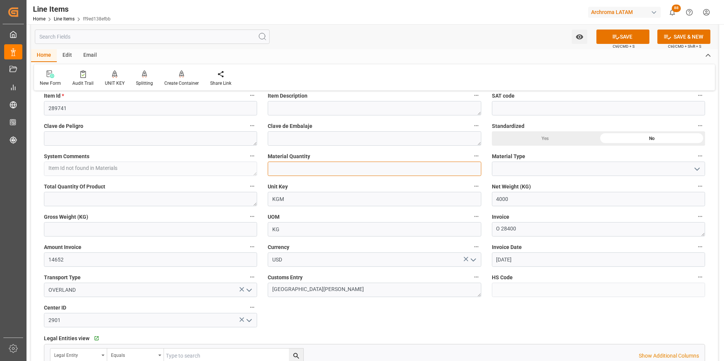
click at [283, 173] on input "text" at bounding box center [374, 169] width 213 height 14
type input "6"
click at [700, 171] on icon "open menu" at bounding box center [697, 169] width 9 height 9
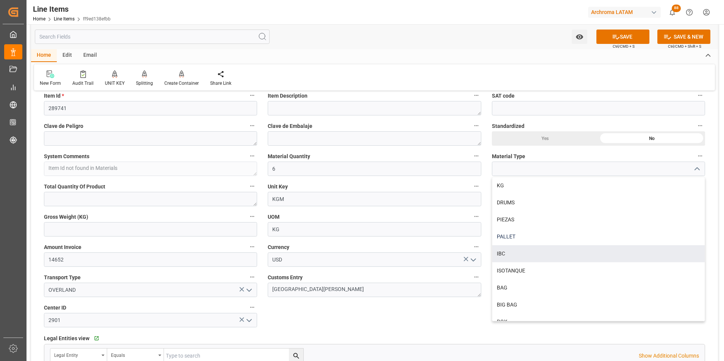
click at [533, 243] on div "PALLET" at bounding box center [599, 236] width 213 height 17
type input "PALLET"
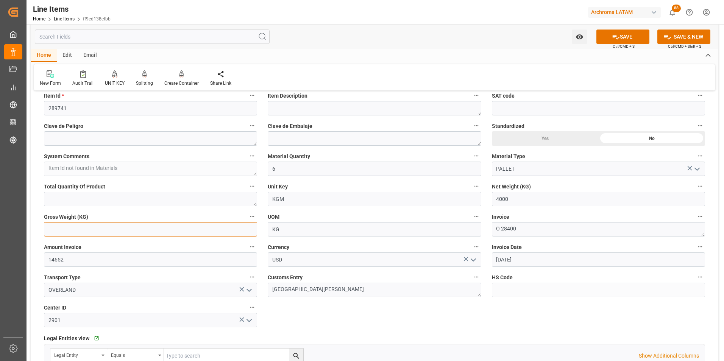
click at [134, 227] on input "text" at bounding box center [150, 229] width 213 height 14
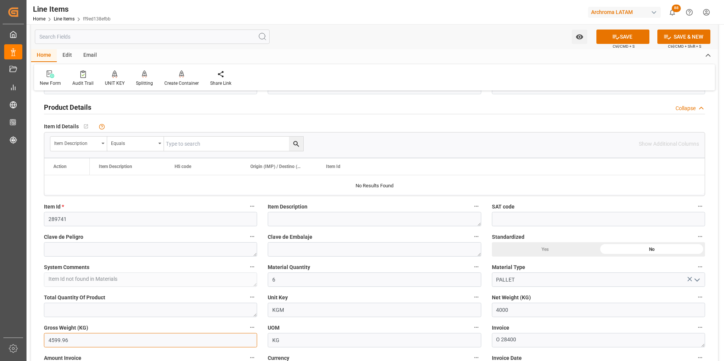
scroll to position [114, 0]
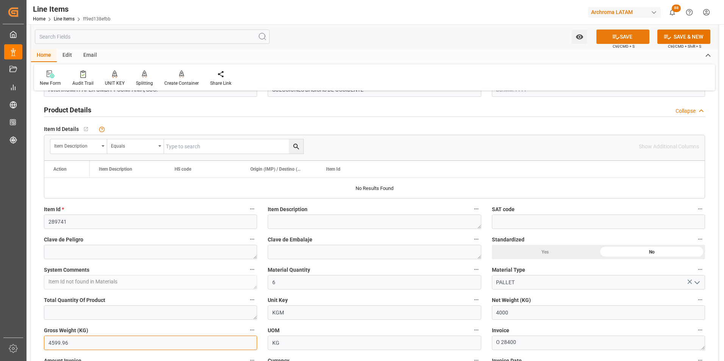
type input "4599.96"
click at [632, 37] on button "SAVE" at bounding box center [623, 37] width 53 height 14
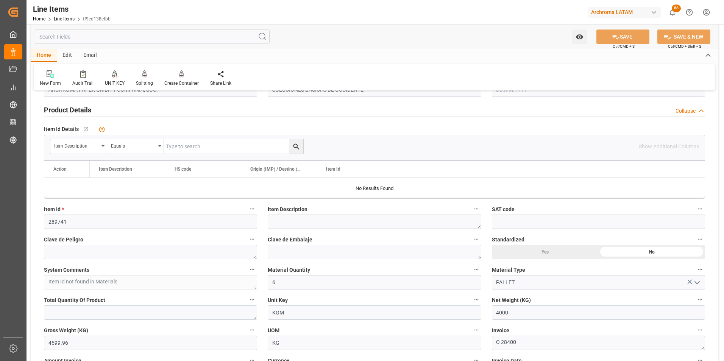
type textarea "6 PALLET"
type input "28.08.2025 16:28"
click at [53, 220] on input "289741" at bounding box center [150, 222] width 213 height 14
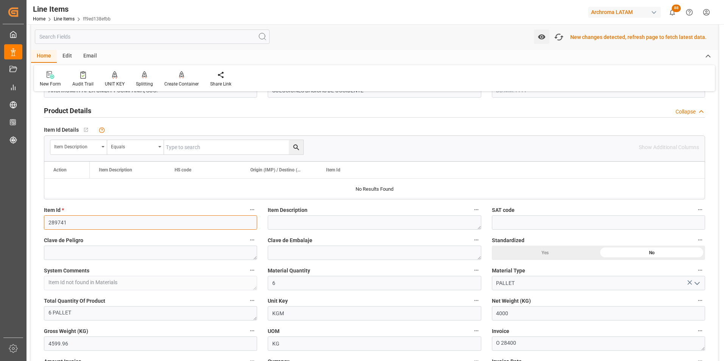
scroll to position [114, 0]
click at [400, 205] on label "Item Description" at bounding box center [374, 209] width 213 height 11
click at [472, 205] on button "Item Description" at bounding box center [477, 209] width 10 height 10
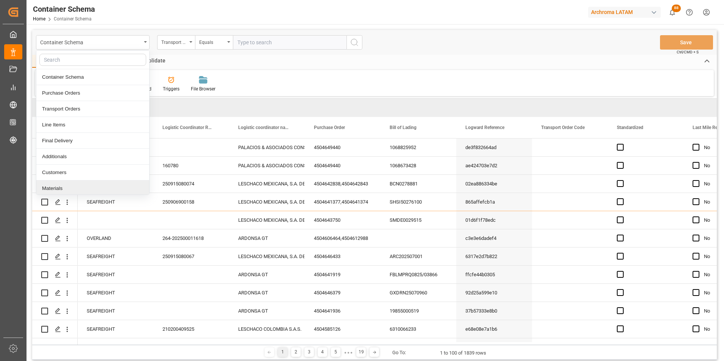
click at [77, 185] on div "Materials" at bounding box center [92, 189] width 113 height 16
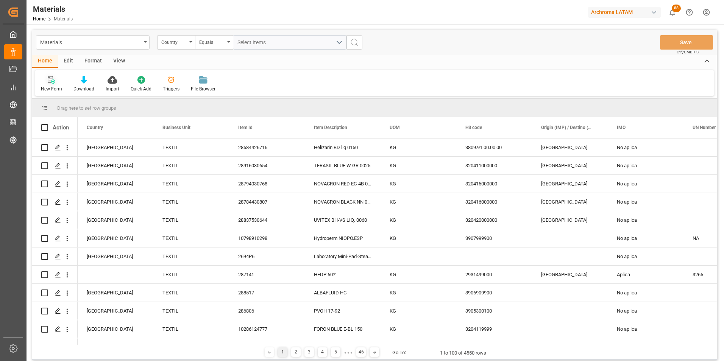
click at [56, 89] on div "New Form" at bounding box center [51, 89] width 21 height 7
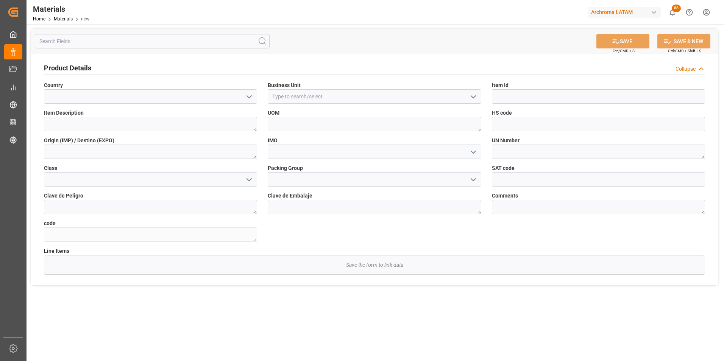
click at [248, 97] on icon "open menu" at bounding box center [249, 96] width 9 height 9
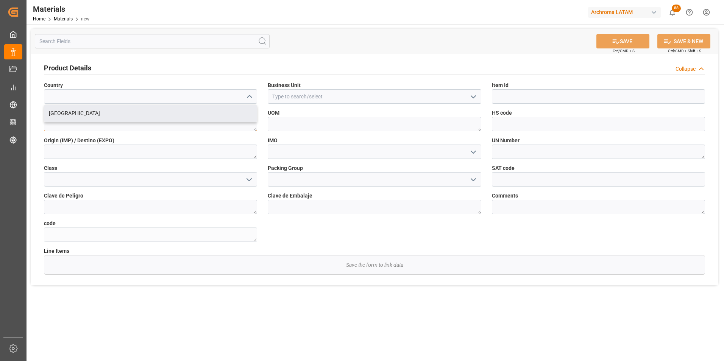
click at [220, 124] on textarea at bounding box center [150, 124] width 213 height 14
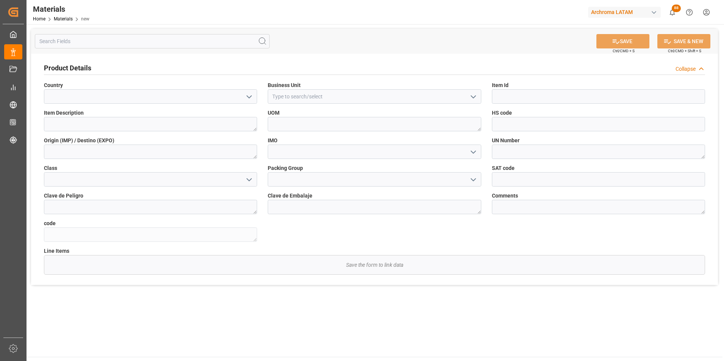
click at [250, 100] on icon "open menu" at bounding box center [249, 96] width 9 height 9
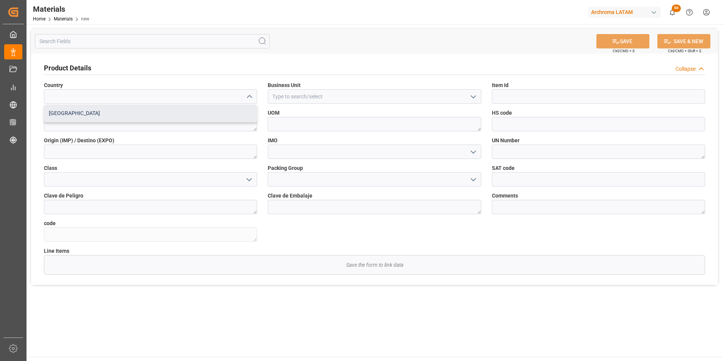
click at [236, 119] on div "[GEOGRAPHIC_DATA]" at bounding box center [150, 113] width 213 height 17
type input "[GEOGRAPHIC_DATA]"
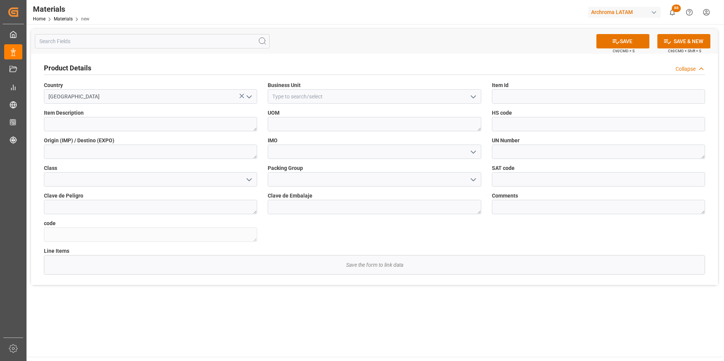
click at [469, 99] on button "open menu" at bounding box center [472, 97] width 11 height 12
click at [460, 114] on div "TEXTIL" at bounding box center [374, 113] width 213 height 17
type input "TEXTIL"
click at [549, 98] on input at bounding box center [598, 96] width 213 height 14
paste input "289741"
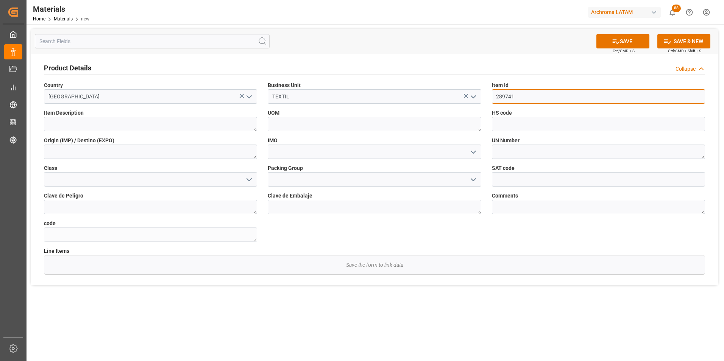
type input "289741"
click at [167, 122] on textarea at bounding box center [150, 124] width 213 height 14
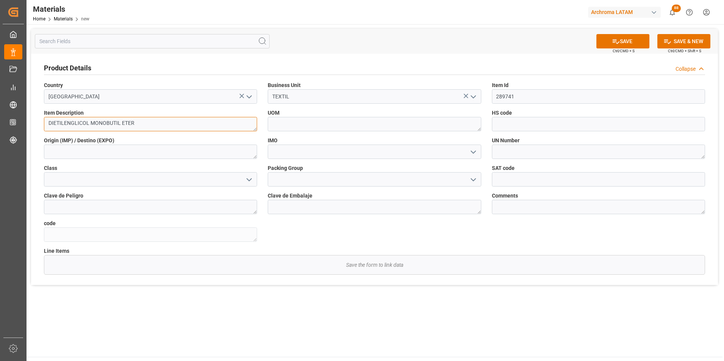
type textarea "DIETILENGLICOL MONOBUTIL ETER"
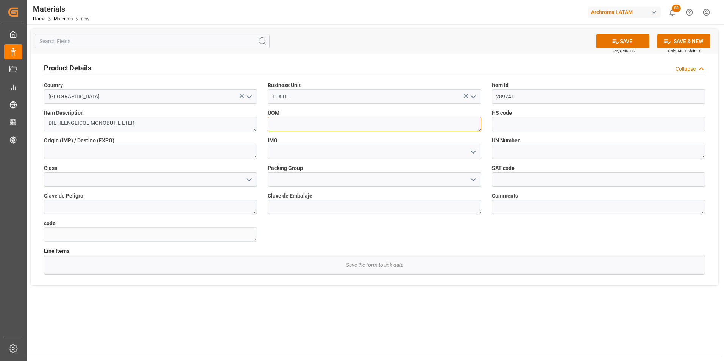
click at [355, 122] on textarea at bounding box center [374, 124] width 213 height 14
type textarea "KG"
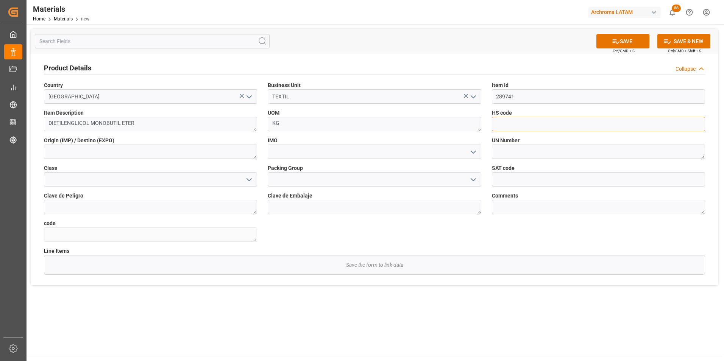
click at [580, 119] on input at bounding box center [598, 124] width 213 height 14
click at [190, 152] on textarea at bounding box center [150, 152] width 213 height 14
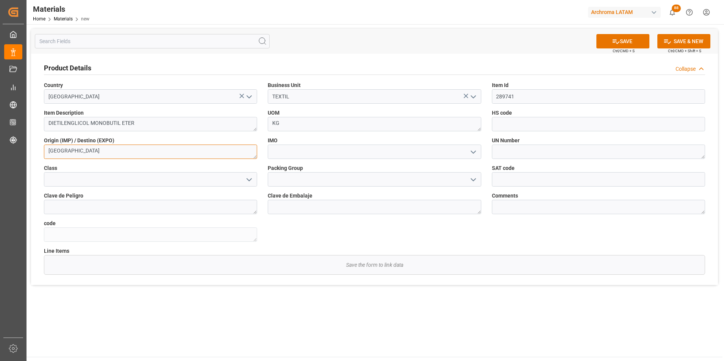
type textarea "[GEOGRAPHIC_DATA]"
click at [473, 147] on button "open menu" at bounding box center [472, 152] width 11 height 12
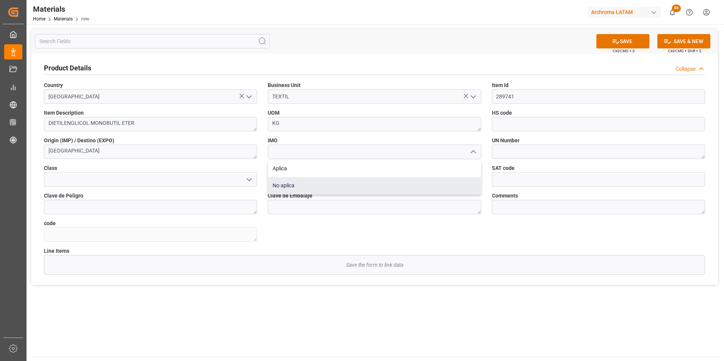
click at [376, 189] on div "No aplica" at bounding box center [374, 185] width 213 height 17
type input "No aplica"
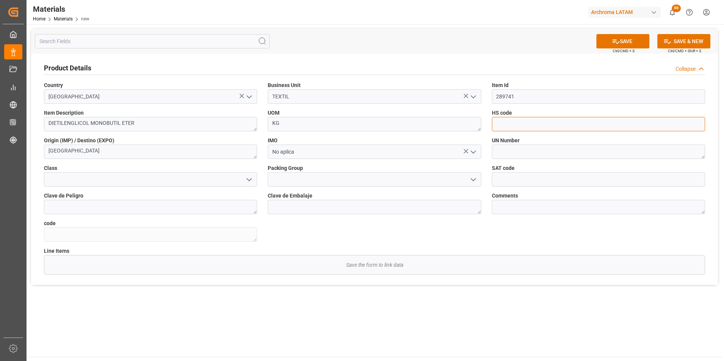
click at [495, 125] on input at bounding box center [598, 124] width 213 height 14
click at [612, 38] on icon at bounding box center [616, 42] width 8 height 8
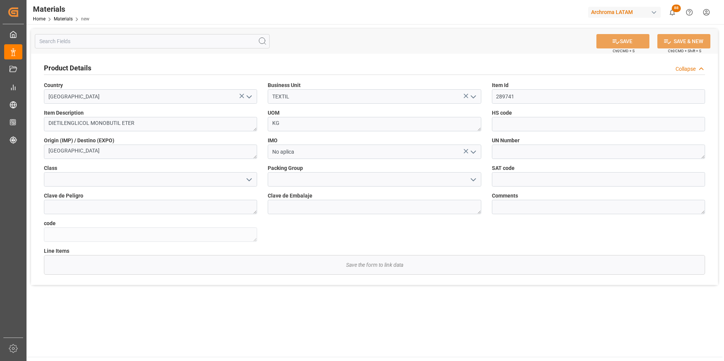
type textarea "975941352b10"
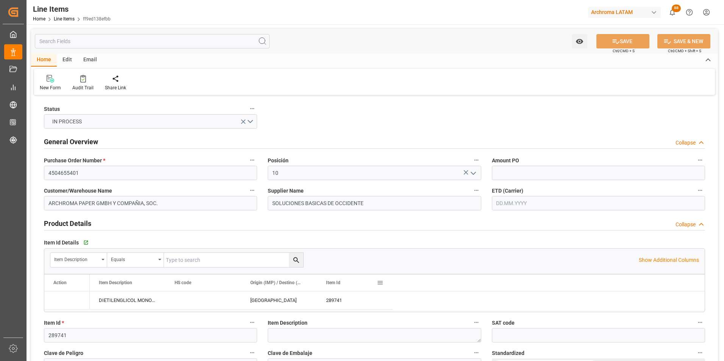
type input "[DATE]"
type input "[DATE] 16:30"
type input "[DATE] 20:07"
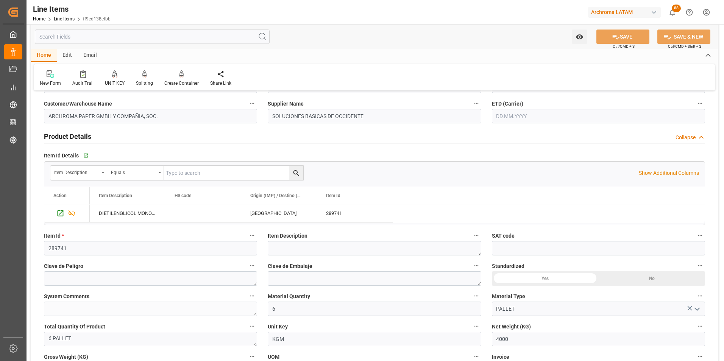
scroll to position [152, 0]
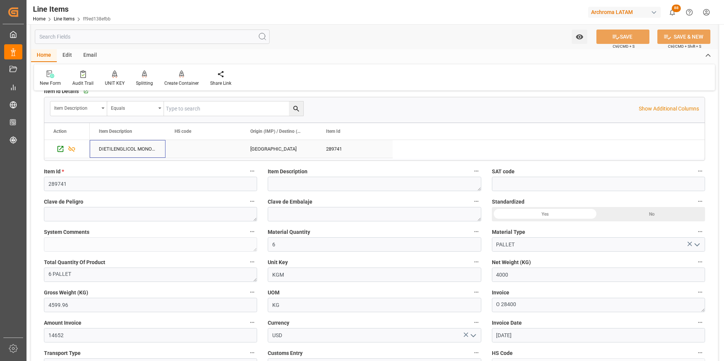
click at [113, 143] on div "DIETILENGLICOL MONOBUTIL ETER" at bounding box center [128, 149] width 76 height 18
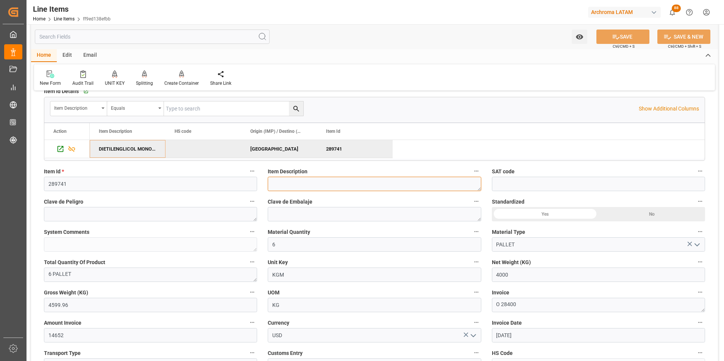
click at [331, 179] on textarea at bounding box center [374, 184] width 213 height 14
paste textarea "DIETILENGLICOL MONOBUTIL ETER"
type textarea "DIETILENGLICOL MONOBUTIL ETER"
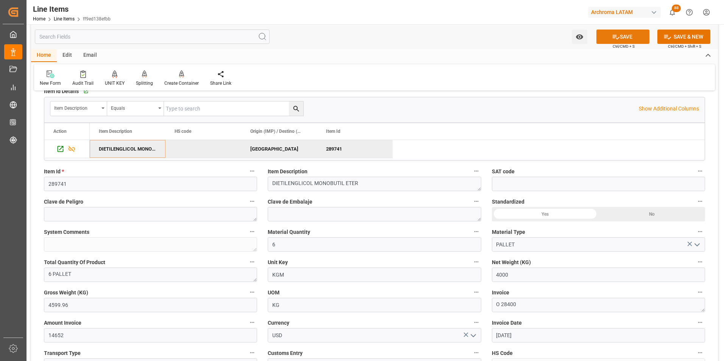
click at [614, 40] on icon at bounding box center [616, 37] width 8 height 8
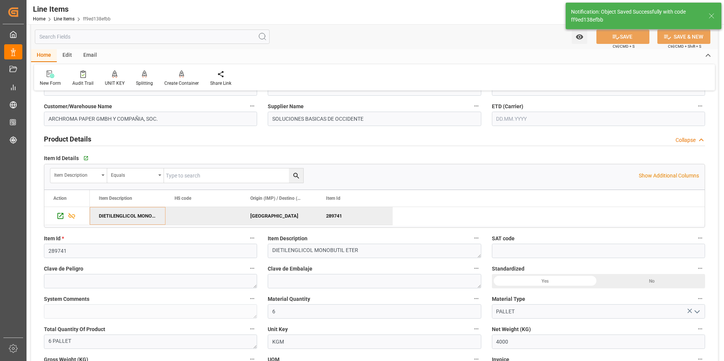
scroll to position [0, 0]
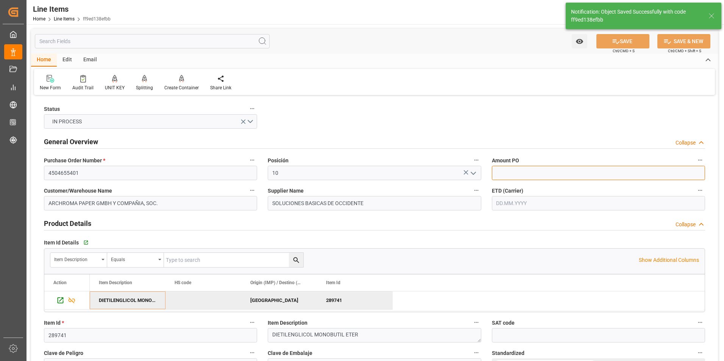
drag, startPoint x: 499, startPoint y: 172, endPoint x: 418, endPoint y: 183, distance: 82.1
click at [499, 172] on input "text" at bounding box center [598, 173] width 213 height 14
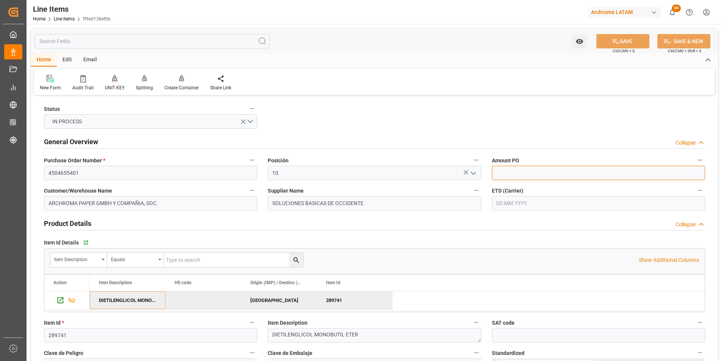
click at [582, 168] on input "text" at bounding box center [598, 173] width 213 height 14
type input "3.6"
click at [519, 203] on input "text" at bounding box center [598, 203] width 213 height 14
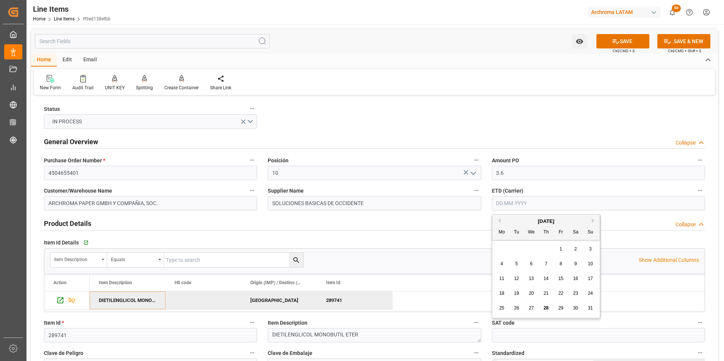
click at [502, 248] on div "28 29 30 31 1 2 3" at bounding box center [546, 249] width 103 height 15
click at [519, 308] on span "26" at bounding box center [516, 308] width 5 height 5
type input "[DATE]"
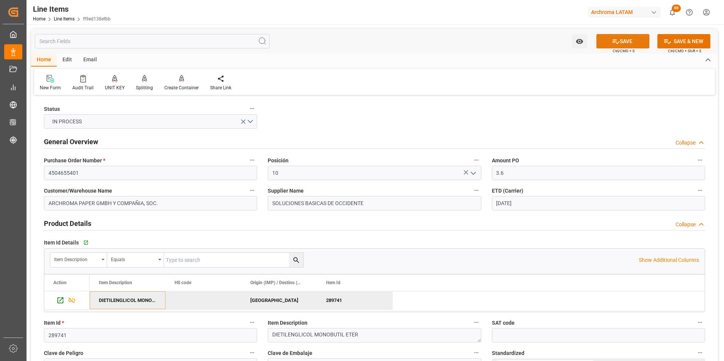
click at [615, 44] on icon at bounding box center [616, 42] width 8 height 8
type input "[DATE] 16:31"
click at [63, 170] on input "4504655401" at bounding box center [150, 173] width 213 height 14
click at [60, 19] on link "Line Items" at bounding box center [64, 18] width 21 height 5
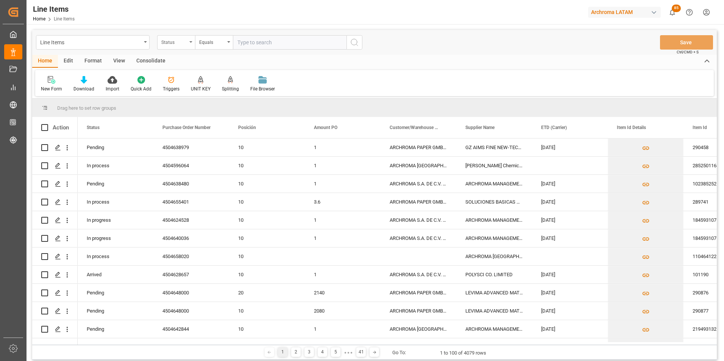
click at [189, 46] on div "Status" at bounding box center [176, 42] width 38 height 14
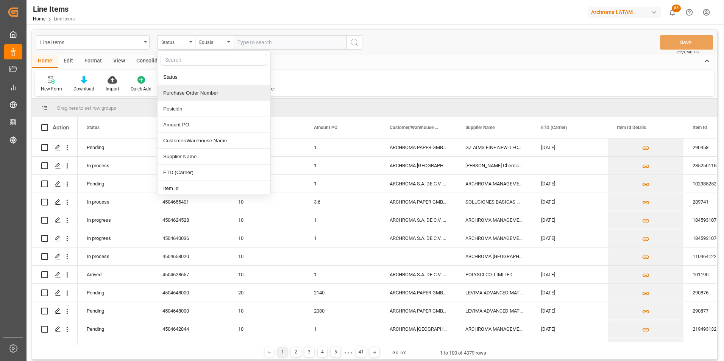
click at [190, 96] on div "Purchase Order Number" at bounding box center [214, 93] width 113 height 16
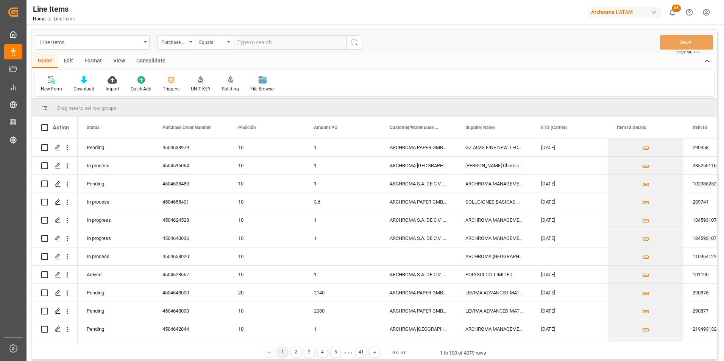
click at [210, 44] on div "Equals" at bounding box center [212, 41] width 26 height 9
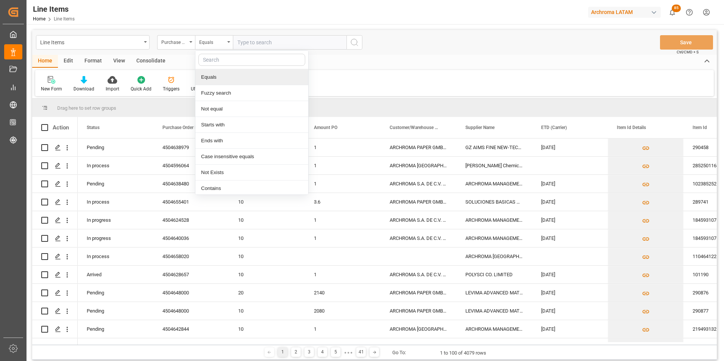
click at [230, 94] on div "Fuzzy search" at bounding box center [251, 93] width 113 height 16
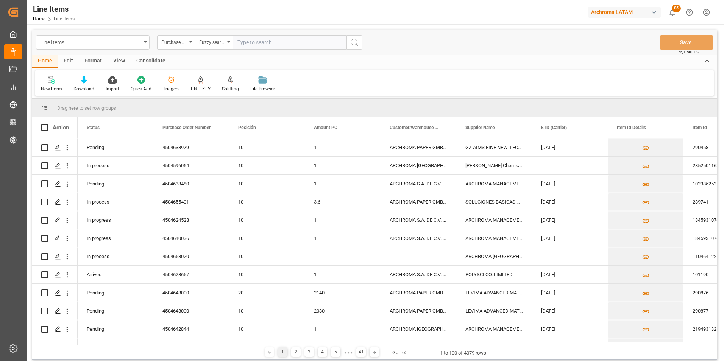
paste input "4504655401"
type input "4504655401"
click at [359, 45] on button "search button" at bounding box center [355, 42] width 16 height 14
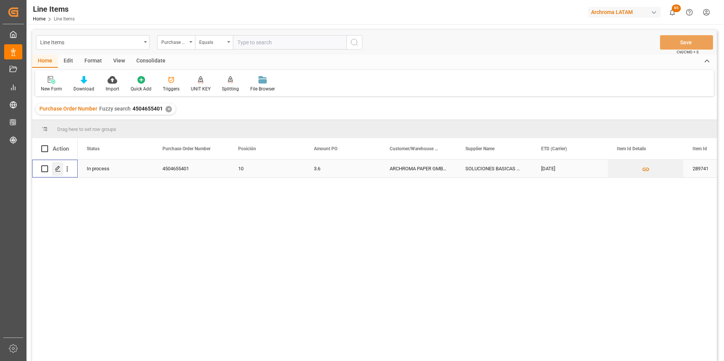
click at [55, 169] on div "Press SPACE to select this row." at bounding box center [57, 169] width 11 height 14
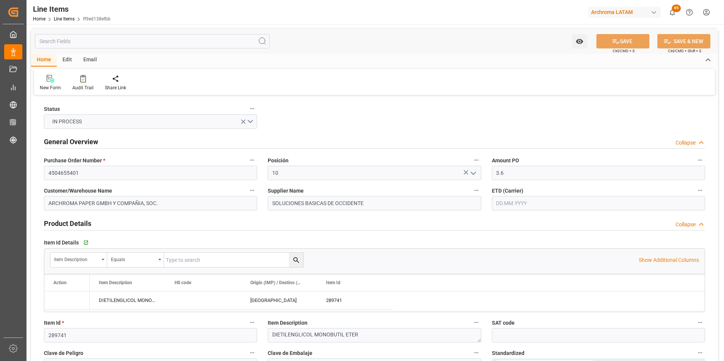
type input "[DATE]"
type input "[DATE] 16:31"
type input "[DATE] 20:07"
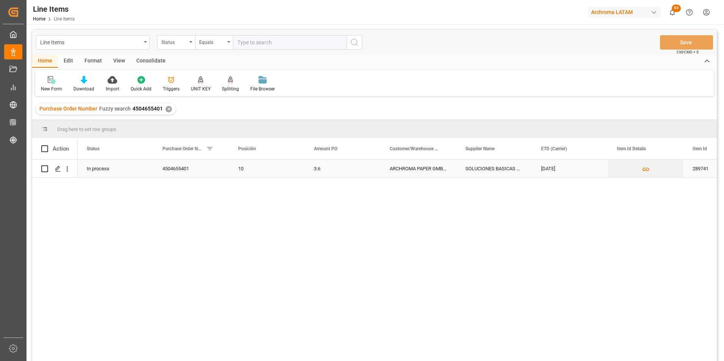
click at [48, 169] on div "Press SPACE to select this row." at bounding box center [54, 168] width 27 height 17
click at [43, 151] on span at bounding box center [44, 148] width 7 height 7
click at [47, 145] on input "checkbox" at bounding box center [47, 145] width 0 height 0
checkbox input "true"
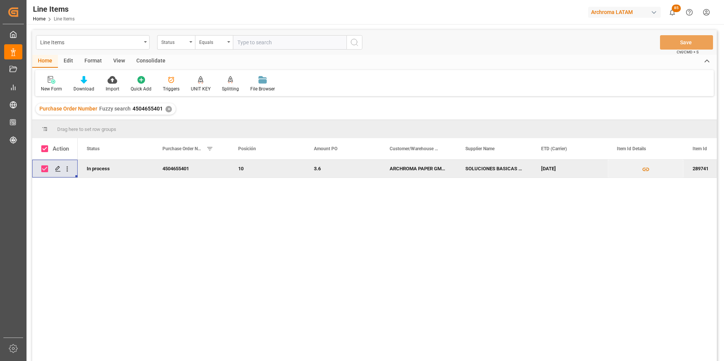
click at [145, 56] on div "Consolidate" at bounding box center [151, 61] width 41 height 13
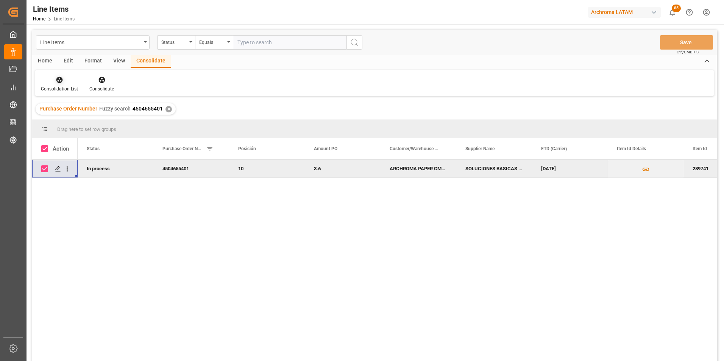
click at [61, 79] on icon at bounding box center [59, 80] width 6 height 6
click at [56, 111] on div "Create TO Consolidation" at bounding box center [94, 107] width 109 height 22
click at [58, 108] on span "Purchase Order Number" at bounding box center [68, 109] width 58 height 6
click at [58, 87] on div "Consolidation List" at bounding box center [59, 89] width 37 height 7
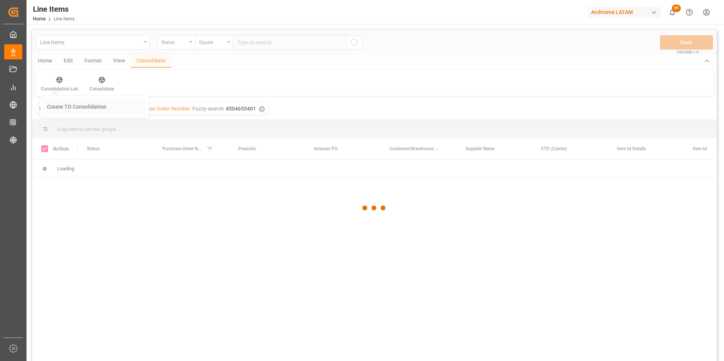
click at [57, 107] on div "Line Items Status Equals Save Ctrl/CMD + S Home Edit Format View Consolidate Co…" at bounding box center [374, 206] width 685 height 352
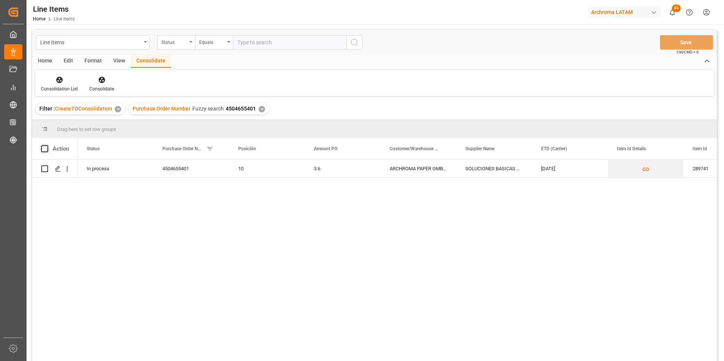
click at [45, 151] on span at bounding box center [44, 148] width 7 height 7
click at [47, 145] on input "checkbox" at bounding box center [47, 145] width 0 height 0
checkbox input "true"
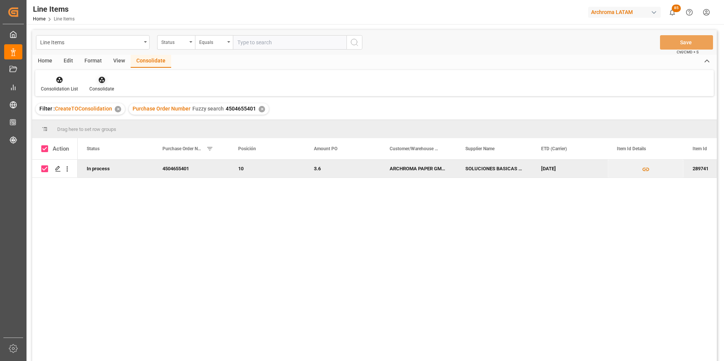
click at [105, 80] on div at bounding box center [101, 80] width 25 height 8
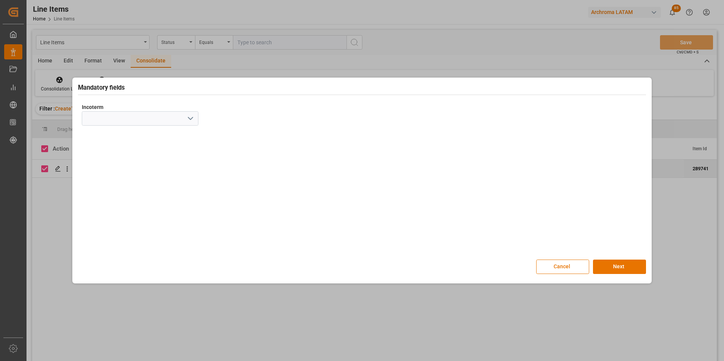
click at [195, 115] on icon "open menu" at bounding box center [190, 118] width 9 height 9
click at [118, 138] on div "EXW" at bounding box center [140, 135] width 116 height 17
type input "EXW"
click at [615, 264] on button "Next" at bounding box center [619, 267] width 53 height 14
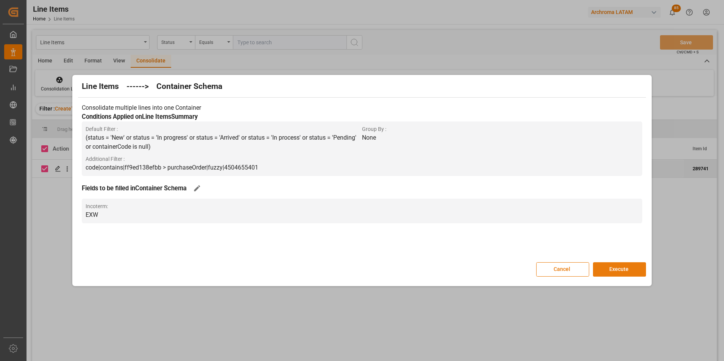
click at [615, 265] on button "Execute" at bounding box center [619, 270] width 53 height 14
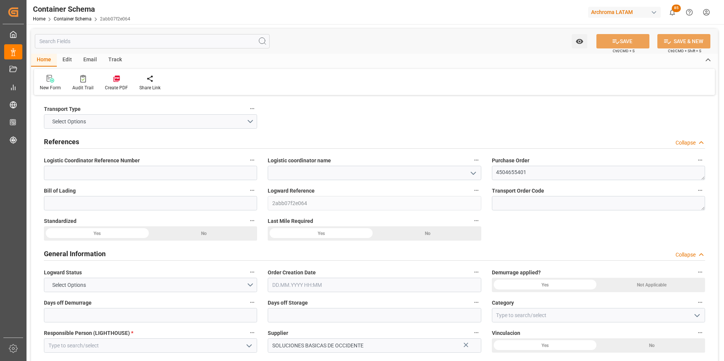
type input "0"
type input "1"
type input "6"
type input "4000"
type input "4599.96"
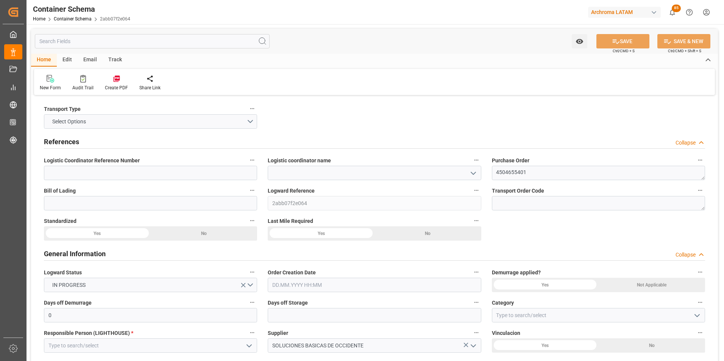
click at [472, 178] on button "open menu" at bounding box center [472, 173] width 11 height 12
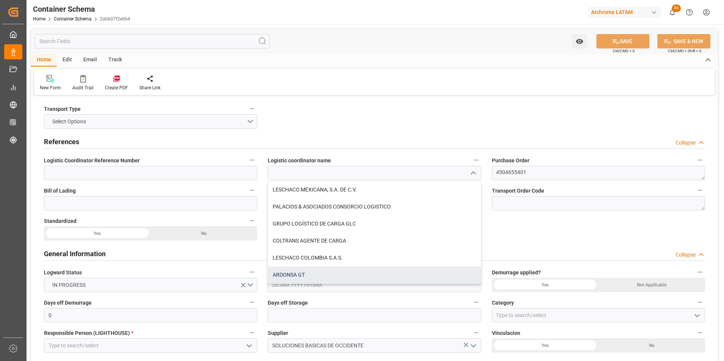
click at [353, 275] on div "ARDONSA GT" at bounding box center [374, 275] width 213 height 17
type input "ARDONSA GT"
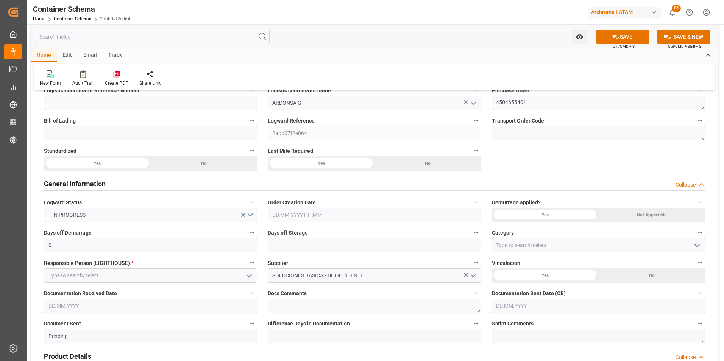
scroll to position [76, 0]
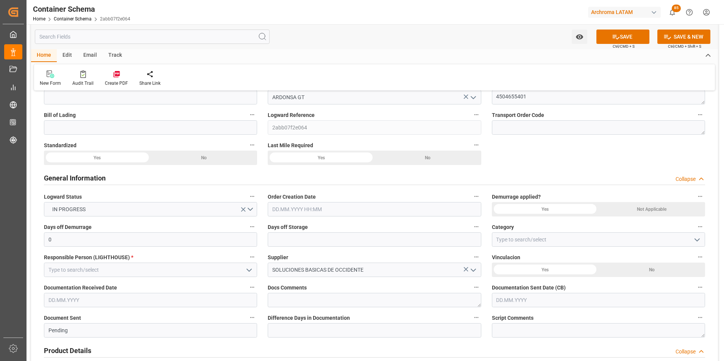
click at [316, 216] on input "text" at bounding box center [374, 209] width 213 height 14
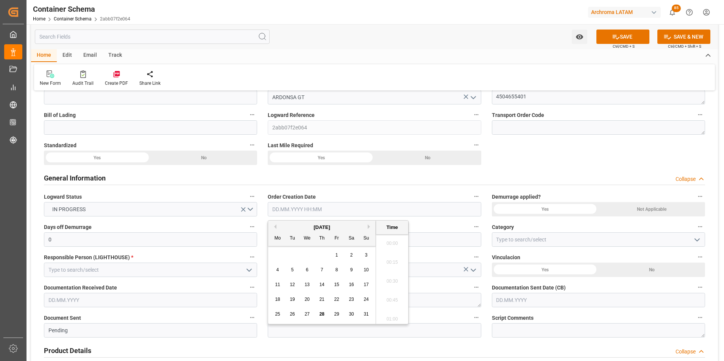
scroll to position [855, 0]
click at [272, 258] on div "28 29 30 31 1 2 3" at bounding box center [321, 255] width 103 height 15
click at [321, 313] on span "28" at bounding box center [321, 314] width 5 height 5
click at [388, 298] on li "12:00" at bounding box center [392, 298] width 32 height 19
type input "[DATE] 12:00"
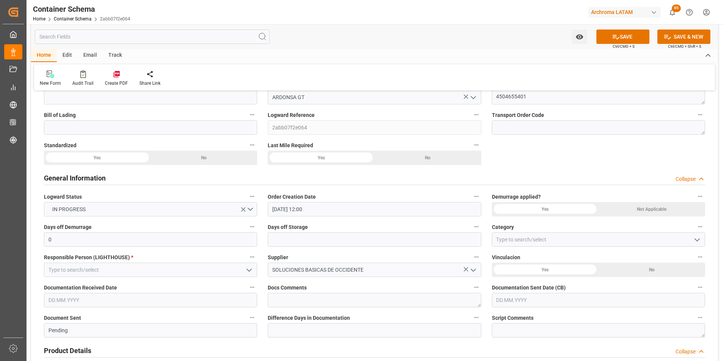
click at [695, 242] on icon "open menu" at bounding box center [697, 240] width 9 height 9
click at [564, 281] on div "On time" at bounding box center [599, 273] width 213 height 17
type input "On time"
click at [245, 273] on button "open menu" at bounding box center [248, 270] width 11 height 12
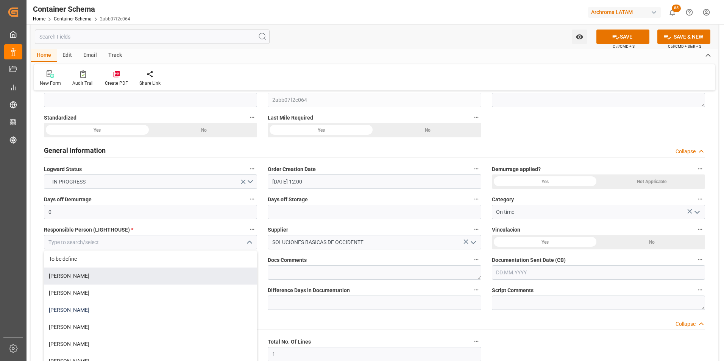
scroll to position [114, 0]
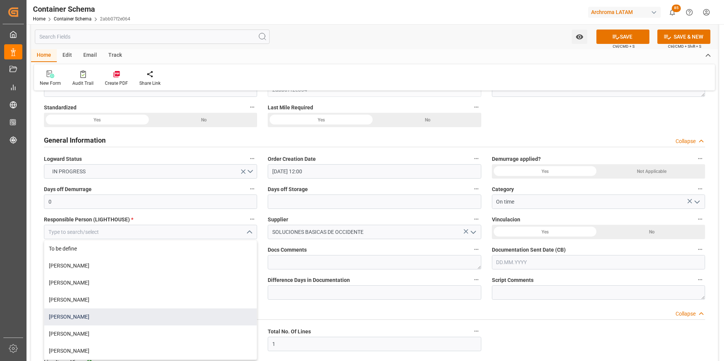
click at [113, 316] on div "[PERSON_NAME]" at bounding box center [150, 317] width 213 height 17
type input "[PERSON_NAME]"
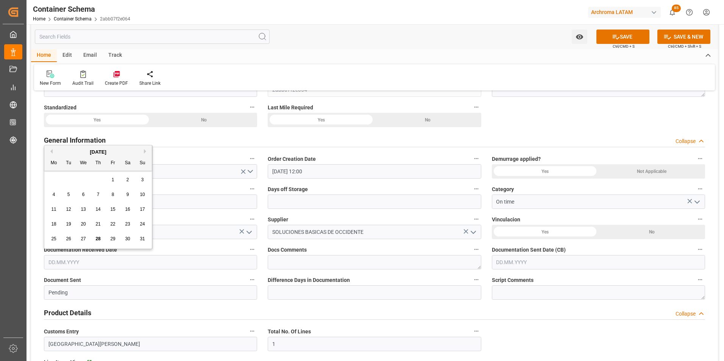
click at [143, 261] on input "text" at bounding box center [150, 262] width 213 height 14
click at [53, 174] on div "28 29 30 31 1 2 3" at bounding box center [98, 180] width 103 height 15
click at [84, 240] on span "27" at bounding box center [83, 238] width 5 height 5
type input "[DATE]"
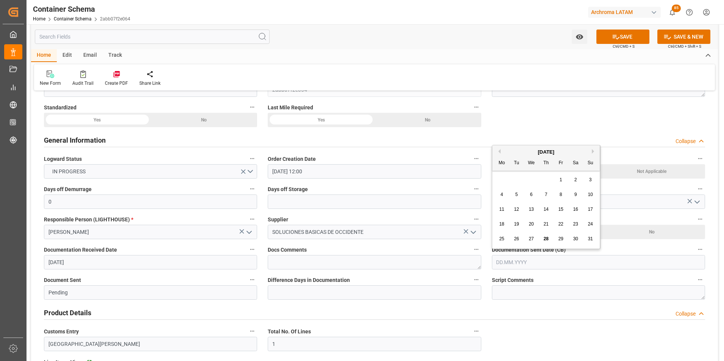
click at [531, 262] on input "text" at bounding box center [598, 262] width 213 height 14
drag, startPoint x: 503, startPoint y: 181, endPoint x: 506, endPoint y: 188, distance: 6.8
click at [503, 181] on div "28 29 30 31 1 2 3" at bounding box center [546, 180] width 103 height 15
click at [544, 239] on div "28" at bounding box center [546, 239] width 9 height 9
type input "[DATE]"
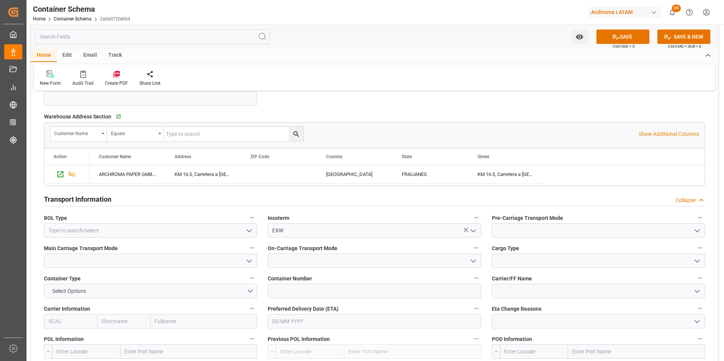
scroll to position [568, 0]
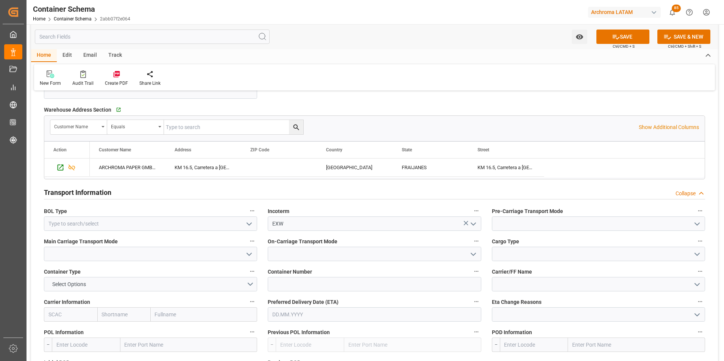
drag, startPoint x: 252, startPoint y: 223, endPoint x: 239, endPoint y: 231, distance: 15.3
click at [252, 223] on icon "open menu" at bounding box center [249, 224] width 9 height 9
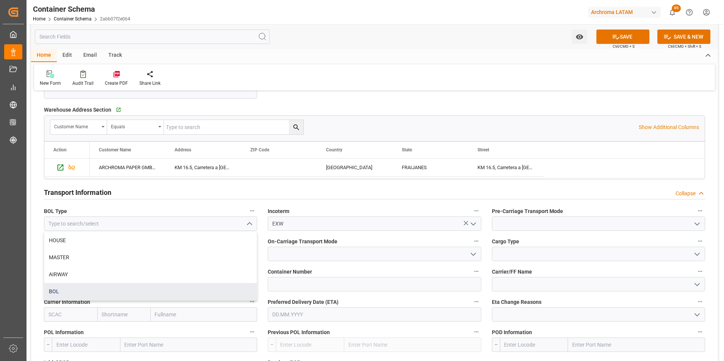
click at [162, 290] on div "BOL" at bounding box center [150, 291] width 213 height 17
type input "BOL"
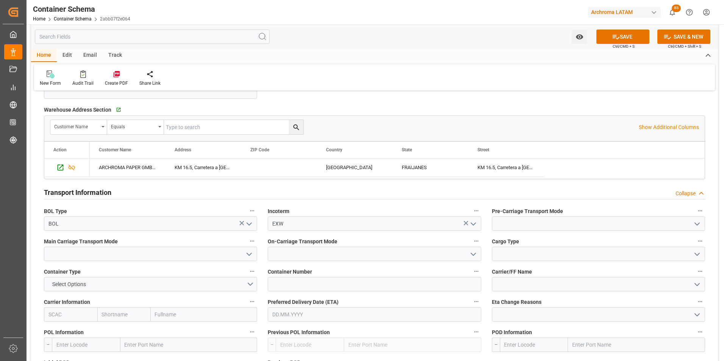
click at [699, 226] on icon "open menu" at bounding box center [697, 224] width 9 height 9
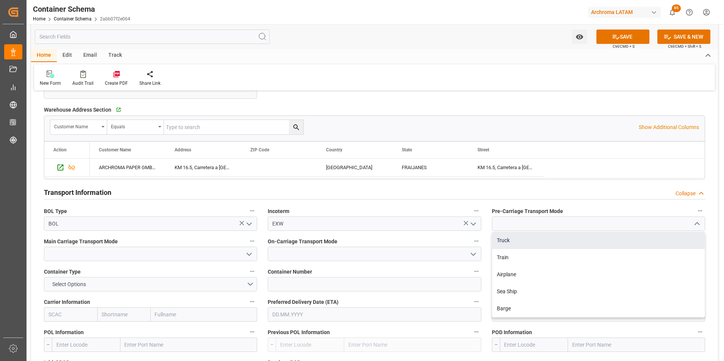
click at [624, 242] on div "Truck" at bounding box center [599, 240] width 213 height 17
type input "Truck"
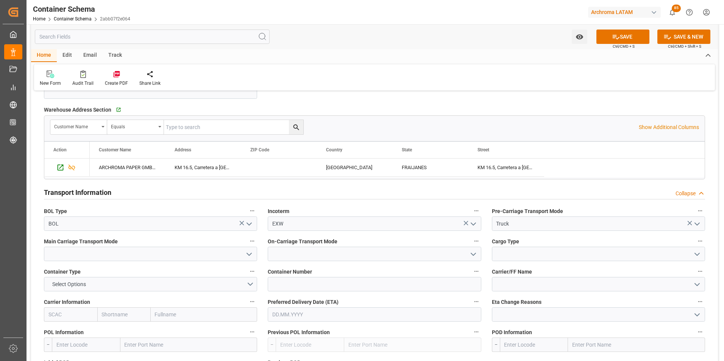
click at [253, 255] on icon "open menu" at bounding box center [249, 254] width 9 height 9
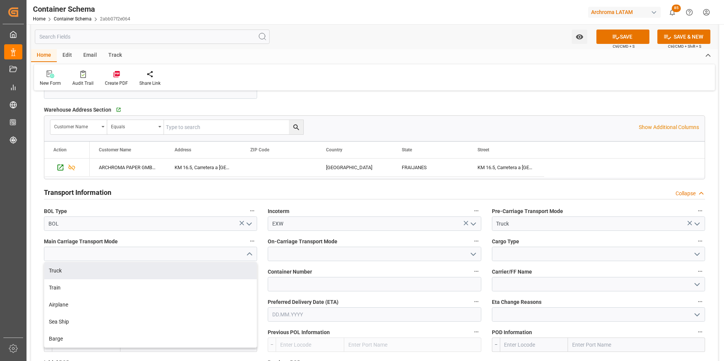
click at [218, 268] on div "Truck" at bounding box center [150, 271] width 213 height 17
type input "Truck"
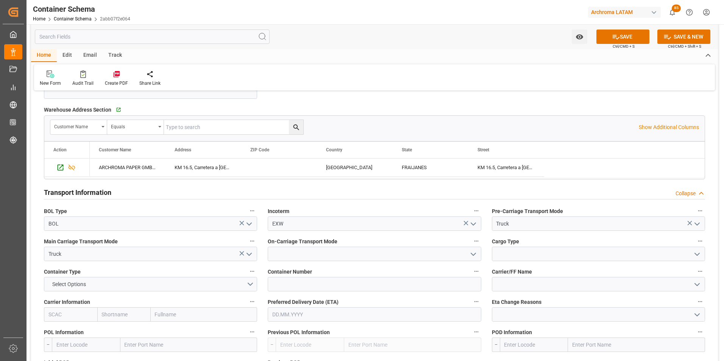
click at [475, 256] on icon "open menu" at bounding box center [473, 254] width 9 height 9
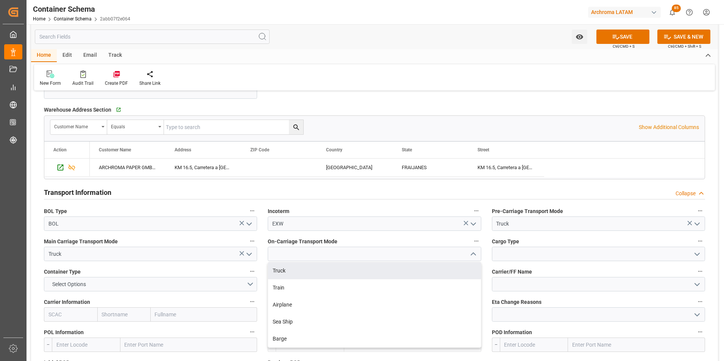
click at [453, 273] on div "Truck" at bounding box center [374, 271] width 213 height 17
type input "Truck"
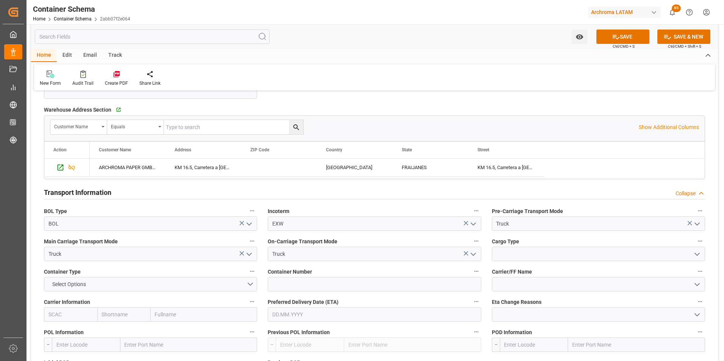
click at [694, 257] on icon "open menu" at bounding box center [697, 254] width 9 height 9
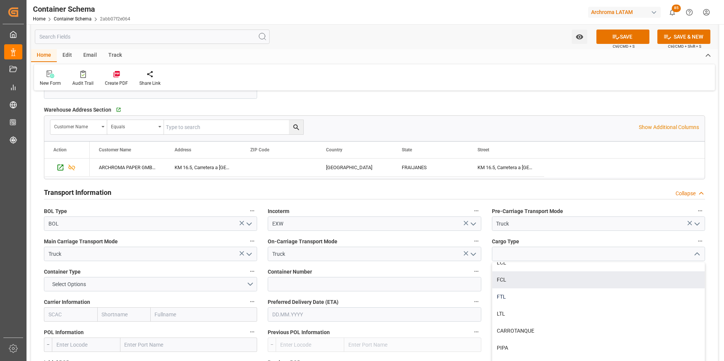
scroll to position [9, 0]
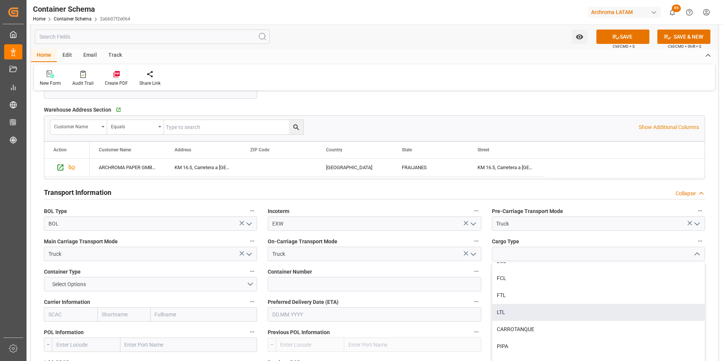
click at [612, 309] on div "LTL" at bounding box center [599, 312] width 213 height 17
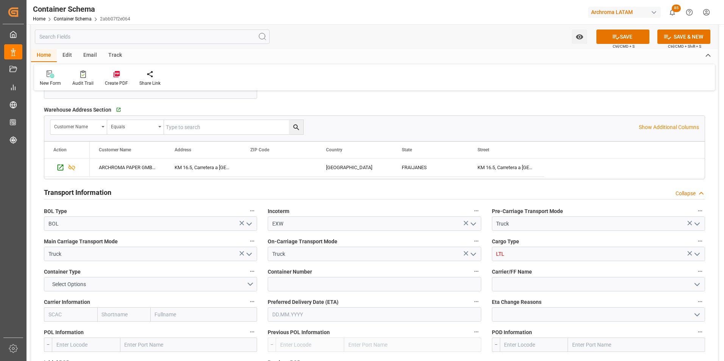
type input "LTL"
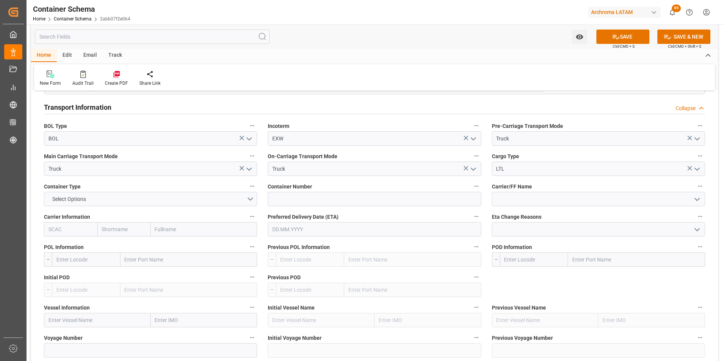
scroll to position [682, 0]
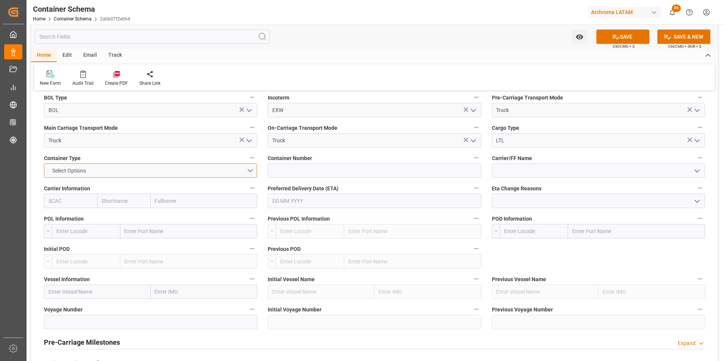
click at [251, 169] on button "Select Options" at bounding box center [150, 171] width 213 height 14
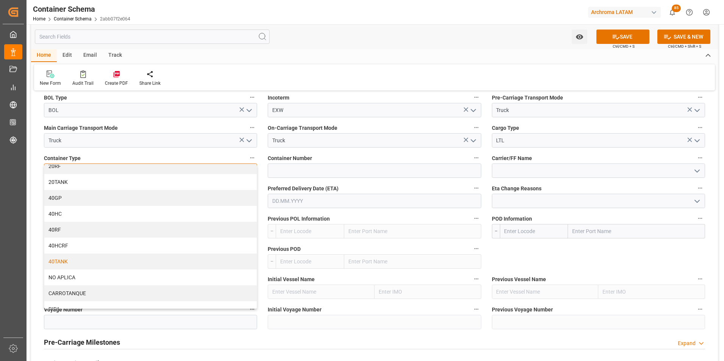
scroll to position [47, 0]
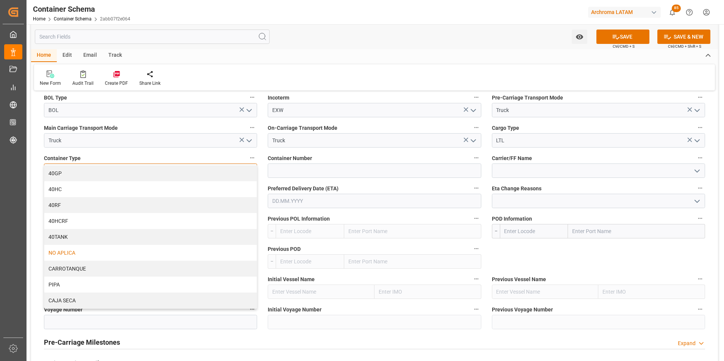
click at [114, 258] on div "NO APLICA" at bounding box center [150, 253] width 213 height 16
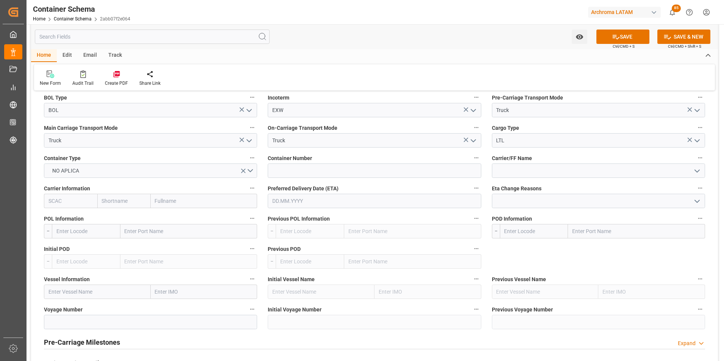
click at [592, 233] on input "text" at bounding box center [636, 231] width 137 height 14
type input "[GEOGRAPHIC_DATA][PERSON_NAME]"
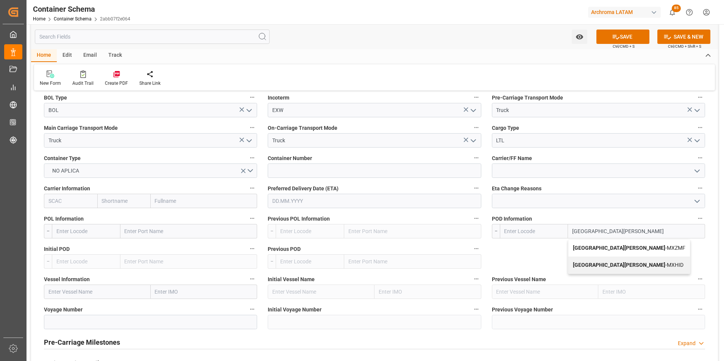
click at [607, 243] on div "Ciudad Hidalgo - MXZMF" at bounding box center [630, 248] width 122 height 17
type input "MXZMF"
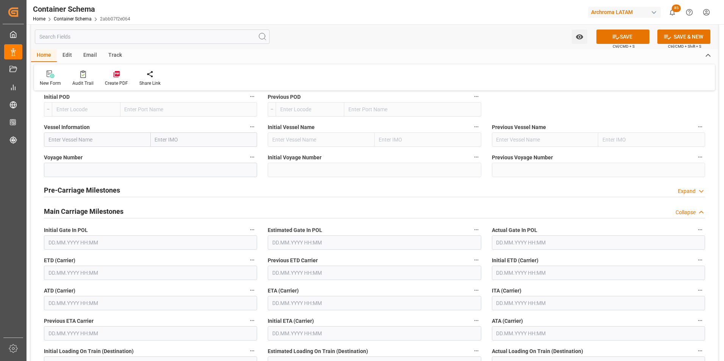
scroll to position [871, 0]
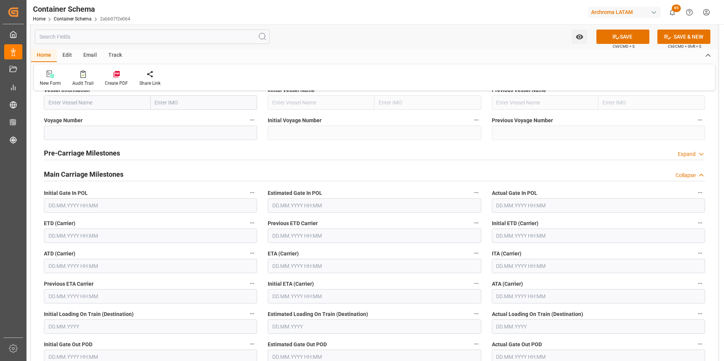
type input "[GEOGRAPHIC_DATA][PERSON_NAME]"
click at [91, 234] on input "text" at bounding box center [150, 236] width 213 height 14
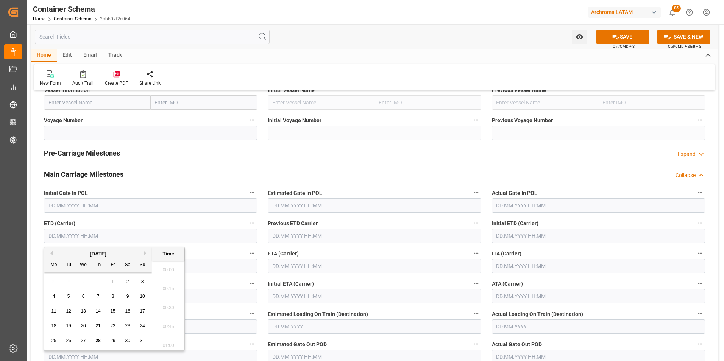
scroll to position [855, 0]
click at [71, 341] on div "26" at bounding box center [68, 341] width 9 height 9
type input "[DATE] 00:00"
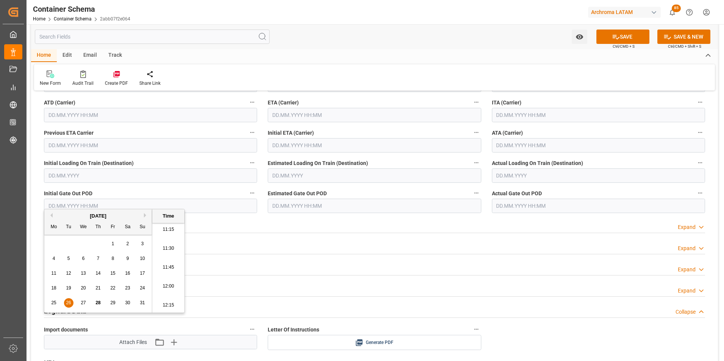
scroll to position [1023, 0]
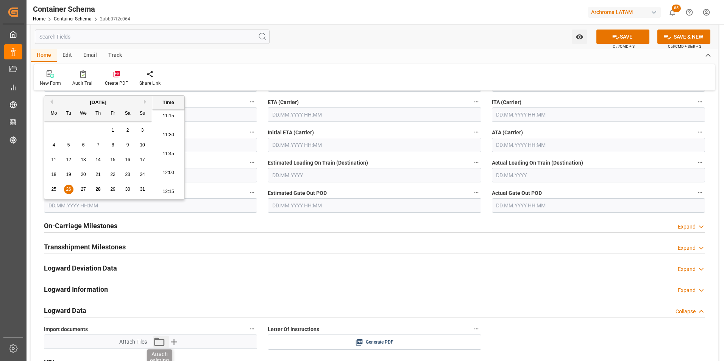
click at [155, 342] on icon "button" at bounding box center [159, 342] width 12 height 12
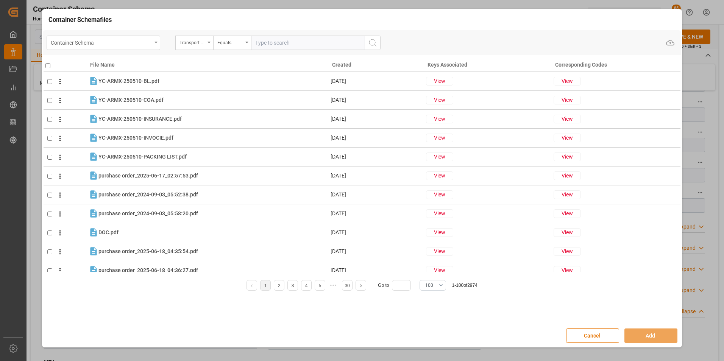
click at [148, 43] on div "Container Schema" at bounding box center [101, 42] width 101 height 9
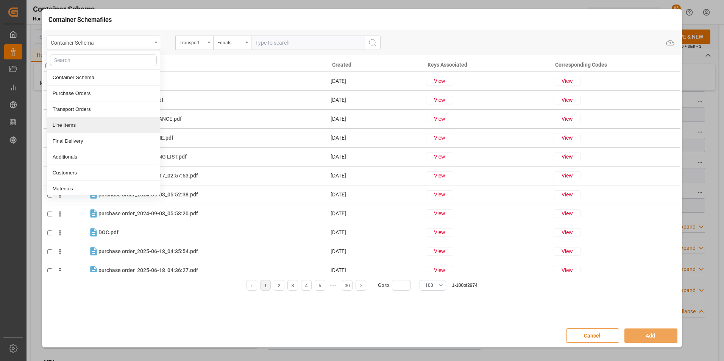
click at [103, 128] on div "Line Items" at bounding box center [103, 125] width 113 height 16
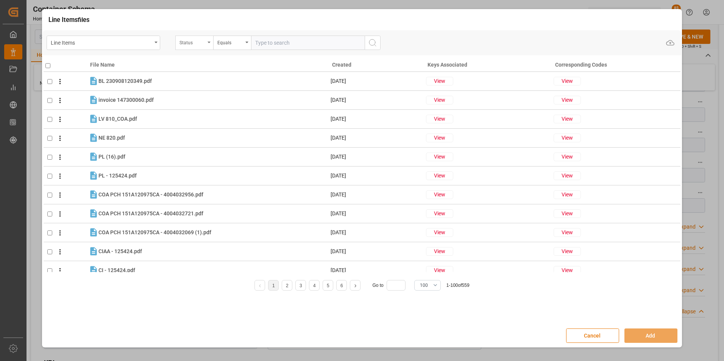
click at [201, 42] on div "Status" at bounding box center [193, 42] width 26 height 9
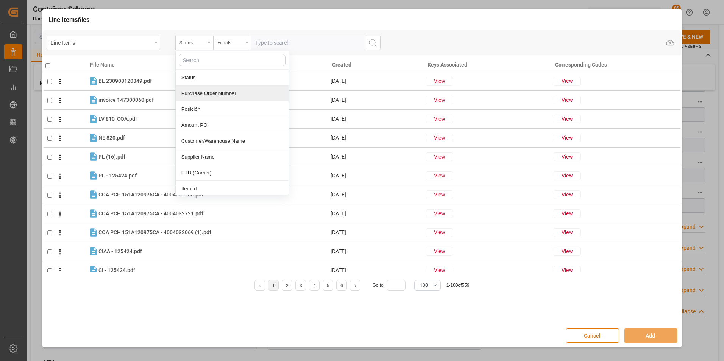
click at [208, 94] on div "Purchase Order Number" at bounding box center [232, 94] width 113 height 16
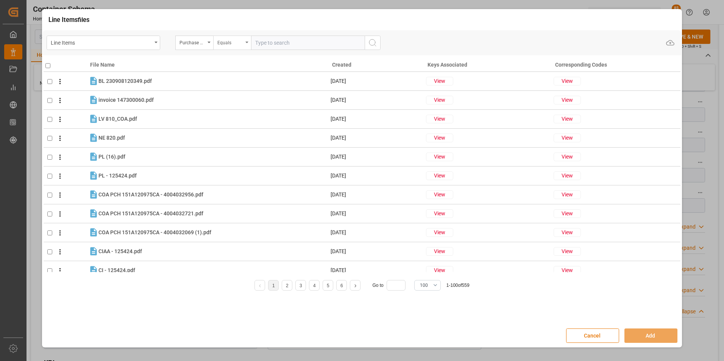
click at [231, 48] on div "Equals" at bounding box center [232, 43] width 38 height 14
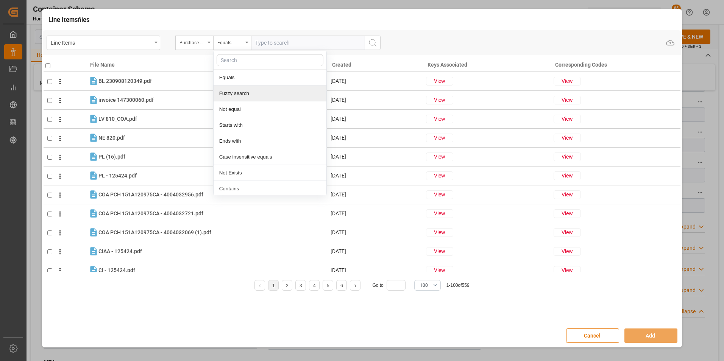
click at [236, 96] on div "Fuzzy search" at bounding box center [270, 94] width 113 height 16
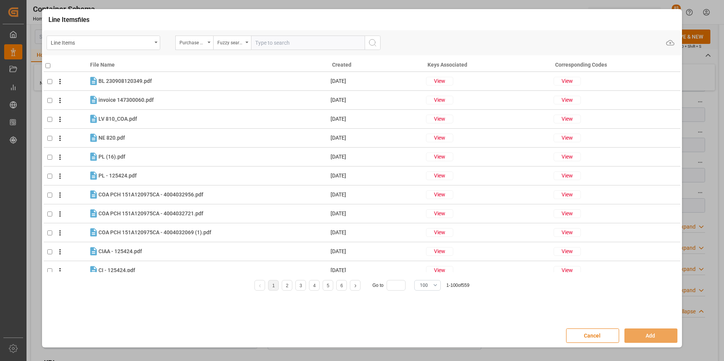
click at [313, 40] on input "text" at bounding box center [308, 43] width 114 height 14
paste input "4504655401"
type input "4504655401"
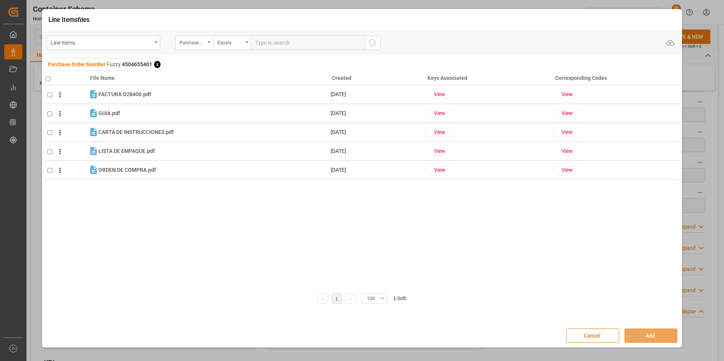
click at [48, 80] on input "checkbox" at bounding box center [47, 79] width 5 height 5
checkbox input "true"
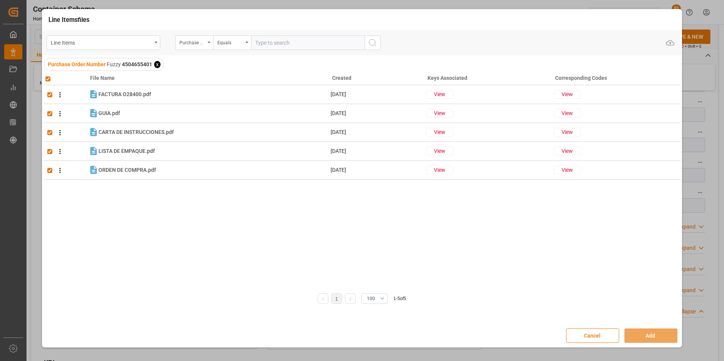
checkbox input "true"
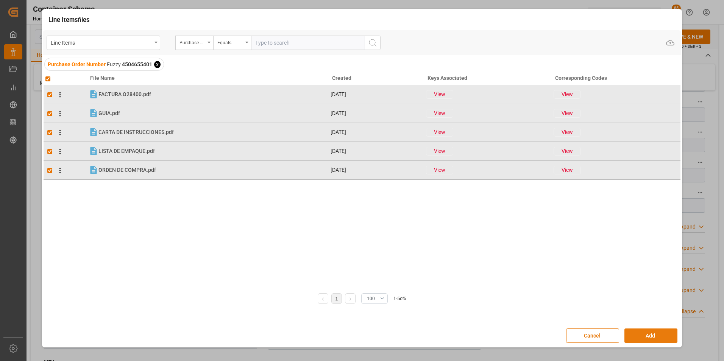
click at [666, 338] on button "Add" at bounding box center [651, 336] width 53 height 14
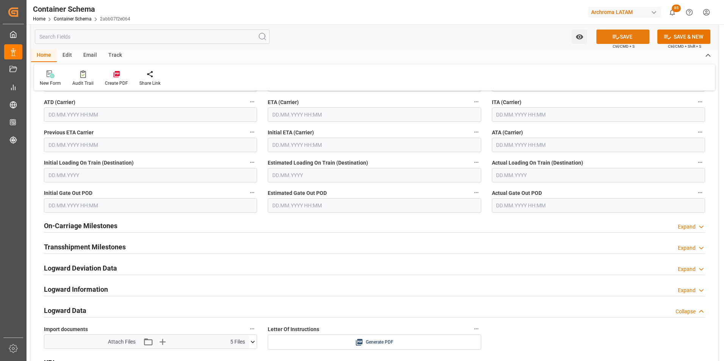
click at [625, 37] on button "SAVE" at bounding box center [623, 37] width 53 height 14
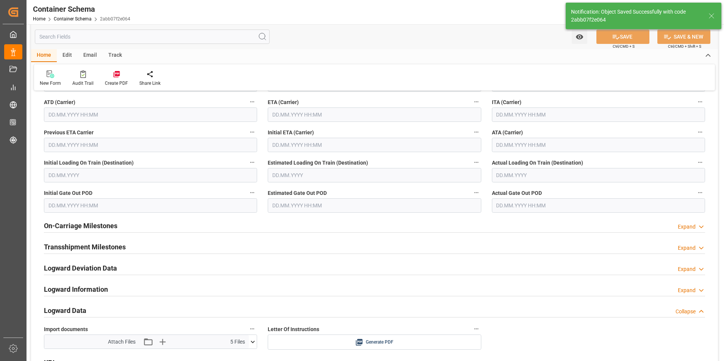
type input "Document Sent"
type input "MXZMF"
type input "[GEOGRAPHIC_DATA][PERSON_NAME]"
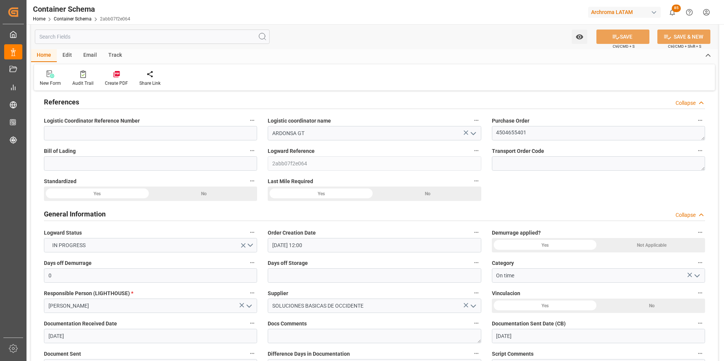
scroll to position [0, 0]
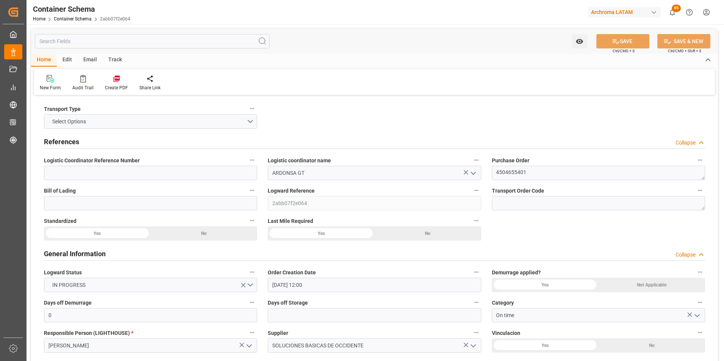
click at [89, 56] on div "Email" at bounding box center [90, 60] width 25 height 13
click at [250, 122] on button "Select Options" at bounding box center [150, 121] width 213 height 14
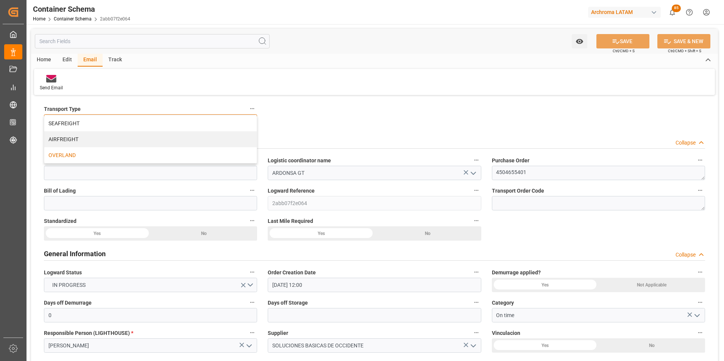
click at [145, 155] on div "OVERLAND" at bounding box center [150, 155] width 213 height 16
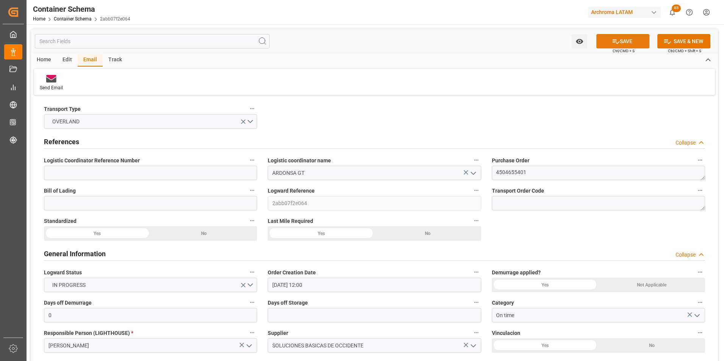
click at [634, 41] on button "SAVE" at bounding box center [623, 41] width 53 height 14
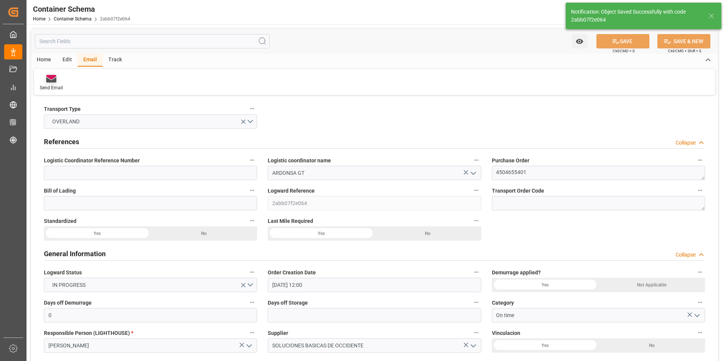
click at [49, 79] on icon at bounding box center [51, 79] width 10 height 8
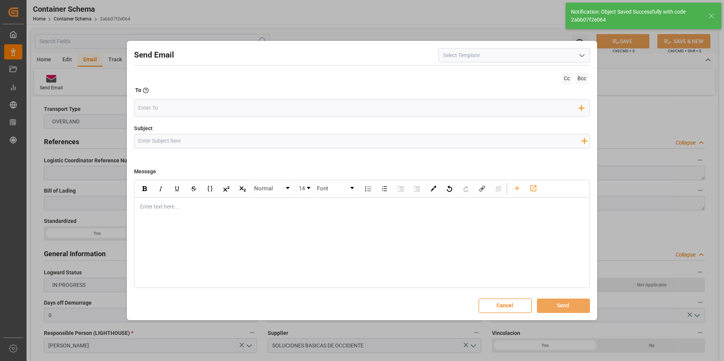
click at [571, 58] on input at bounding box center [515, 55] width 152 height 14
click at [580, 58] on icon "open menu" at bounding box center [582, 55] width 9 height 9
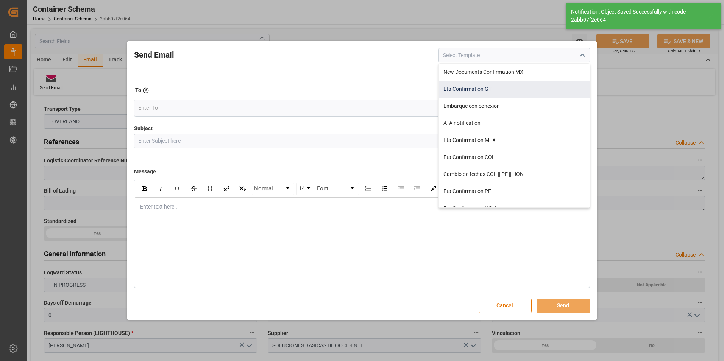
click at [531, 86] on div "Eta Confirmation GT" at bounding box center [514, 89] width 151 height 17
type input "Eta Confirmation GT"
type input "GT || PO {{purchaseOrder}} || {{category}} || BL {{bookingNumber}} || Confirmac…"
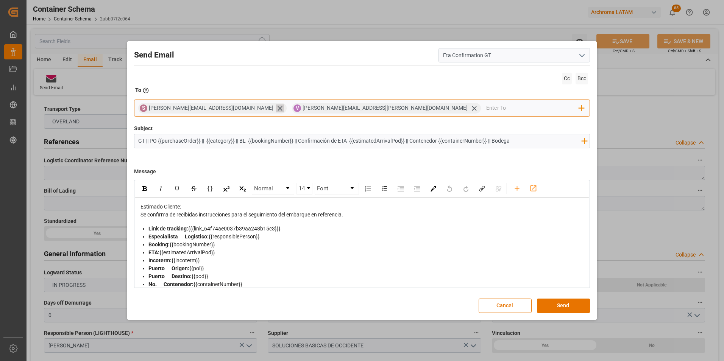
click at [276, 109] on icon at bounding box center [280, 109] width 8 height 8
click at [333, 113] on input "email" at bounding box center [456, 108] width 247 height 11
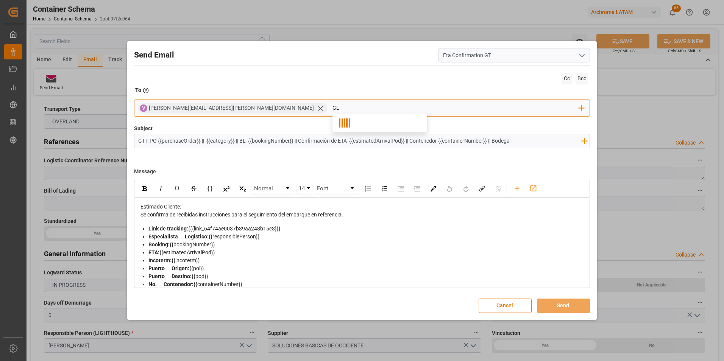
type input "G"
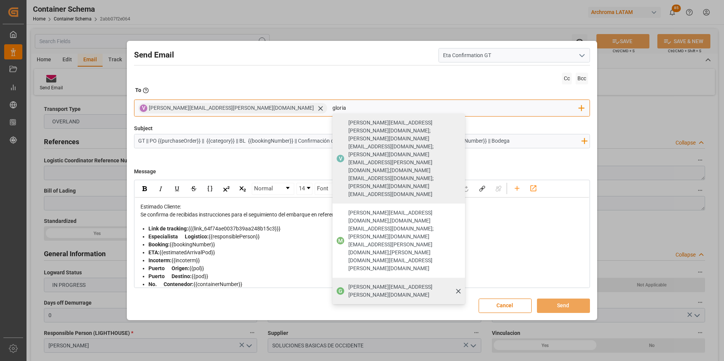
type input "gloria"
click at [349, 283] on span "[PERSON_NAME][EMAIL_ADDRESS][PERSON_NAME][DOMAIN_NAME]" at bounding box center [404, 291] width 111 height 16
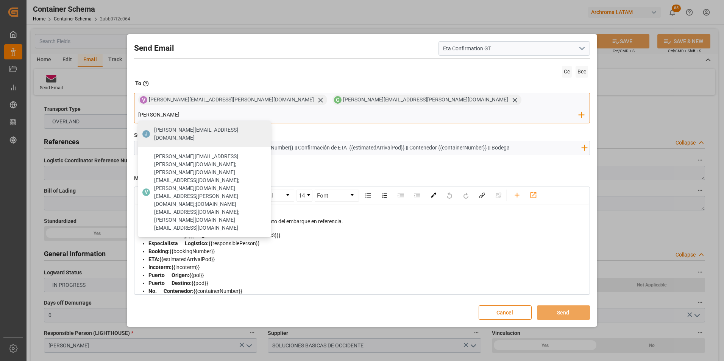
type input "[PERSON_NAME][EMAIL_ADDRESS][DOMAIN_NAME]"
click at [266, 126] on span "[PERSON_NAME][EMAIL_ADDRESS][DOMAIN_NAME]" at bounding box center [209, 134] width 111 height 16
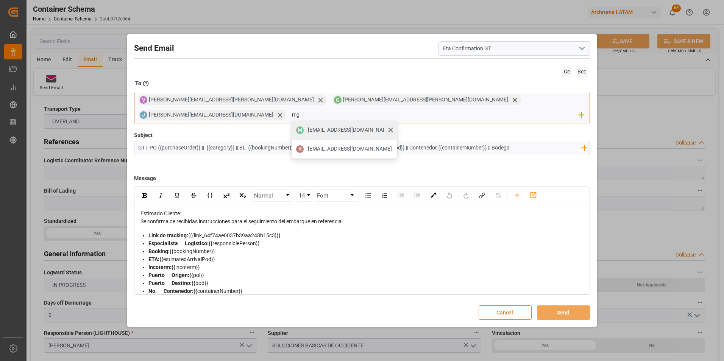
type input "mg"
click at [392, 126] on span "[EMAIL_ADDRESS][DOMAIN_NAME]" at bounding box center [350, 130] width 84 height 8
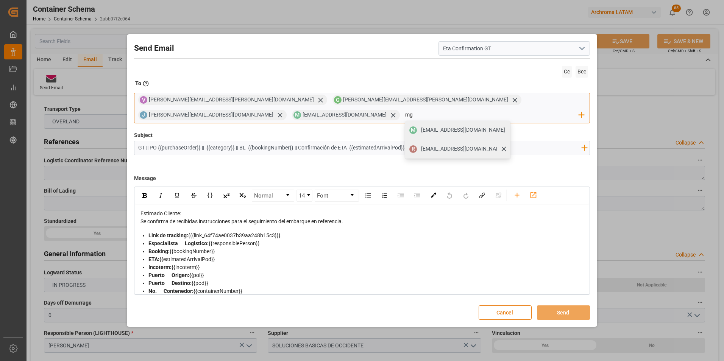
type input "mg"
click at [505, 145] on span "[EMAIL_ADDRESS][DOMAIN_NAME]" at bounding box center [463, 149] width 84 height 8
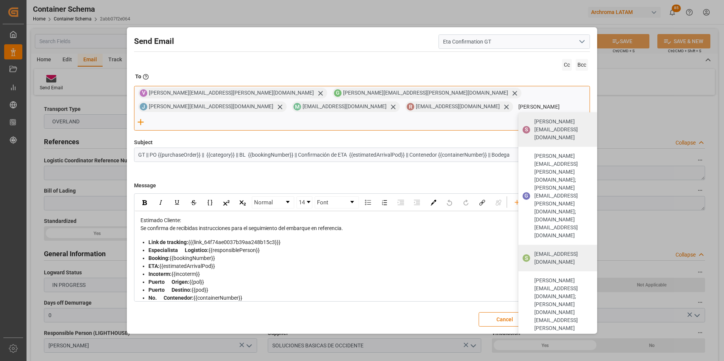
type input "[PERSON_NAME]"
click at [519, 245] on div "S [EMAIL_ADDRESS][DOMAIN_NAME]" at bounding box center [566, 258] width 95 height 27
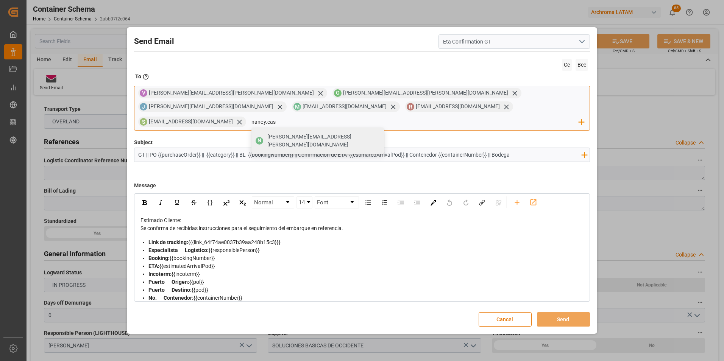
type input "[PERSON_NAME][EMAIL_ADDRESS][PERSON_NAME][DOMAIN_NAME]"
click at [369, 133] on span "[PERSON_NAME][EMAIL_ADDRESS][PERSON_NAME][DOMAIN_NAME]" at bounding box center [322, 141] width 111 height 16
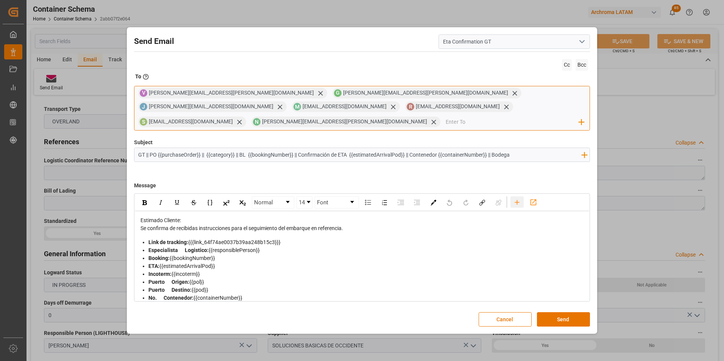
click at [522, 197] on div "rdw-toolbar" at bounding box center [517, 202] width 13 height 11
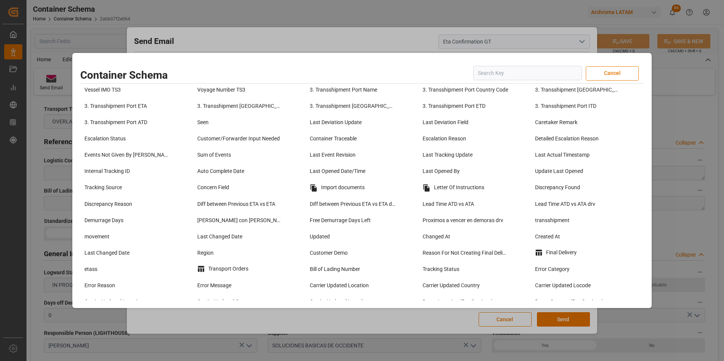
scroll to position [606, 0]
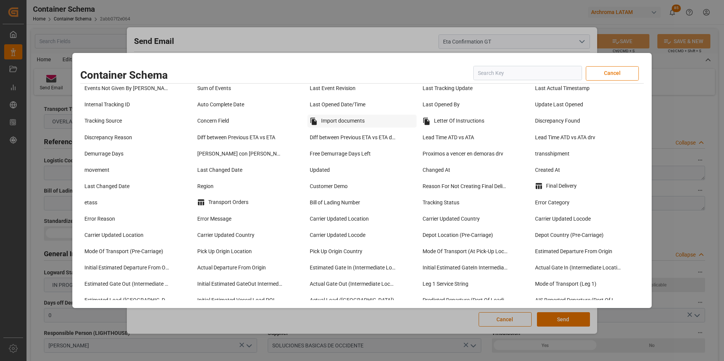
click at [350, 127] on div "Import documents" at bounding box center [362, 121] width 109 height 13
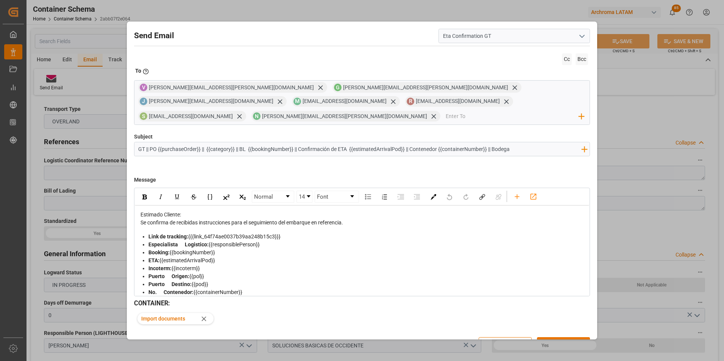
click at [287, 233] on div "Link de tracking: {{{link_64f74ae0037b39aa248b15c3}}}" at bounding box center [367, 237] width 436 height 8
drag, startPoint x: 283, startPoint y: 222, endPoint x: 147, endPoint y: 223, distance: 136.8
click at [147, 233] on ul "Link de tracking: {{{link_64f74ae0037b39aa248b15c3}}} Especialista Logistico: {…" at bounding box center [363, 273] width 444 height 80
click at [311, 211] on div "Estimado Cliente:" at bounding box center [363, 215] width 444 height 8
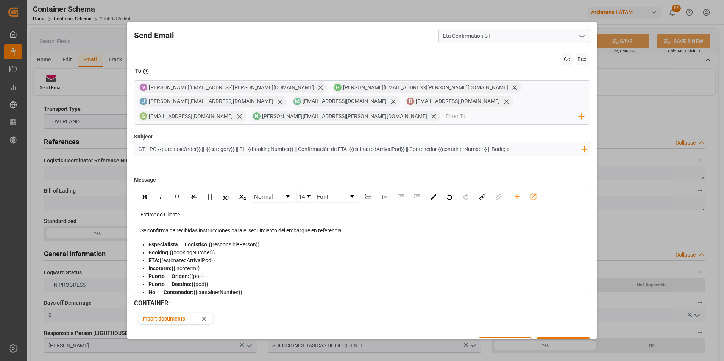
drag, startPoint x: 297, startPoint y: 138, endPoint x: 242, endPoint y: 134, distance: 55.8
click at [242, 142] on input "GT || PO {{purchaseOrder}} || {{category}} || BL {{bookingNumber}} || Confirmac…" at bounding box center [359, 148] width 451 height 13
type input "GT || PO {{purchaseOrder}} || {{category}} || Confirmación de ETA {{estimatedAr…"
click at [355, 227] on div "Se confirma de recibidas instrucciones para el seguimiento del embarque en refe…" at bounding box center [363, 231] width 444 height 8
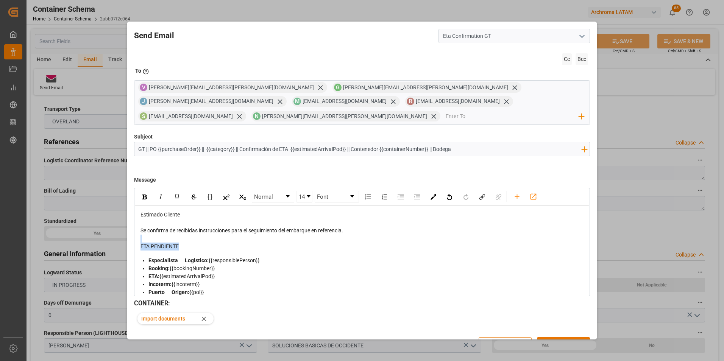
drag, startPoint x: 191, startPoint y: 233, endPoint x: 142, endPoint y: 228, distance: 49.2
click at [142, 228] on div "Estimado Cliente Se confirma de recibidas instrucciones para el seguimiento del…" at bounding box center [363, 302] width 444 height 183
drag, startPoint x: 175, startPoint y: 185, endPoint x: 155, endPoint y: 185, distance: 20.1
click at [176, 194] on img "rdw-inline-control" at bounding box center [177, 197] width 6 height 6
click at [145, 195] on img "rdw-inline-control" at bounding box center [144, 197] width 5 height 5
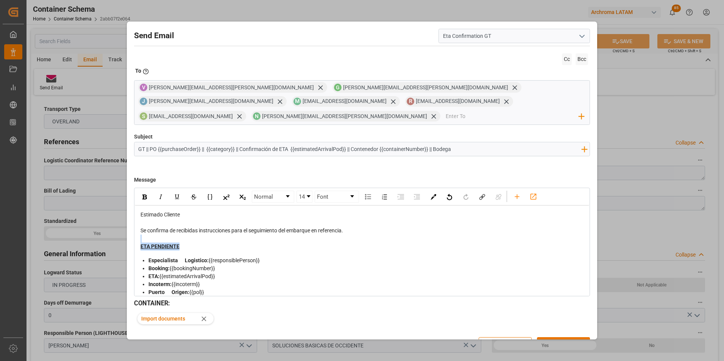
click at [236, 243] on div "ETA PENDIENTE" at bounding box center [363, 247] width 444 height 8
click at [486, 142] on input "GT || PO {{purchaseOrder}} || {{category}} || Confirmación de ETA {{estimatedAr…" at bounding box center [359, 148] width 451 height 13
type input "GT || PO {{purchaseOrder}} || {{category}} || Confirmación de ETA {{estimatedAr…"
click at [553, 338] on button "Send" at bounding box center [563, 345] width 53 height 14
